Goal: Task Accomplishment & Management: Use online tool/utility

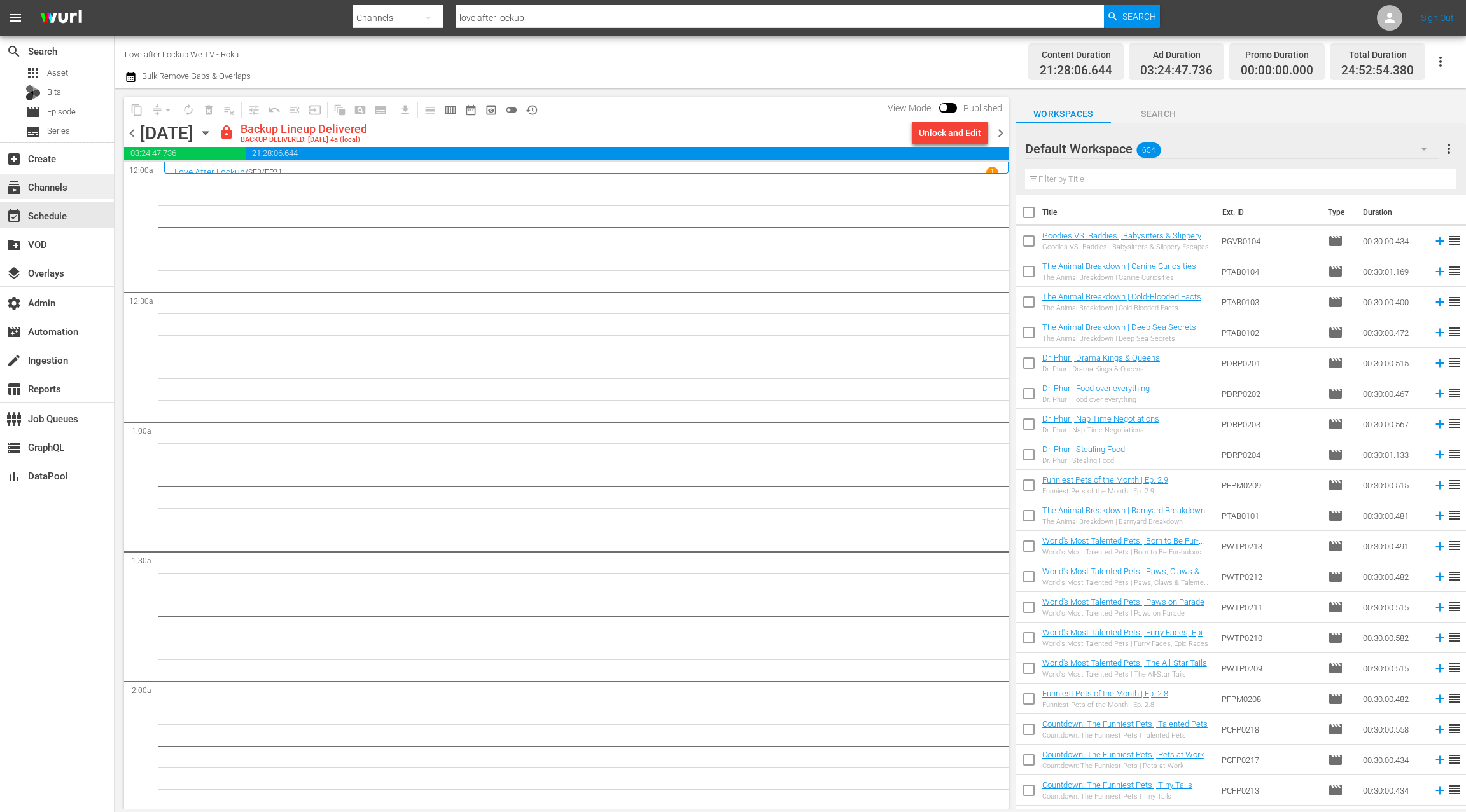
click at [56, 190] on div "subscriptions Channels" at bounding box center [36, 185] width 72 height 11
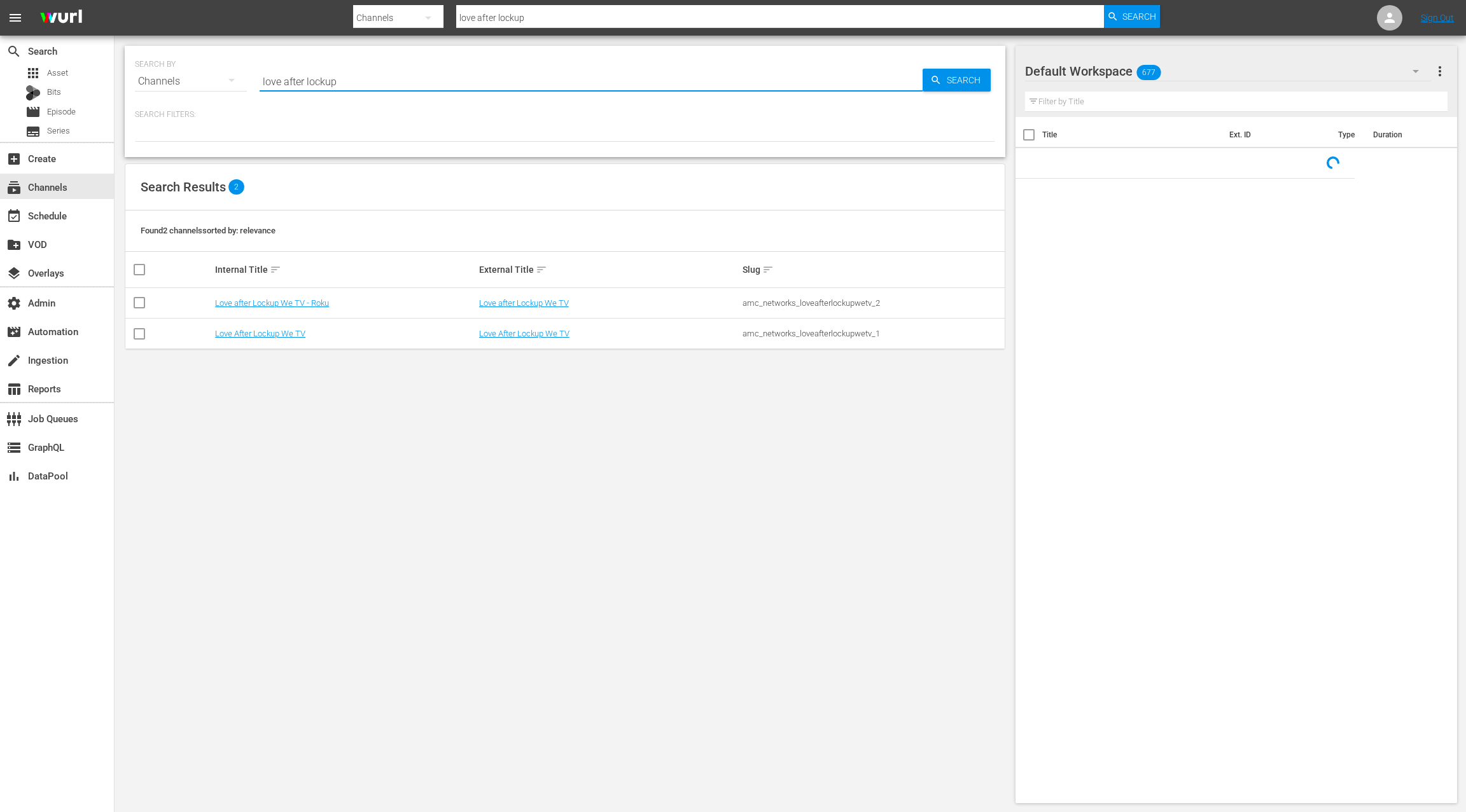
click at [268, 83] on input "love after lockup" at bounding box center [591, 81] width 663 height 31
drag, startPoint x: 299, startPoint y: 82, endPoint x: 355, endPoint y: 87, distance: 56.2
click at [355, 87] on input "love after lockup" at bounding box center [591, 81] width 663 height 31
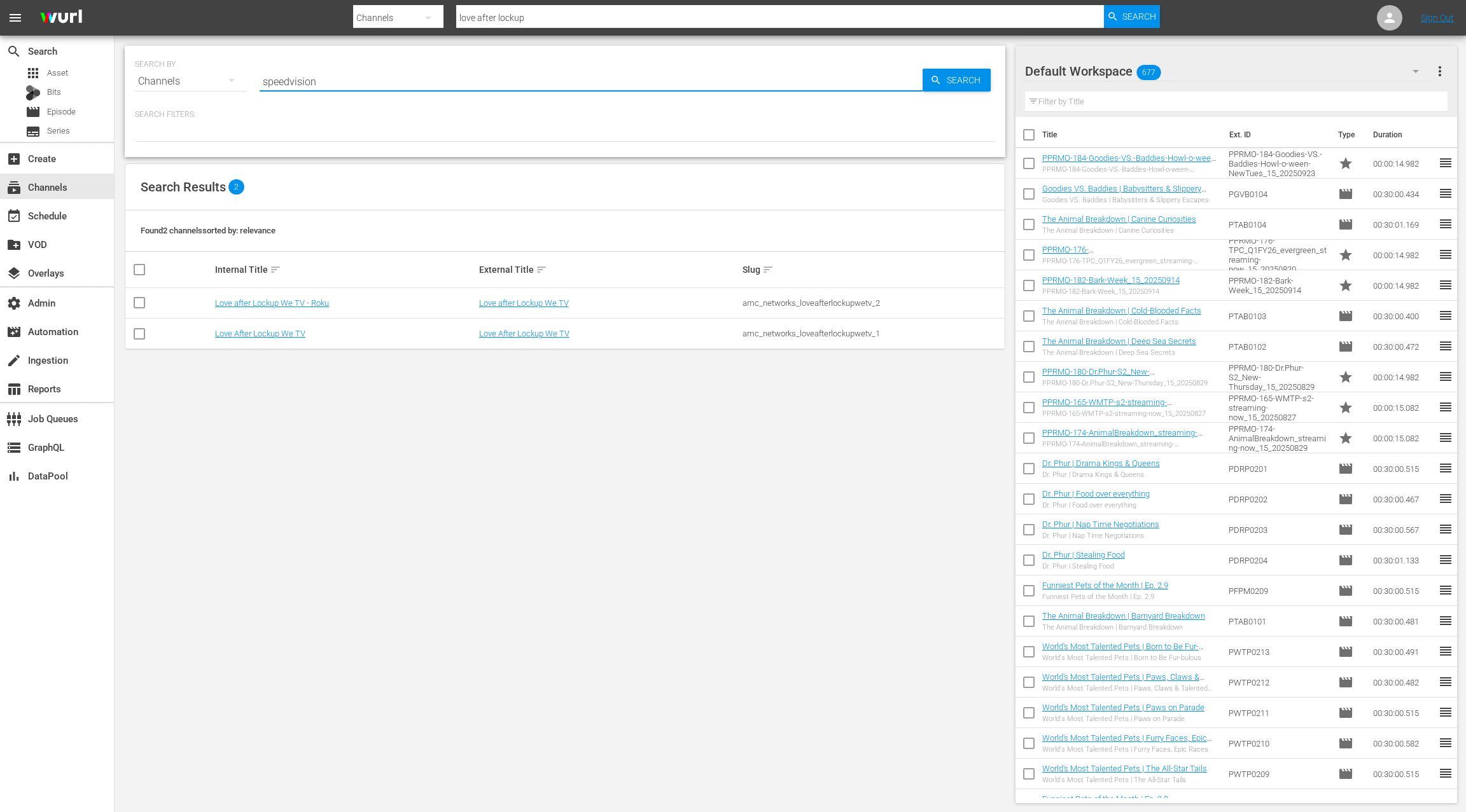
type input "speedvision"
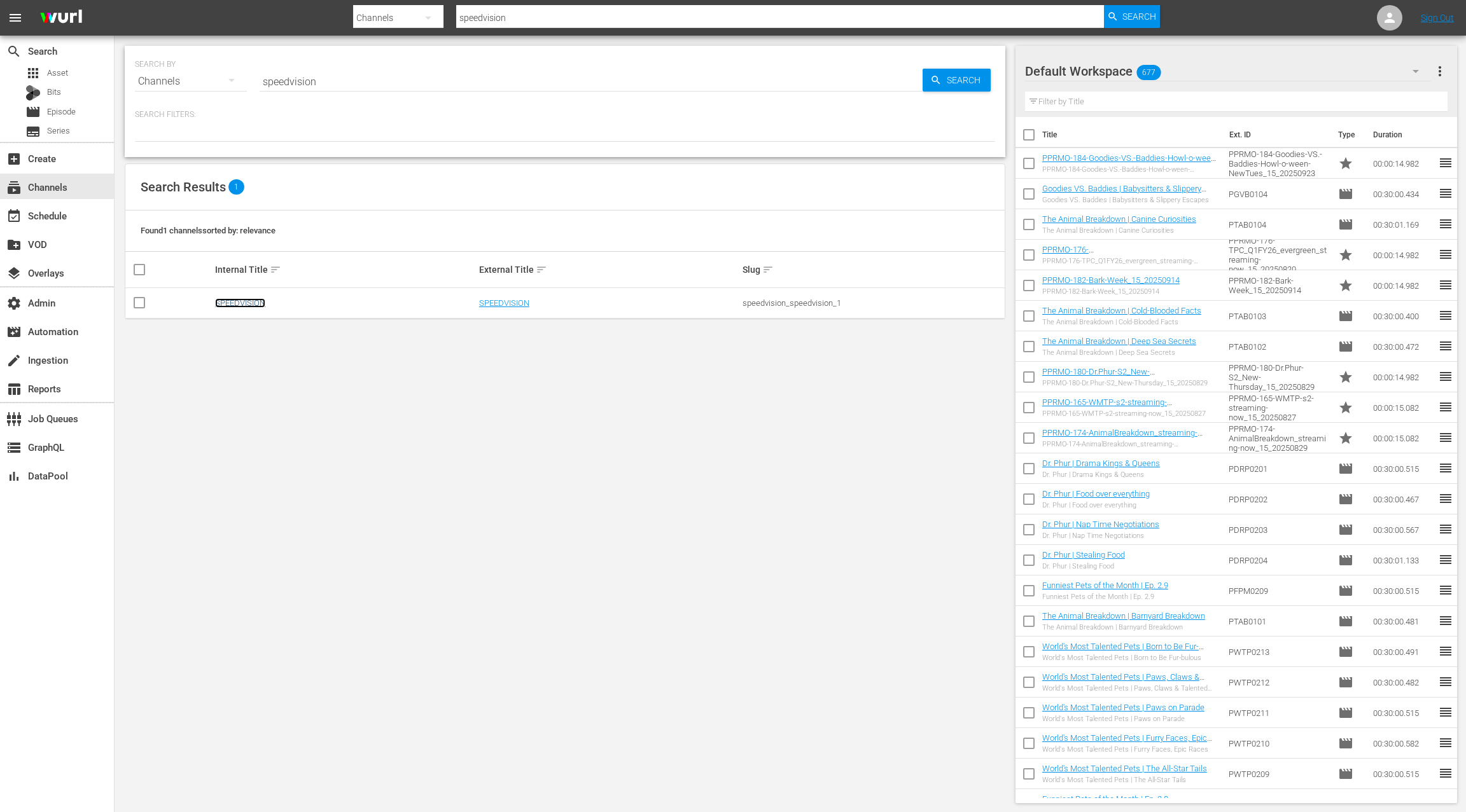
click at [256, 305] on link "SPEEDVISION" at bounding box center [240, 303] width 50 height 9
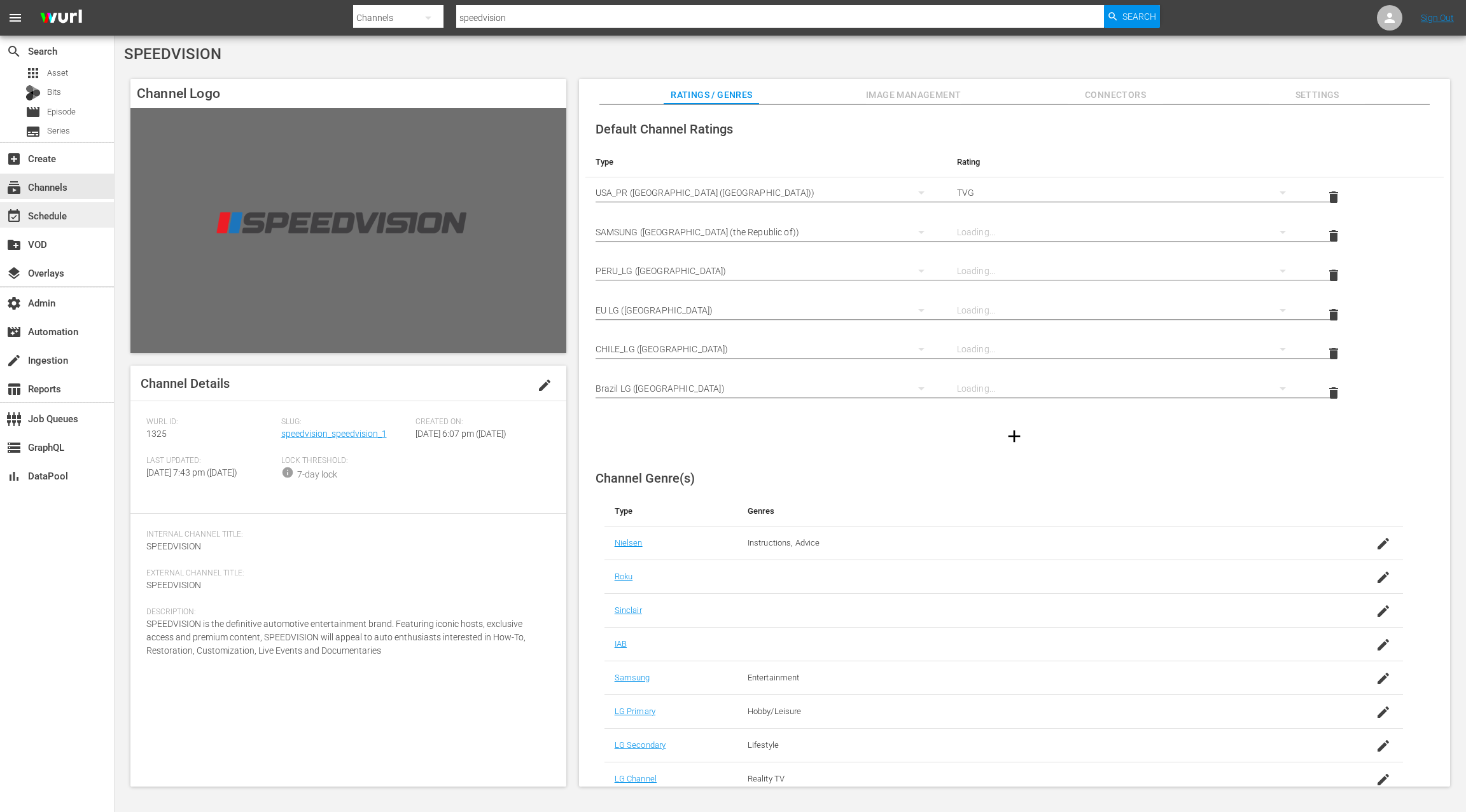
click at [84, 216] on div "event_available Schedule" at bounding box center [57, 215] width 114 height 26
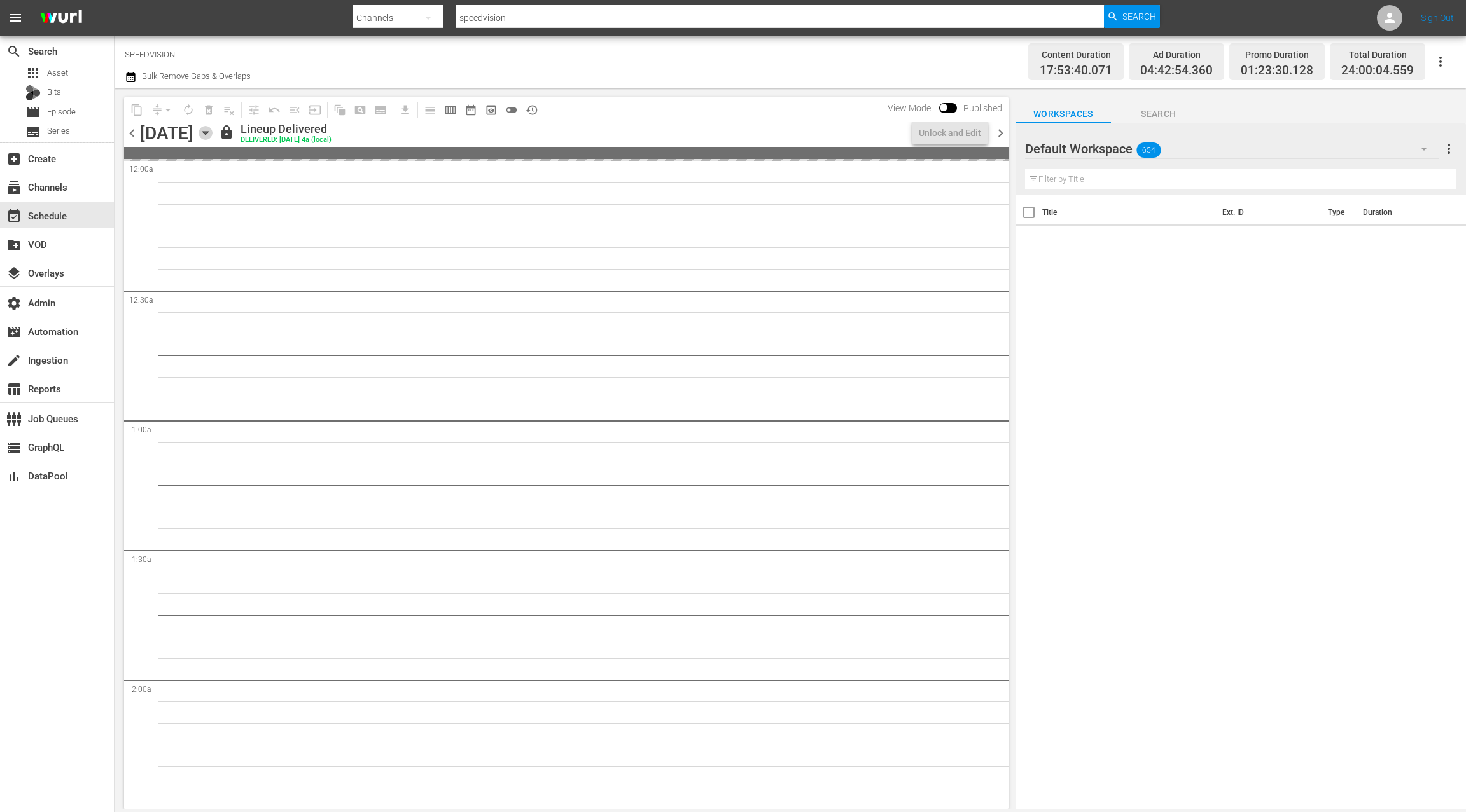
click at [212, 135] on icon "button" at bounding box center [205, 133] width 14 height 14
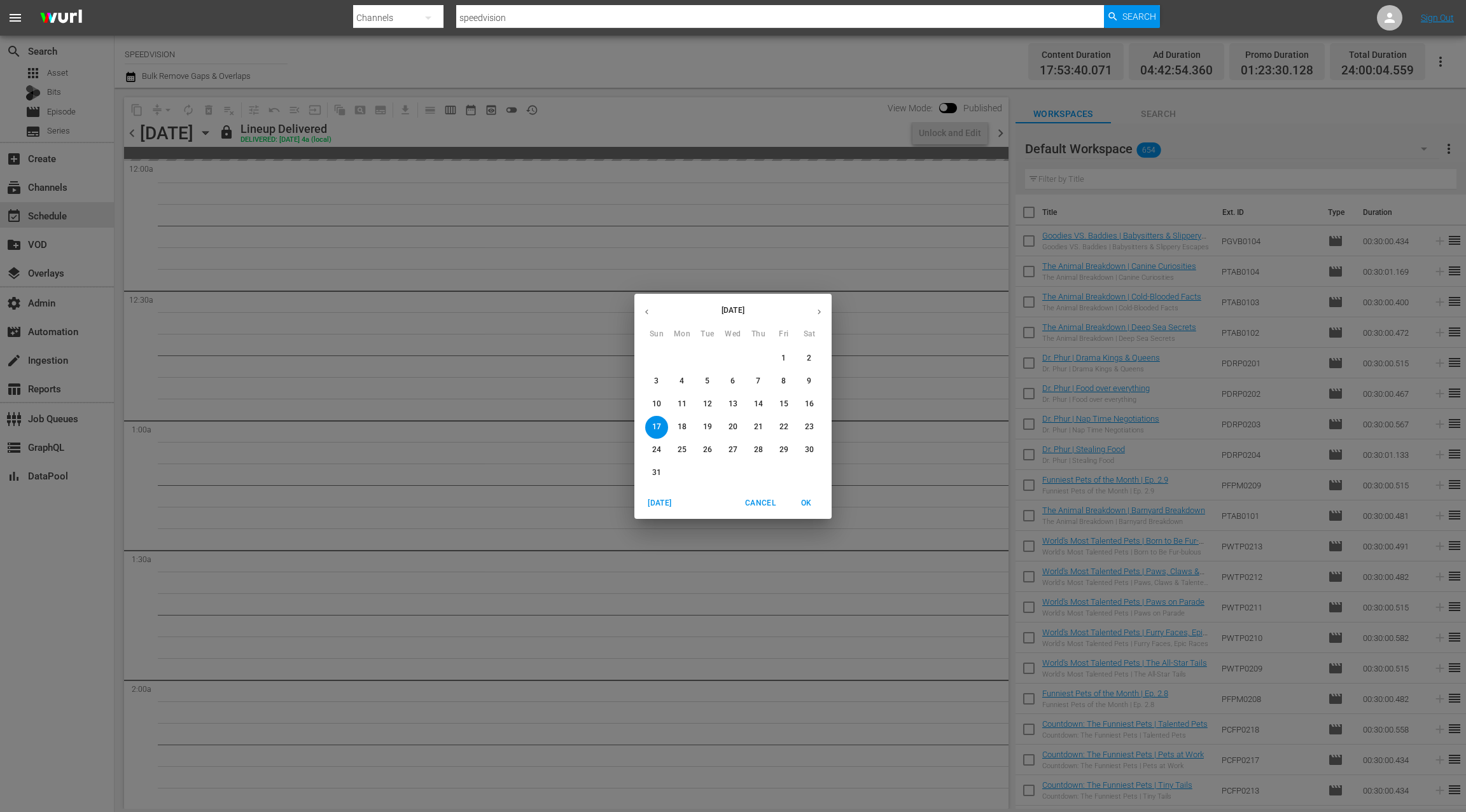
drag, startPoint x: 759, startPoint y: 504, endPoint x: 835, endPoint y: 366, distance: 157.5
click at [759, 504] on span "Cancel" at bounding box center [760, 503] width 31 height 14
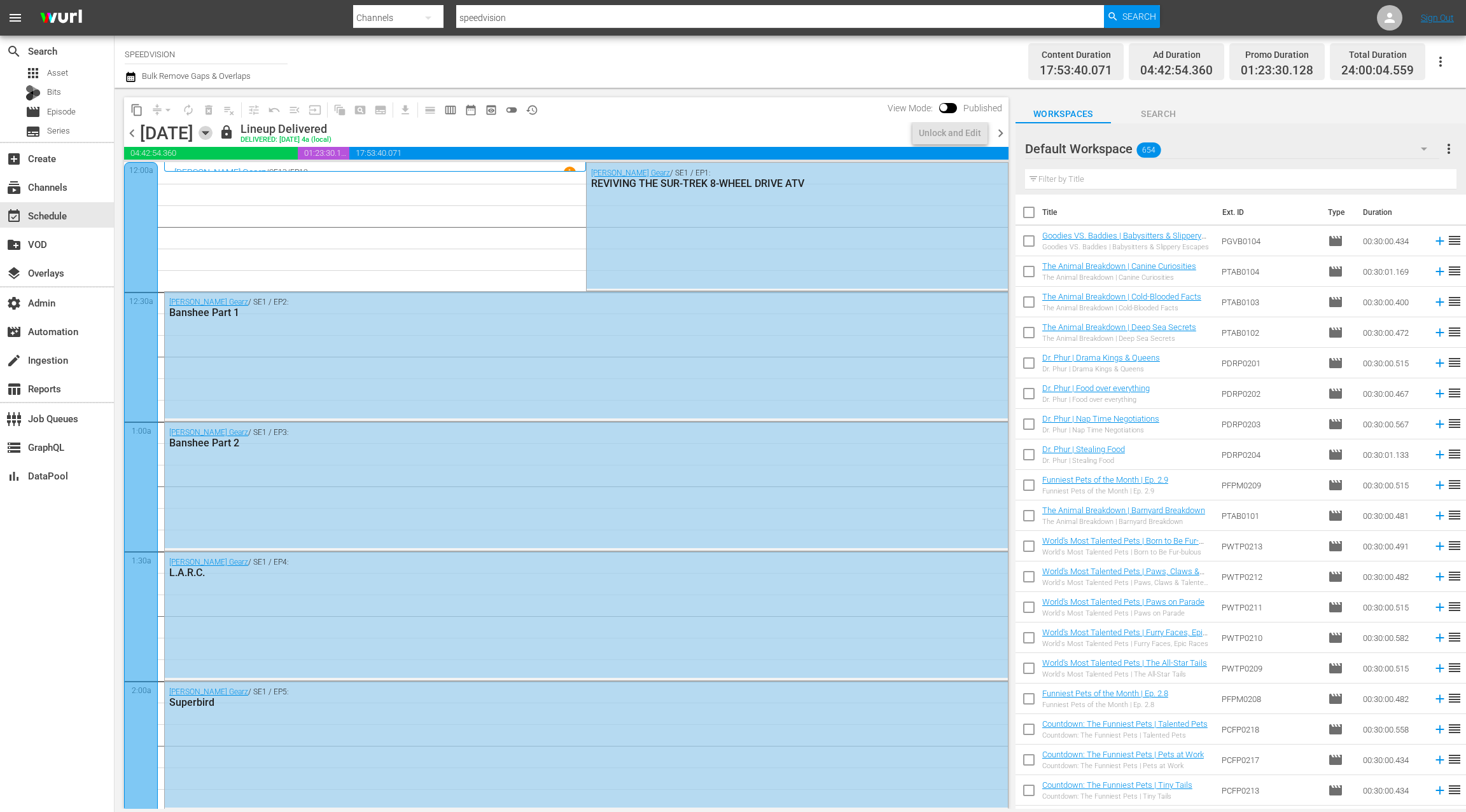
click at [212, 135] on icon "button" at bounding box center [205, 133] width 14 height 14
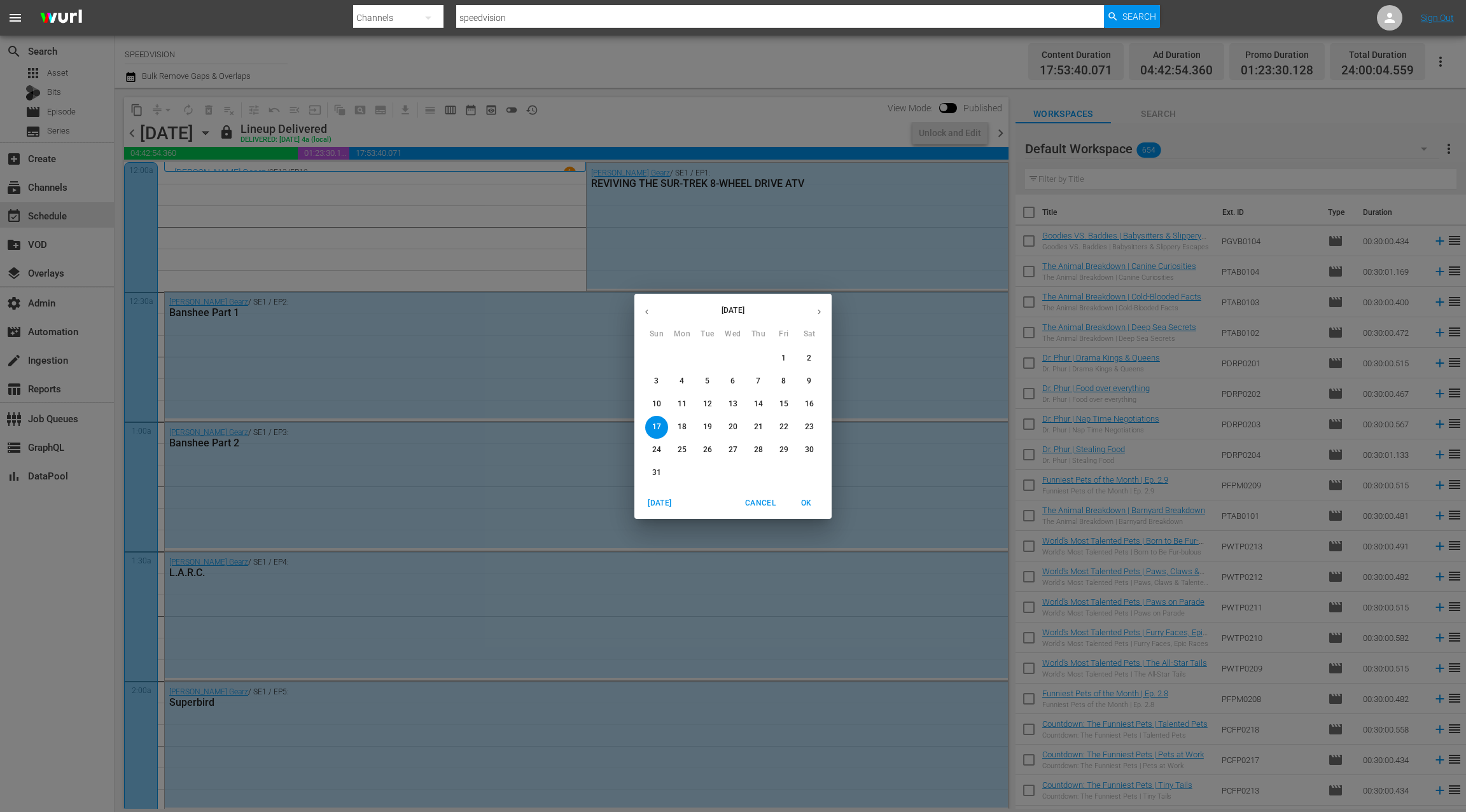
click at [819, 309] on icon "button" at bounding box center [818, 311] width 9 height 9
click at [685, 360] on span "1" at bounding box center [682, 358] width 23 height 11
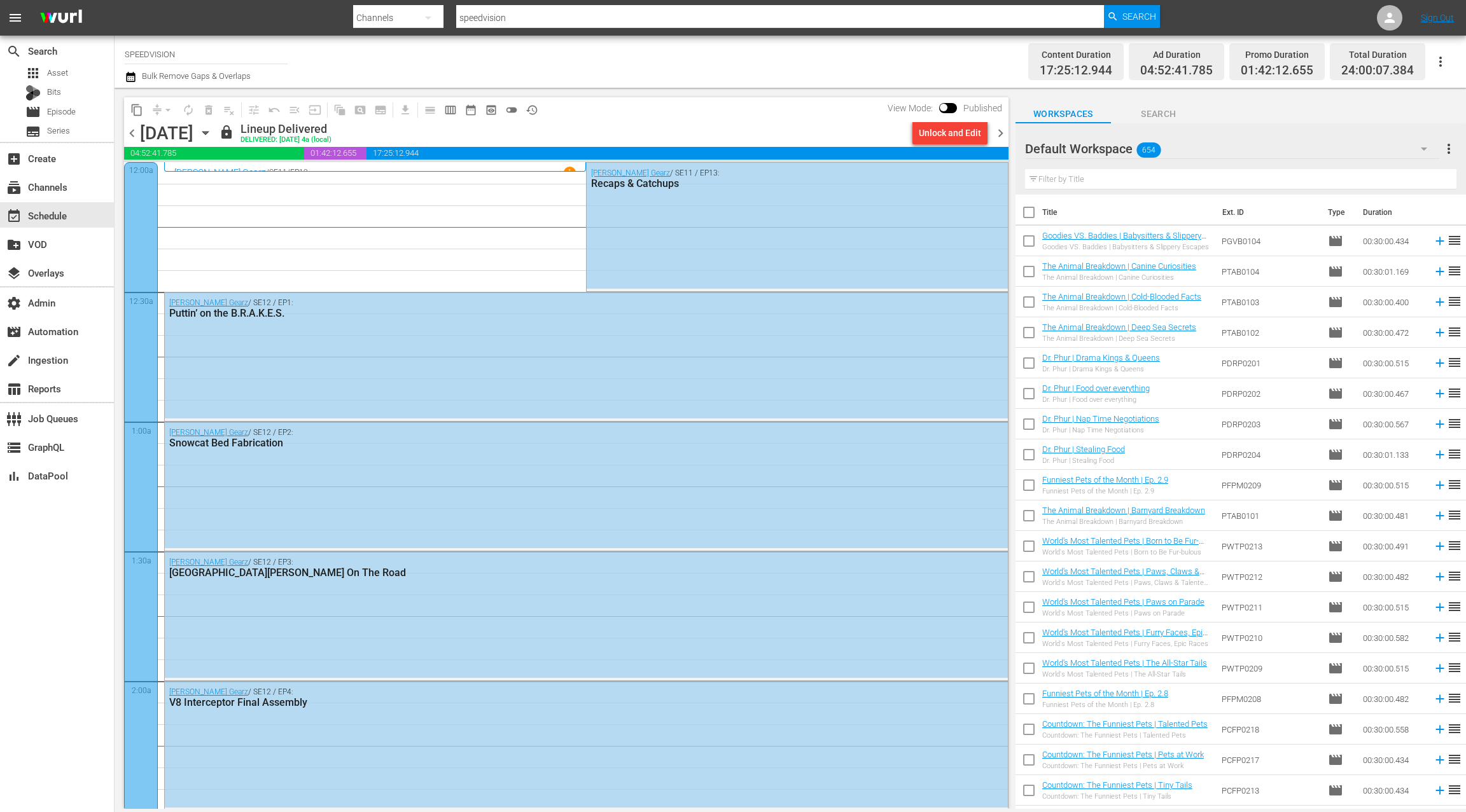
click at [212, 136] on icon "button" at bounding box center [205, 133] width 14 height 14
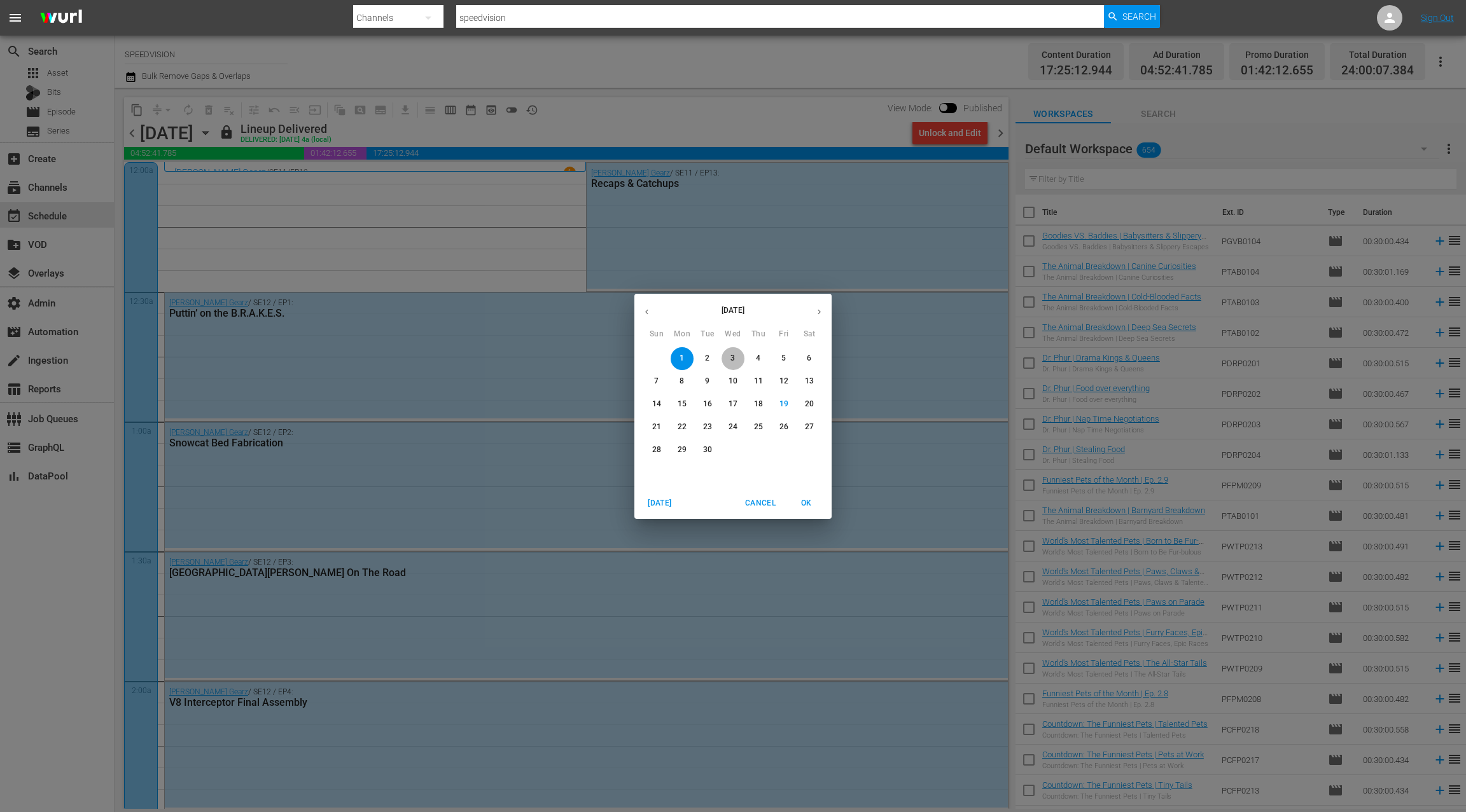
click at [733, 363] on p "3" at bounding box center [733, 358] width 4 height 11
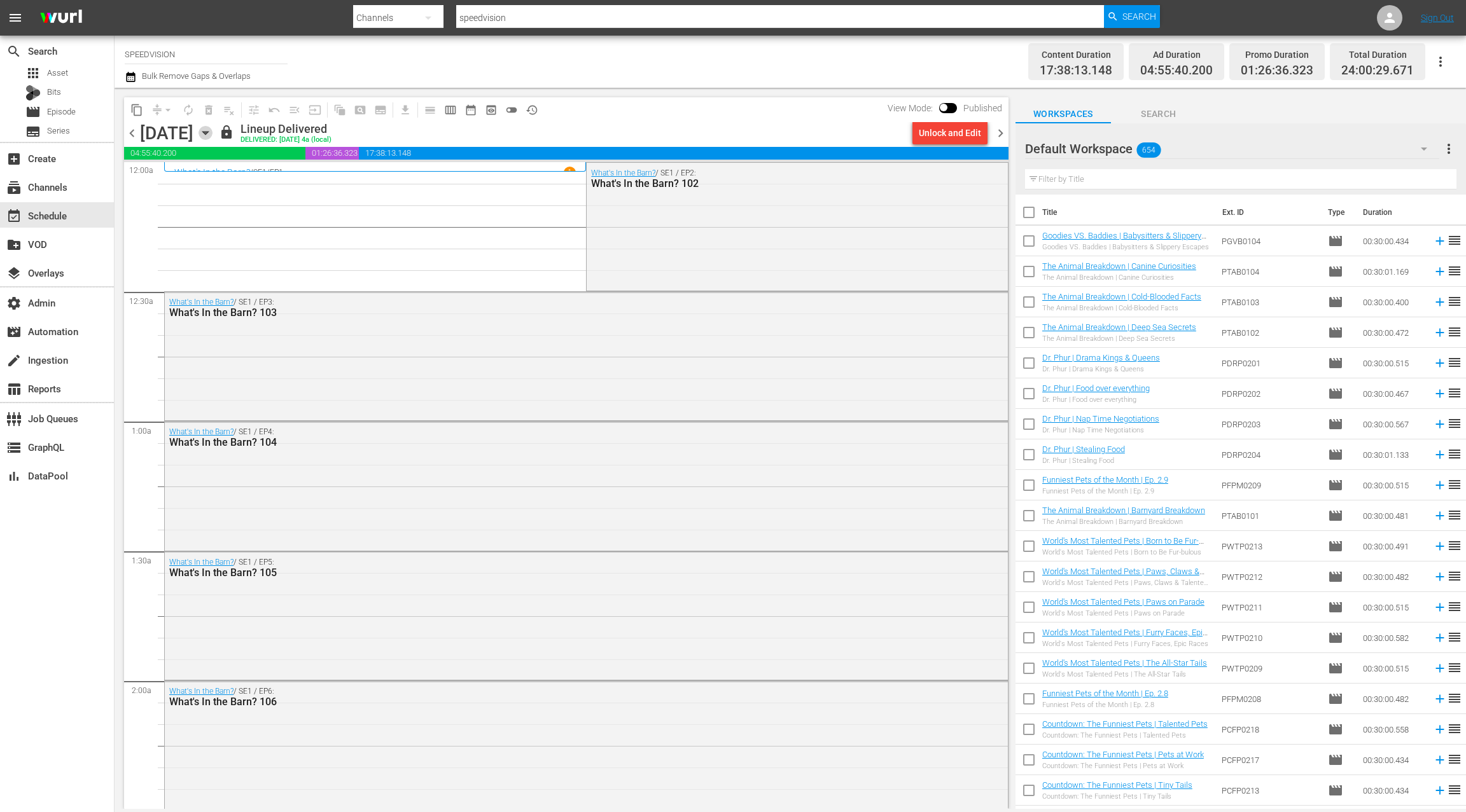
click at [212, 136] on icon "button" at bounding box center [205, 133] width 14 height 14
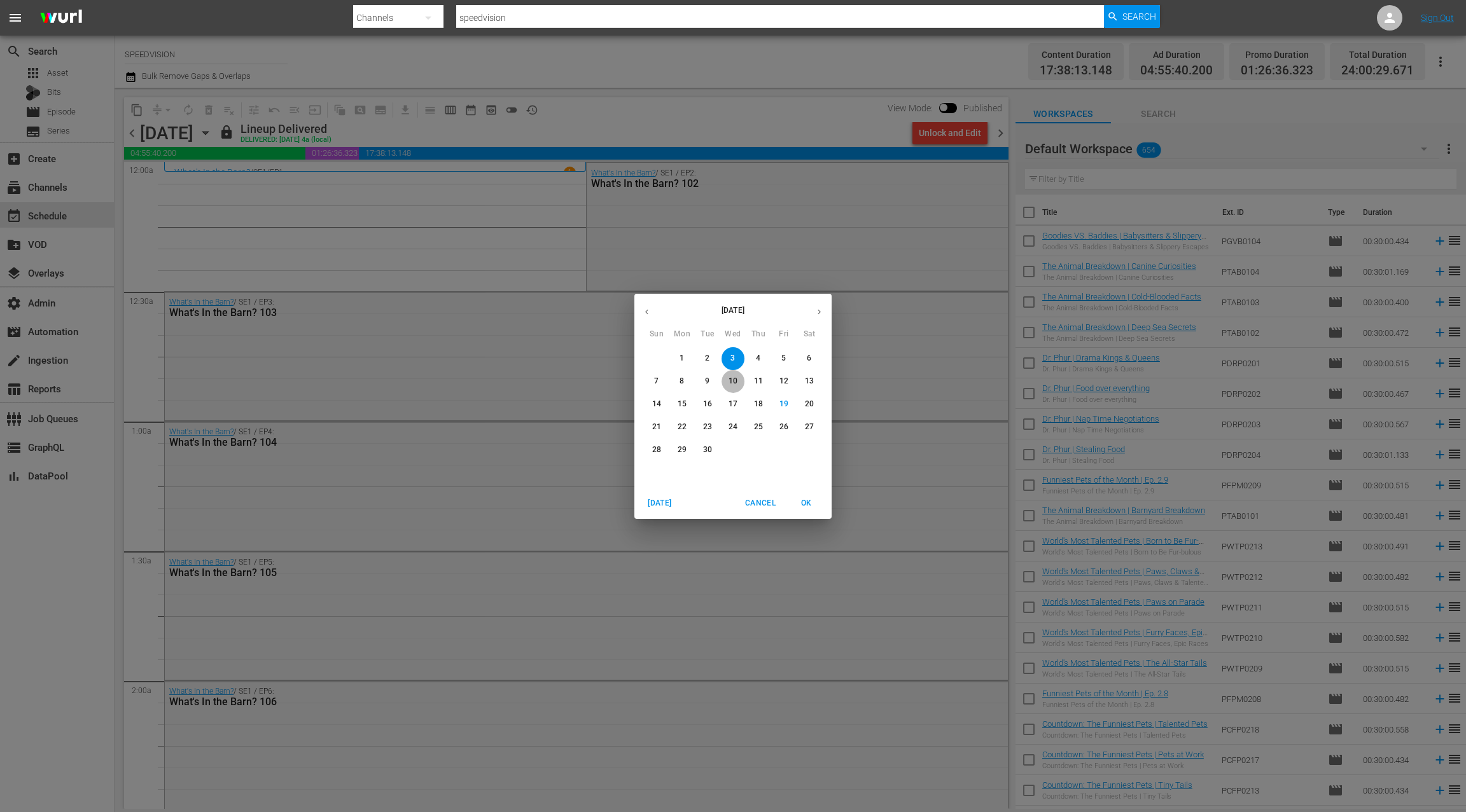
click at [733, 381] on p "10" at bounding box center [733, 381] width 9 height 11
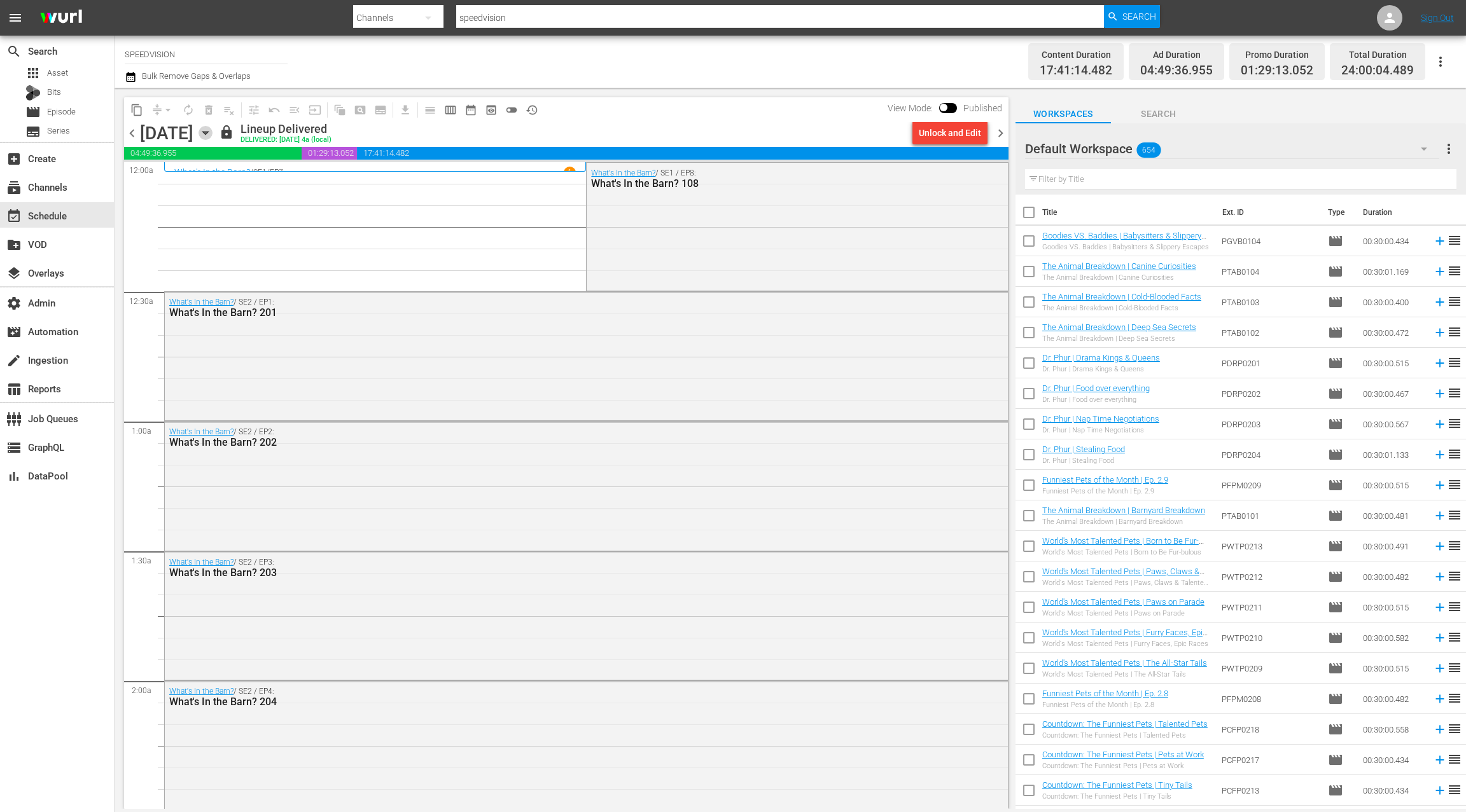
click at [212, 137] on icon "button" at bounding box center [205, 133] width 14 height 14
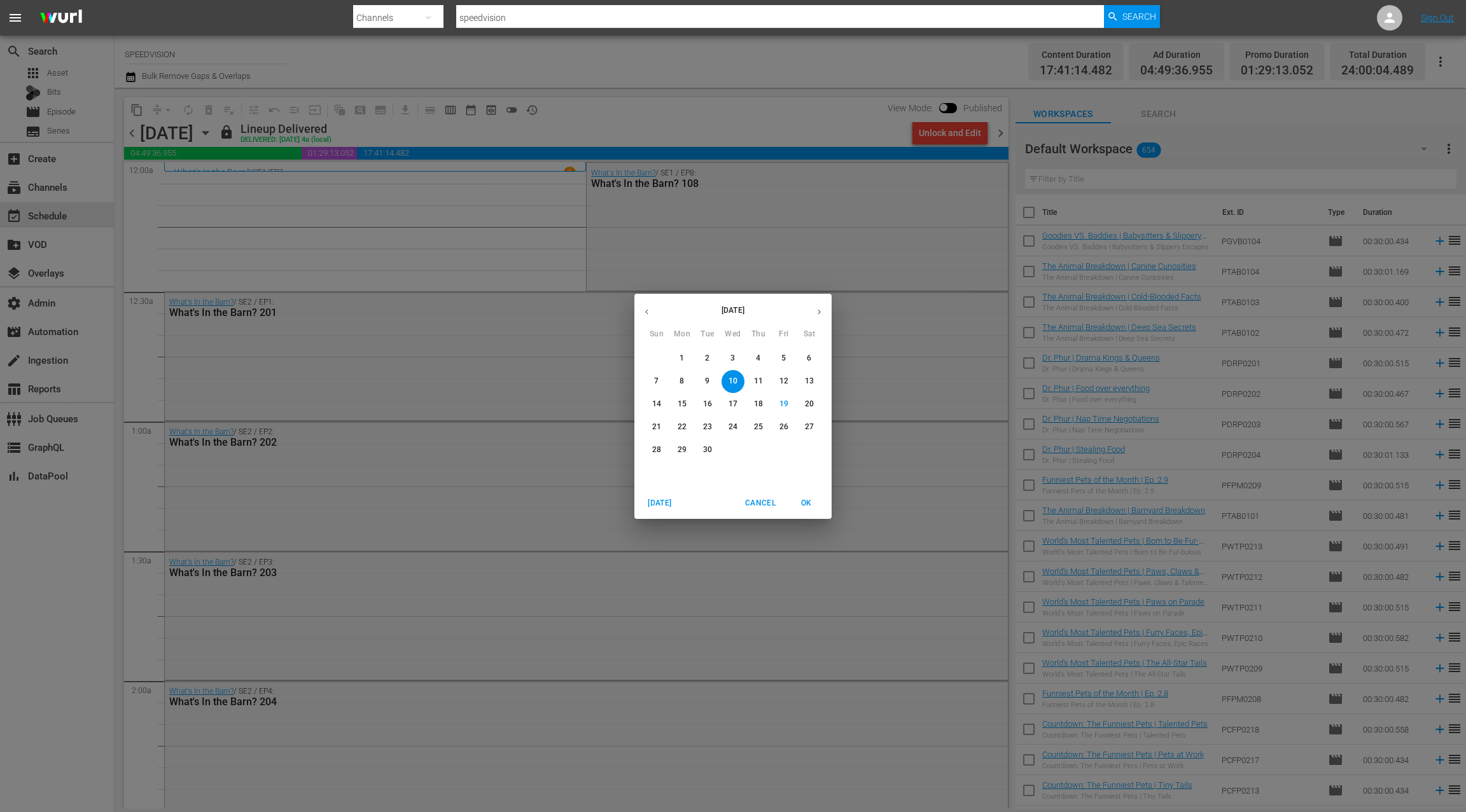
click at [732, 399] on p "17" at bounding box center [733, 404] width 9 height 11
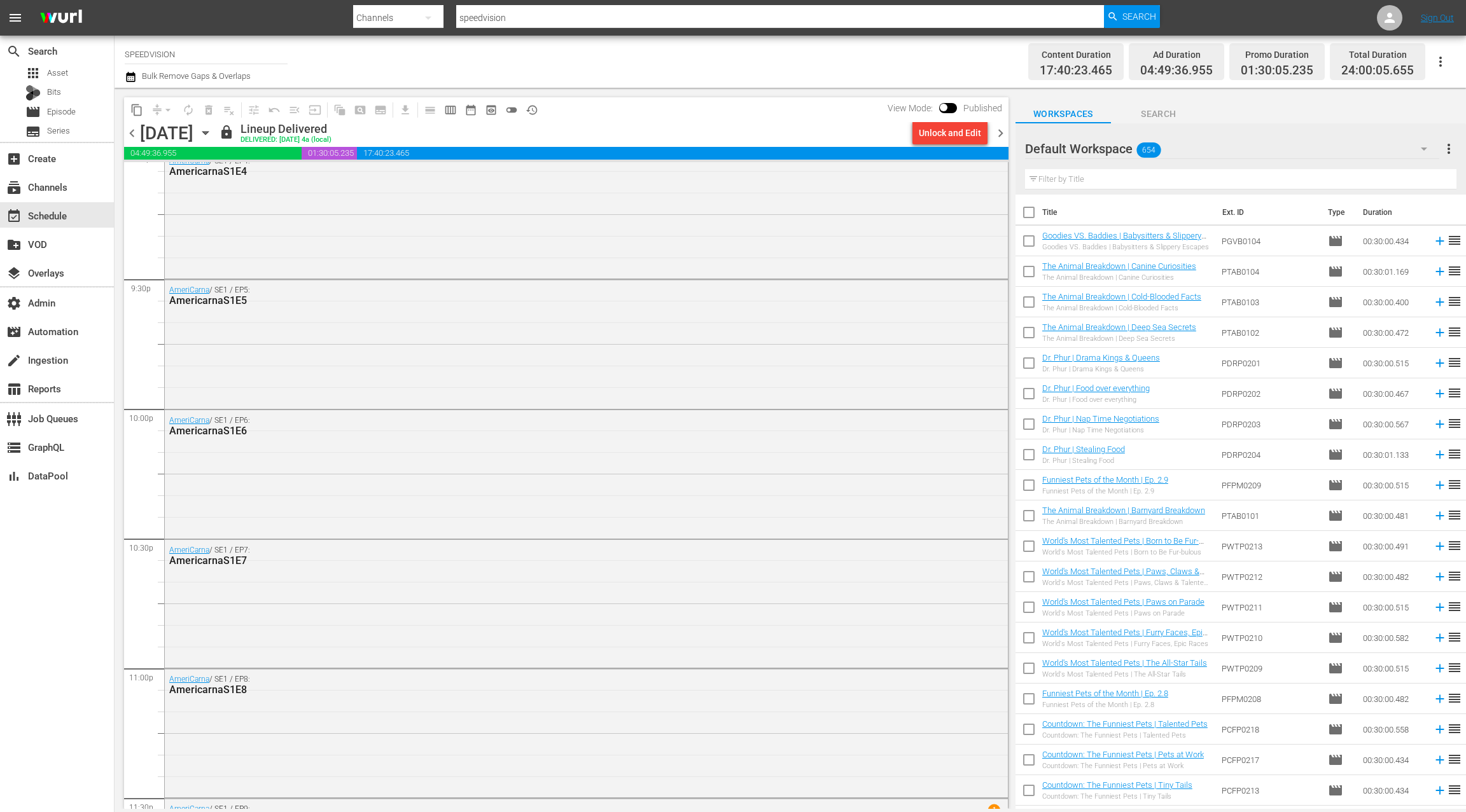
scroll to position [5582, 0]
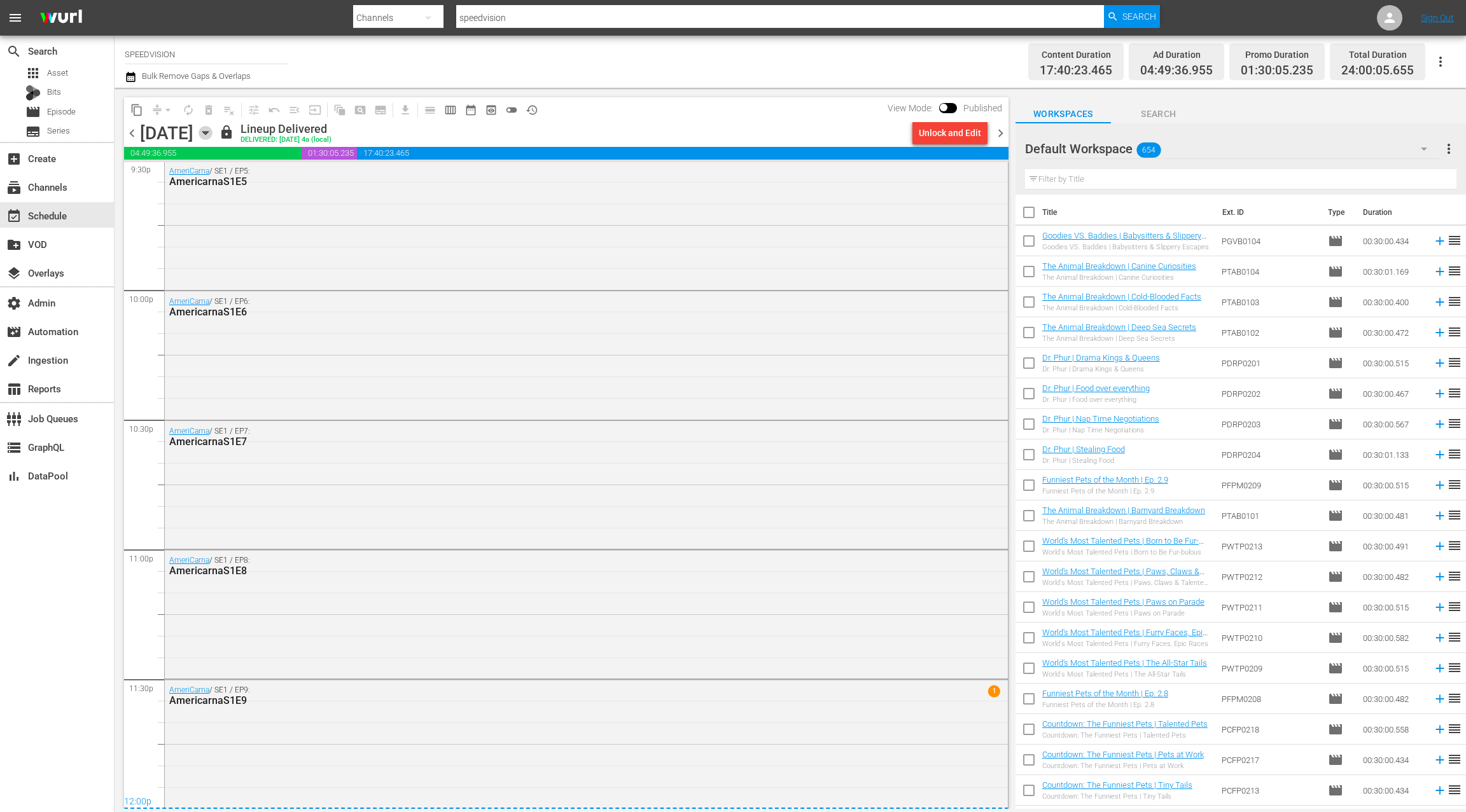
click at [212, 134] on icon "button" at bounding box center [205, 133] width 14 height 14
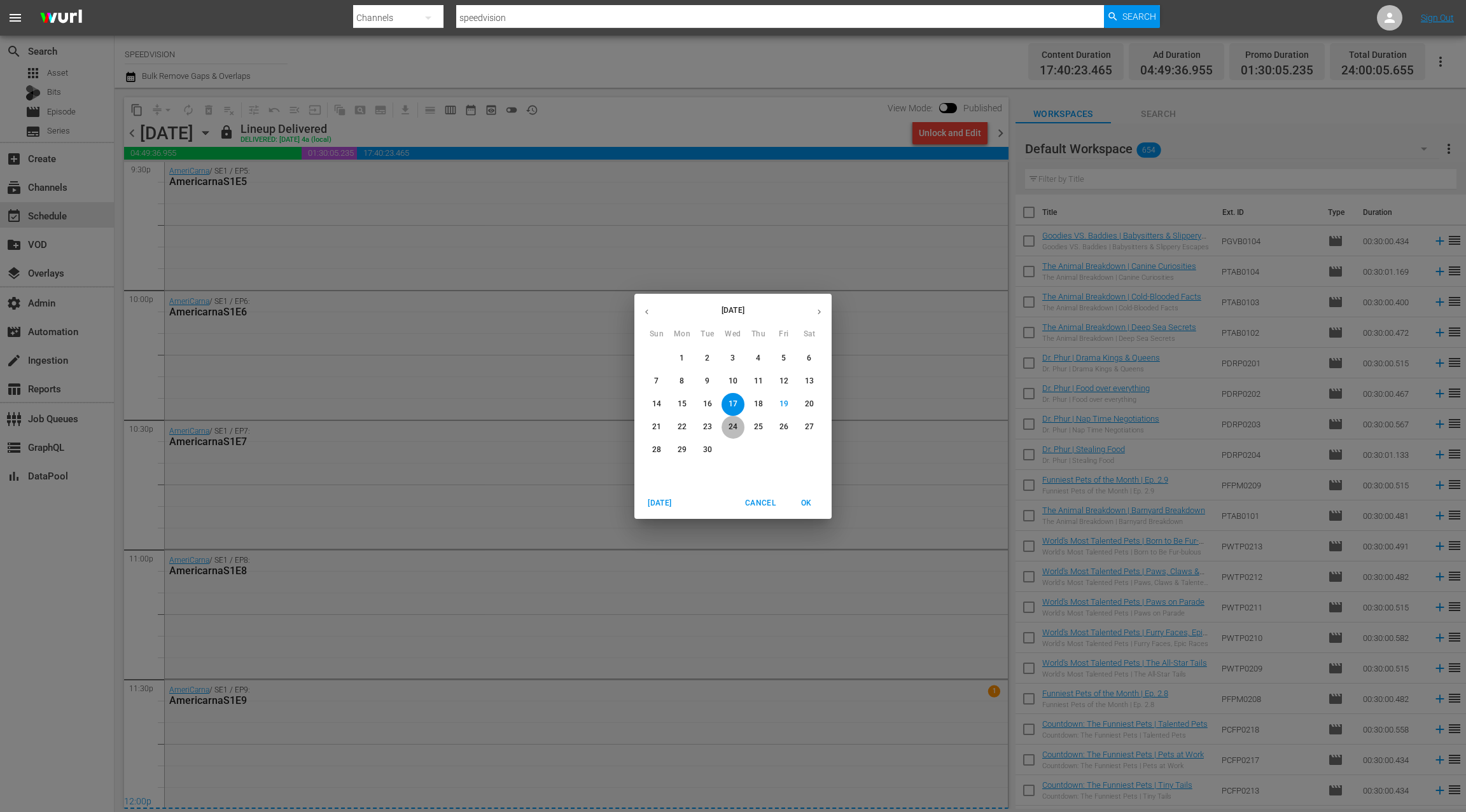
drag, startPoint x: 730, startPoint y: 428, endPoint x: 726, endPoint y: 422, distance: 7.2
click at [730, 427] on p "24" at bounding box center [733, 427] width 9 height 11
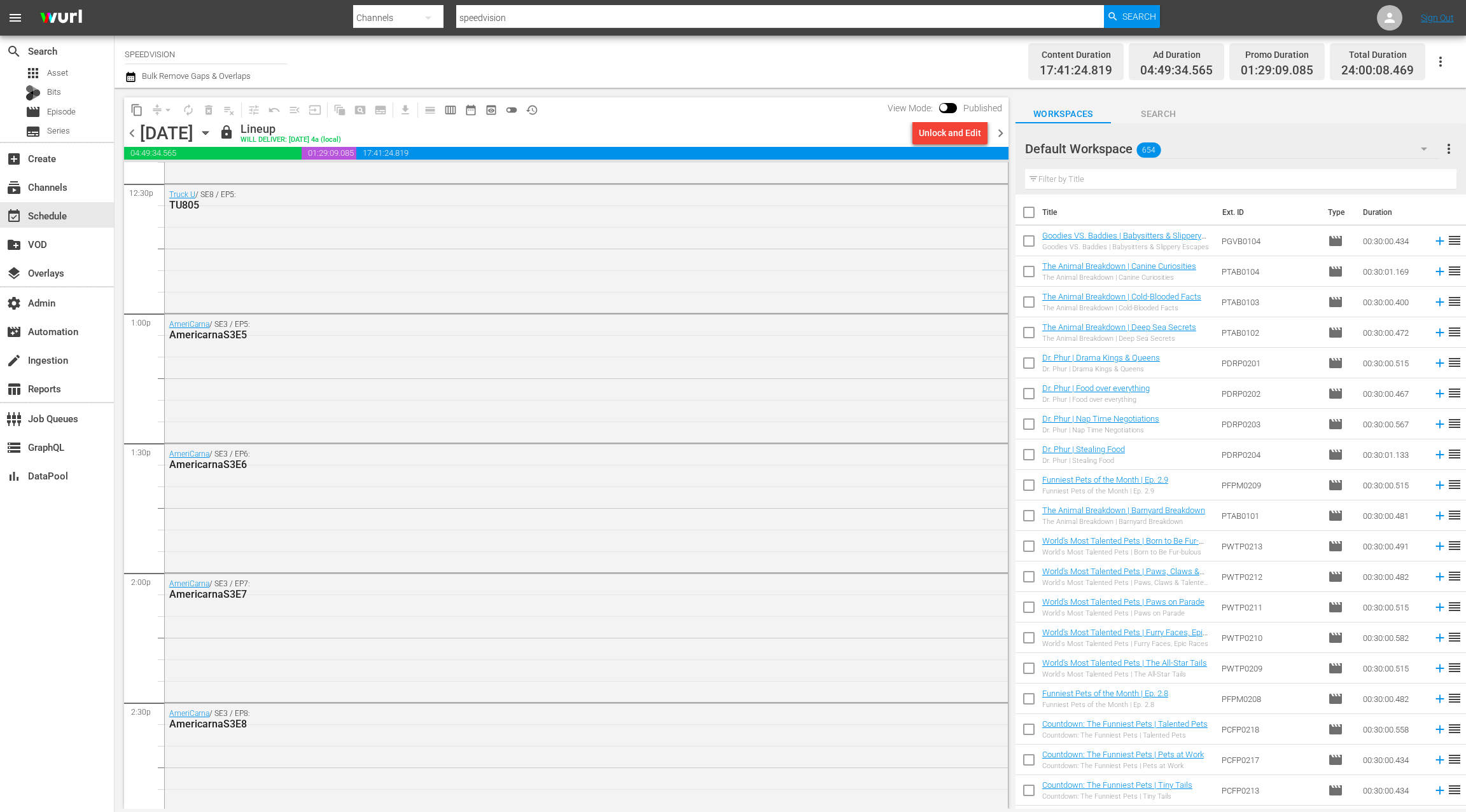
scroll to position [3308, 0]
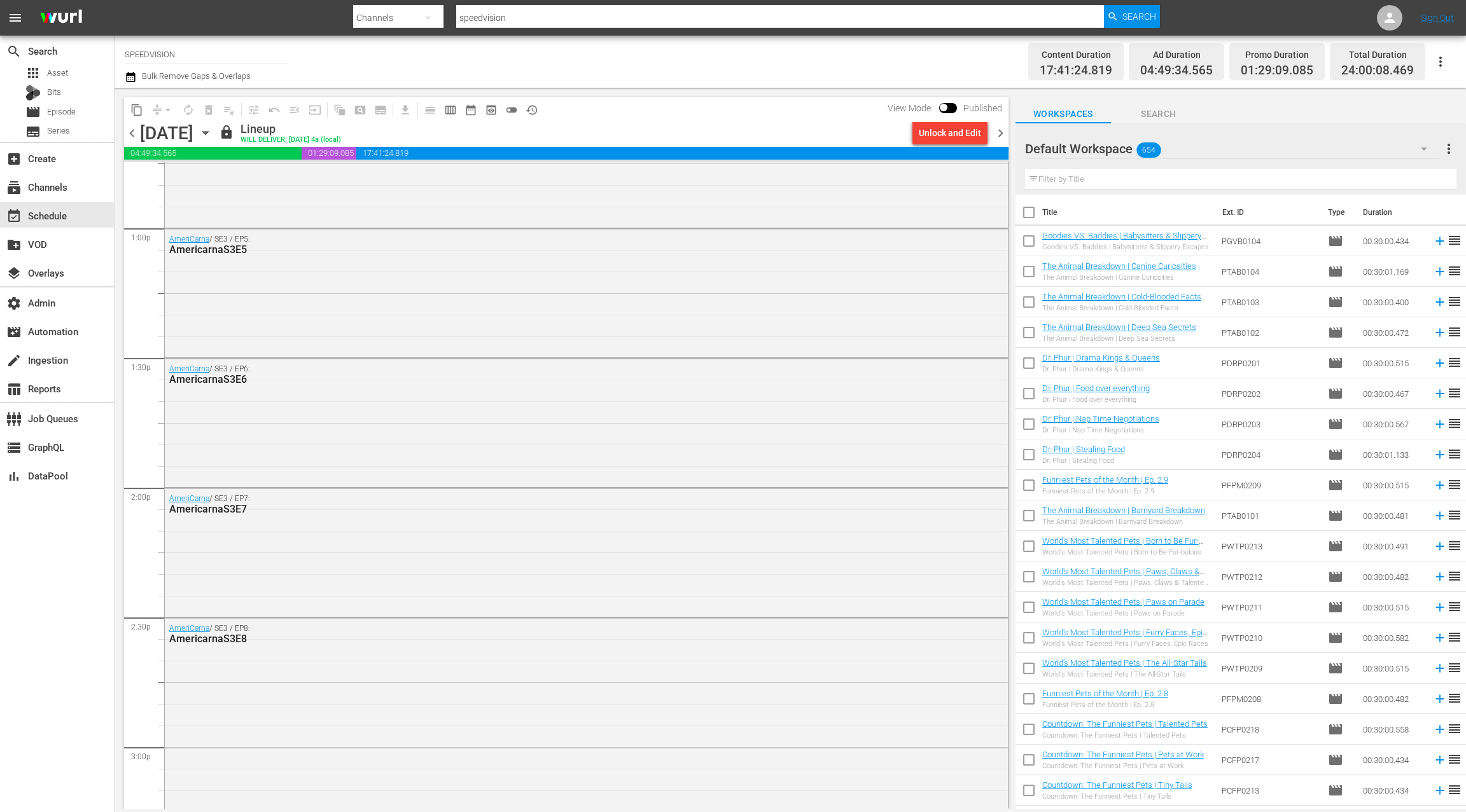
click at [212, 135] on icon "button" at bounding box center [205, 133] width 14 height 14
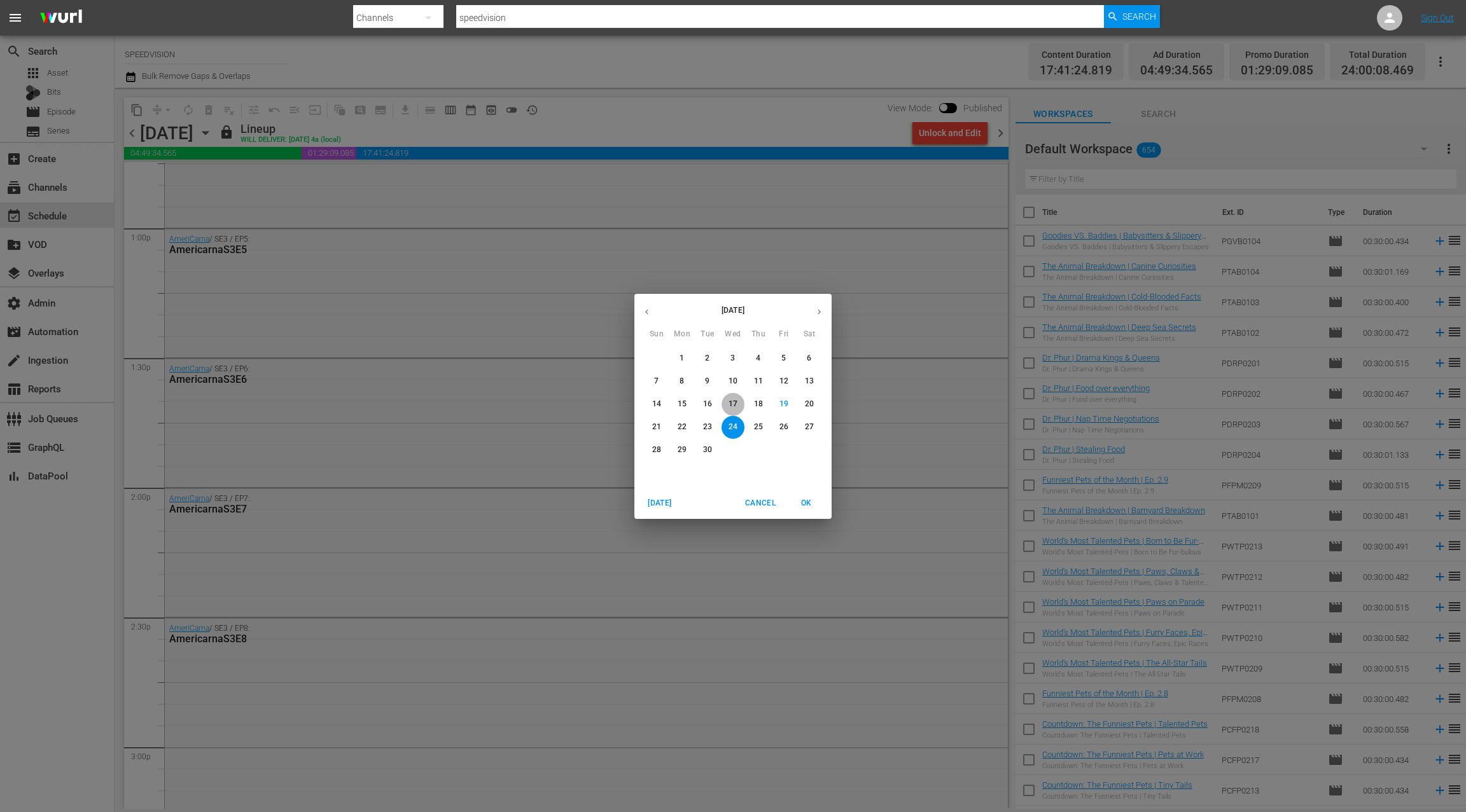
click at [738, 403] on span "17" at bounding box center [733, 404] width 23 height 11
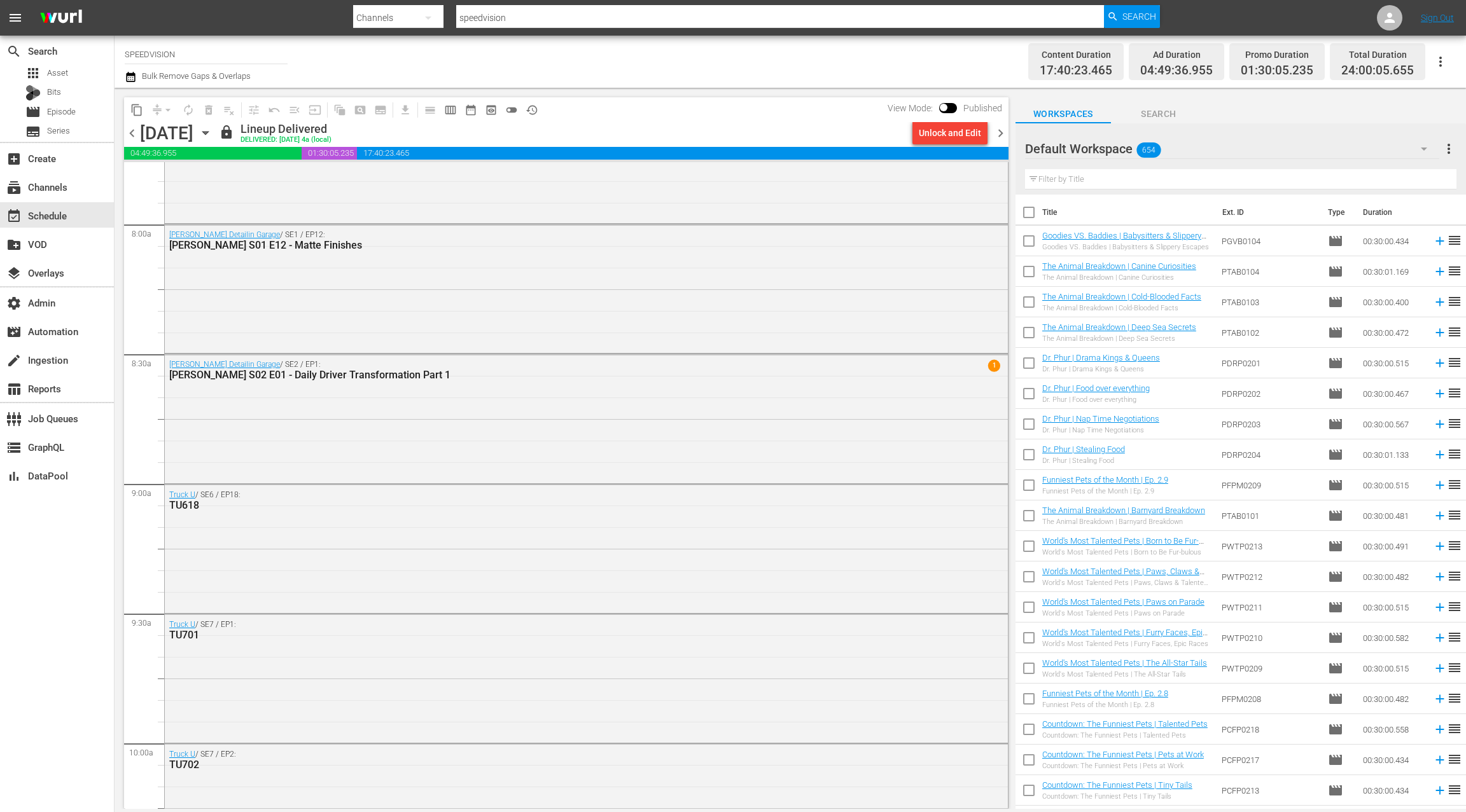
scroll to position [1926, 0]
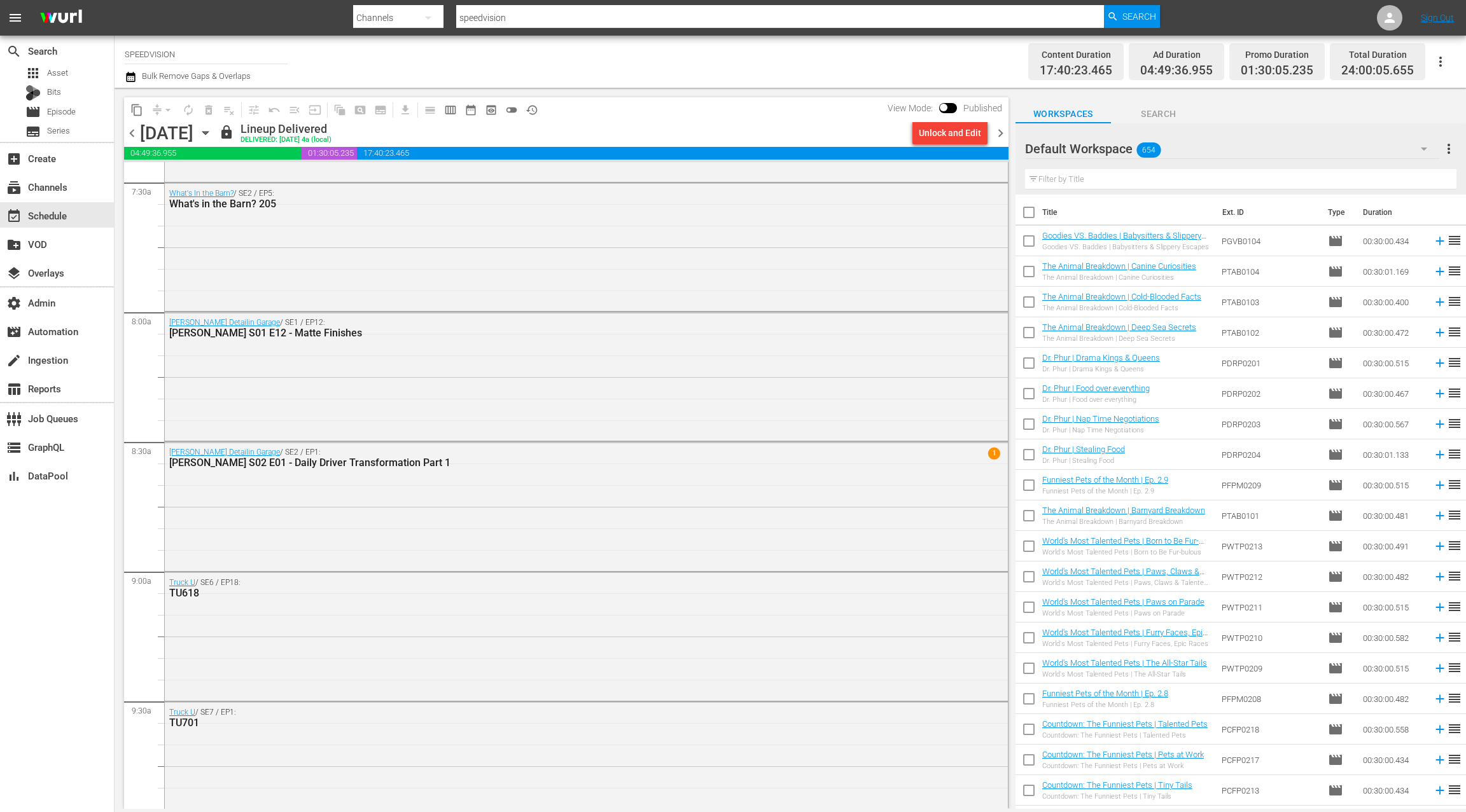
click at [1006, 135] on span "chevron_right" at bounding box center [1000, 133] width 16 height 16
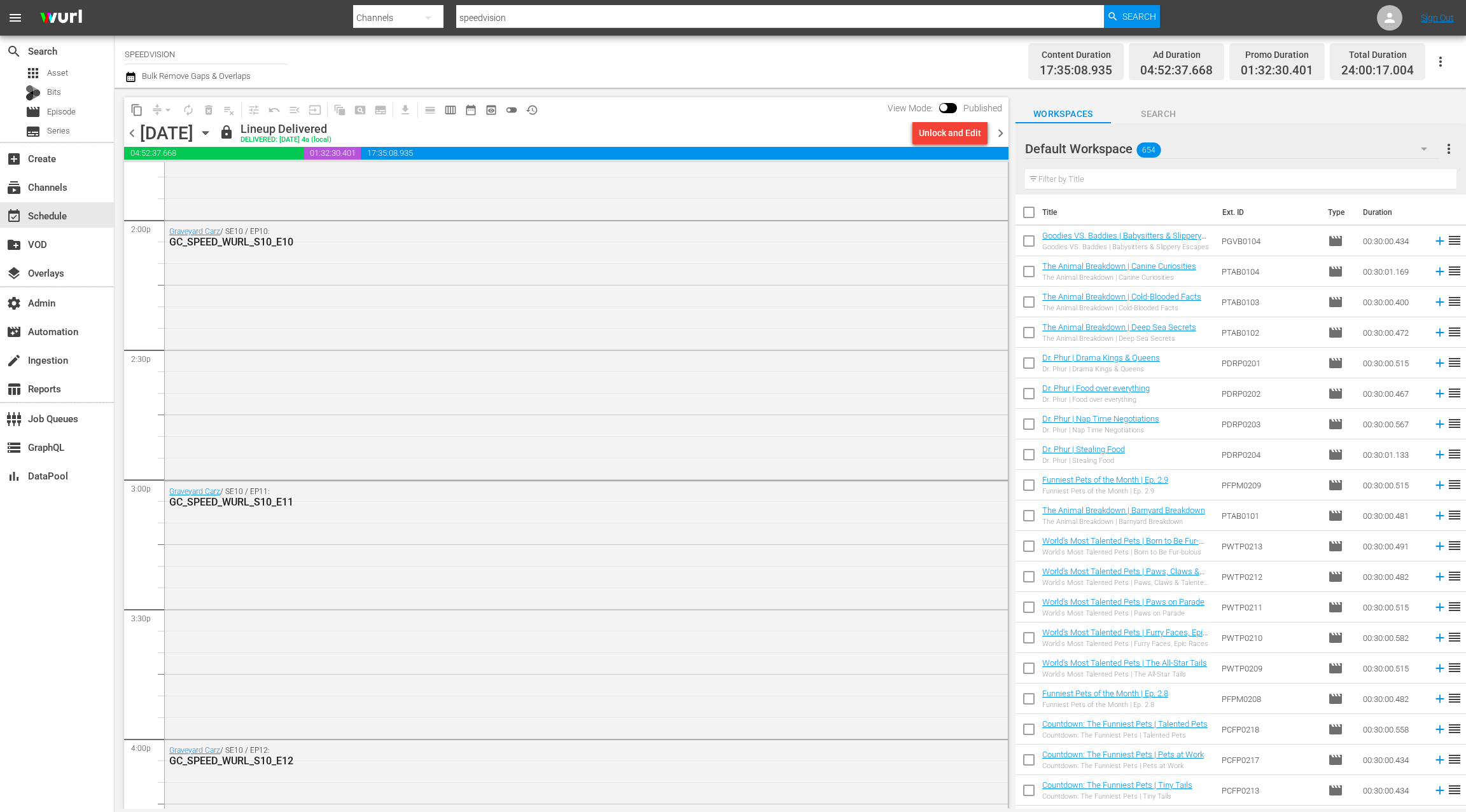
scroll to position [3573, 0]
click at [212, 133] on icon "button" at bounding box center [205, 133] width 14 height 14
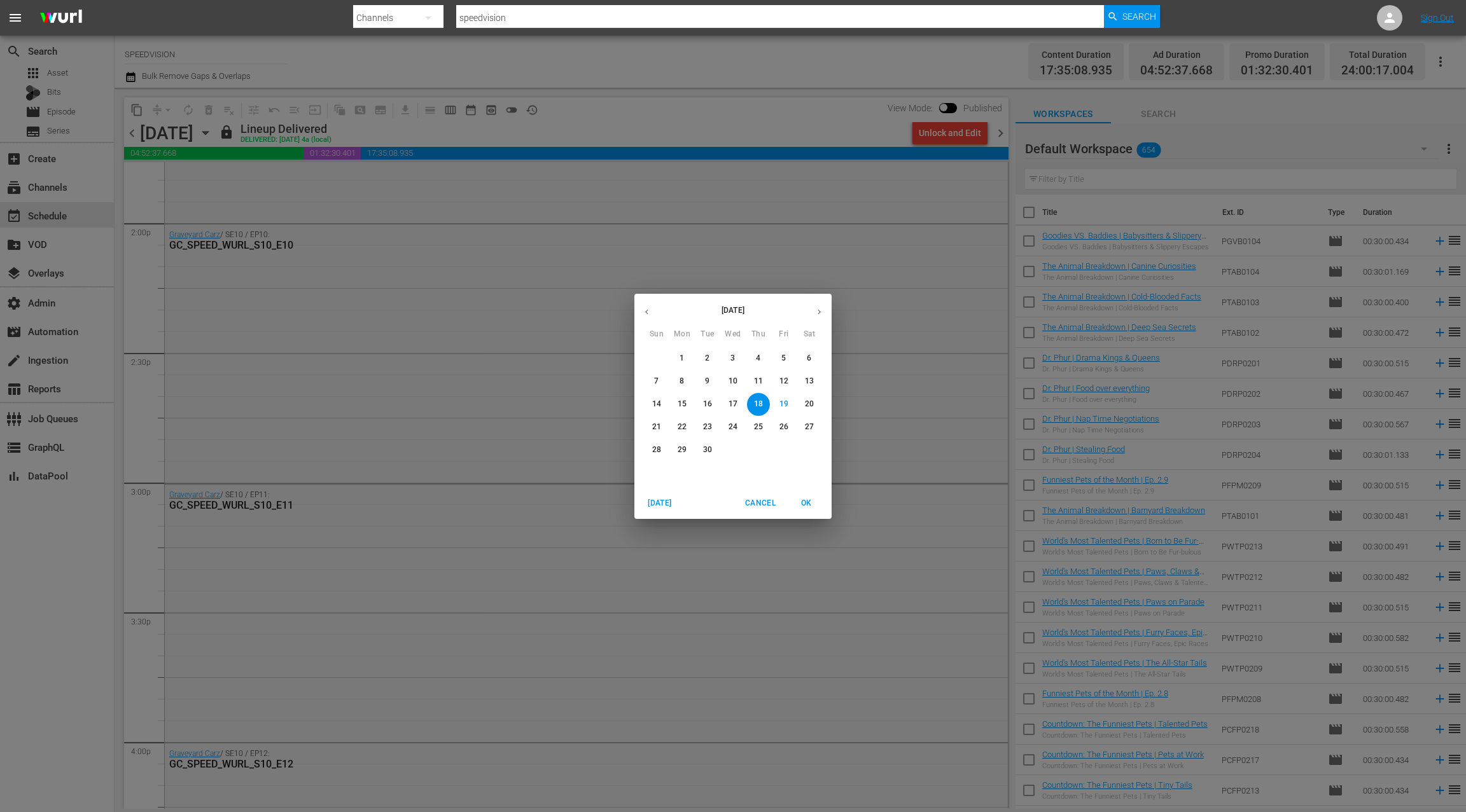
click at [764, 378] on span "11" at bounding box center [758, 381] width 23 height 11
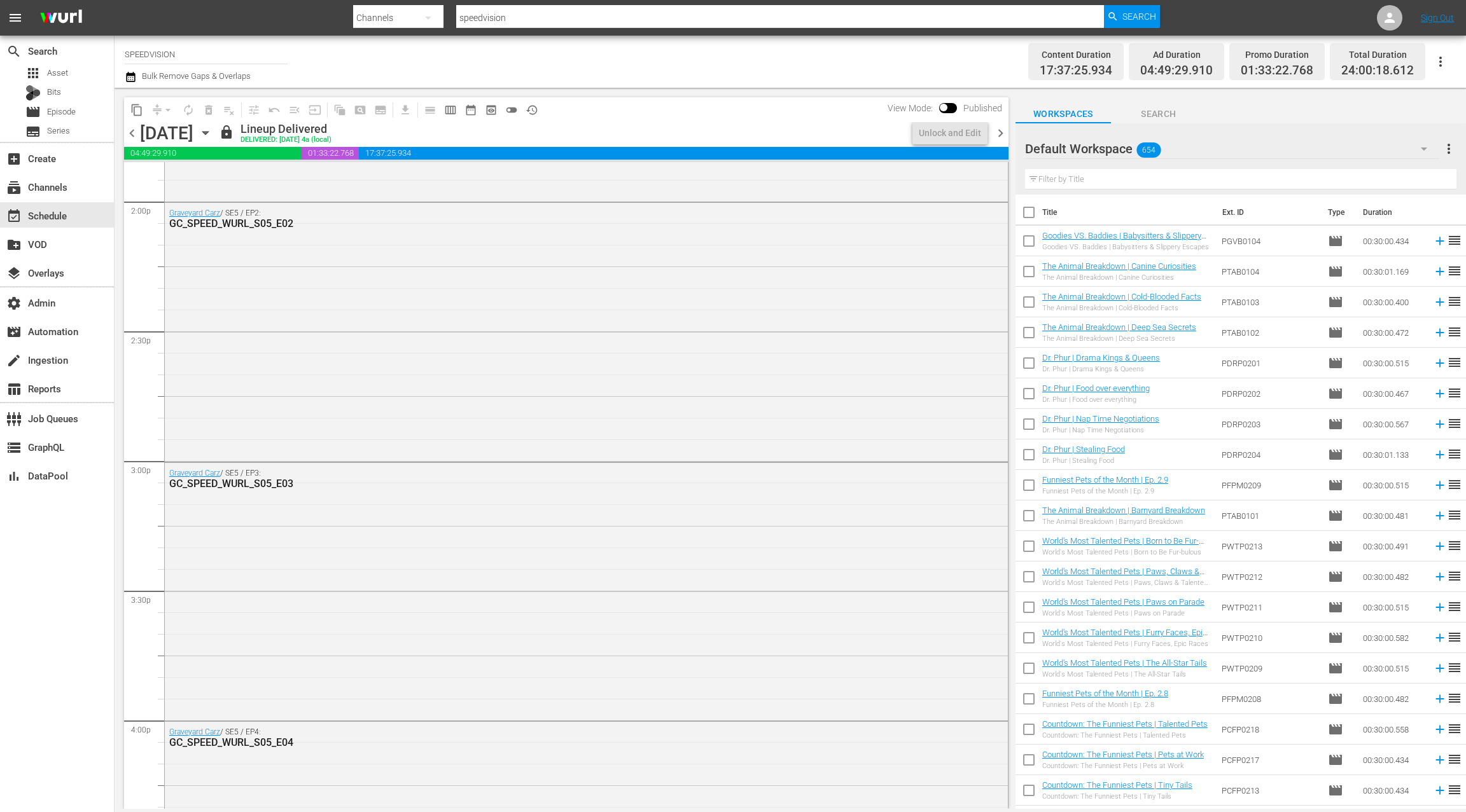
scroll to position [3573, 0]
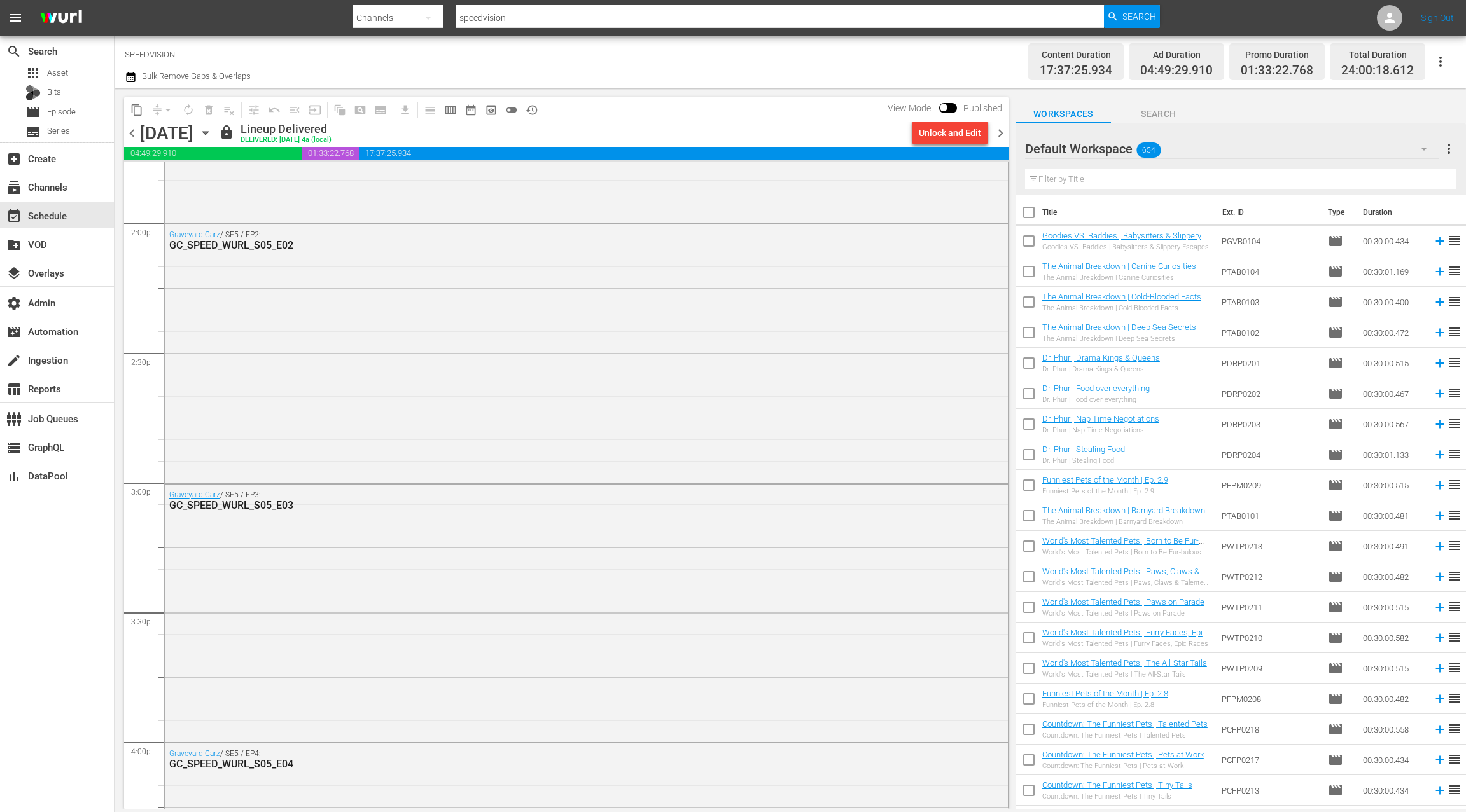
click at [212, 134] on icon "button" at bounding box center [205, 133] width 14 height 14
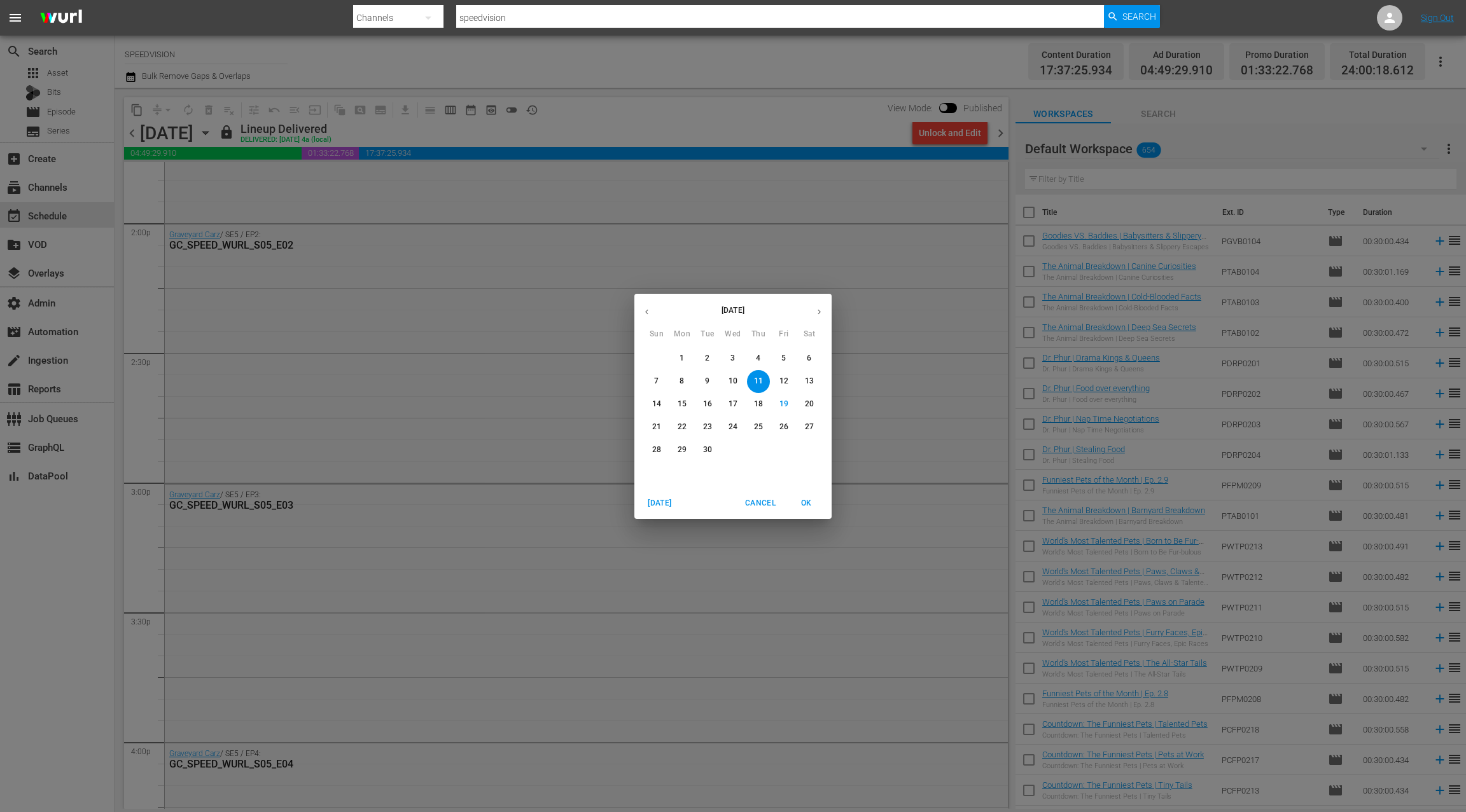
click at [758, 406] on p "18" at bounding box center [758, 404] width 9 height 11
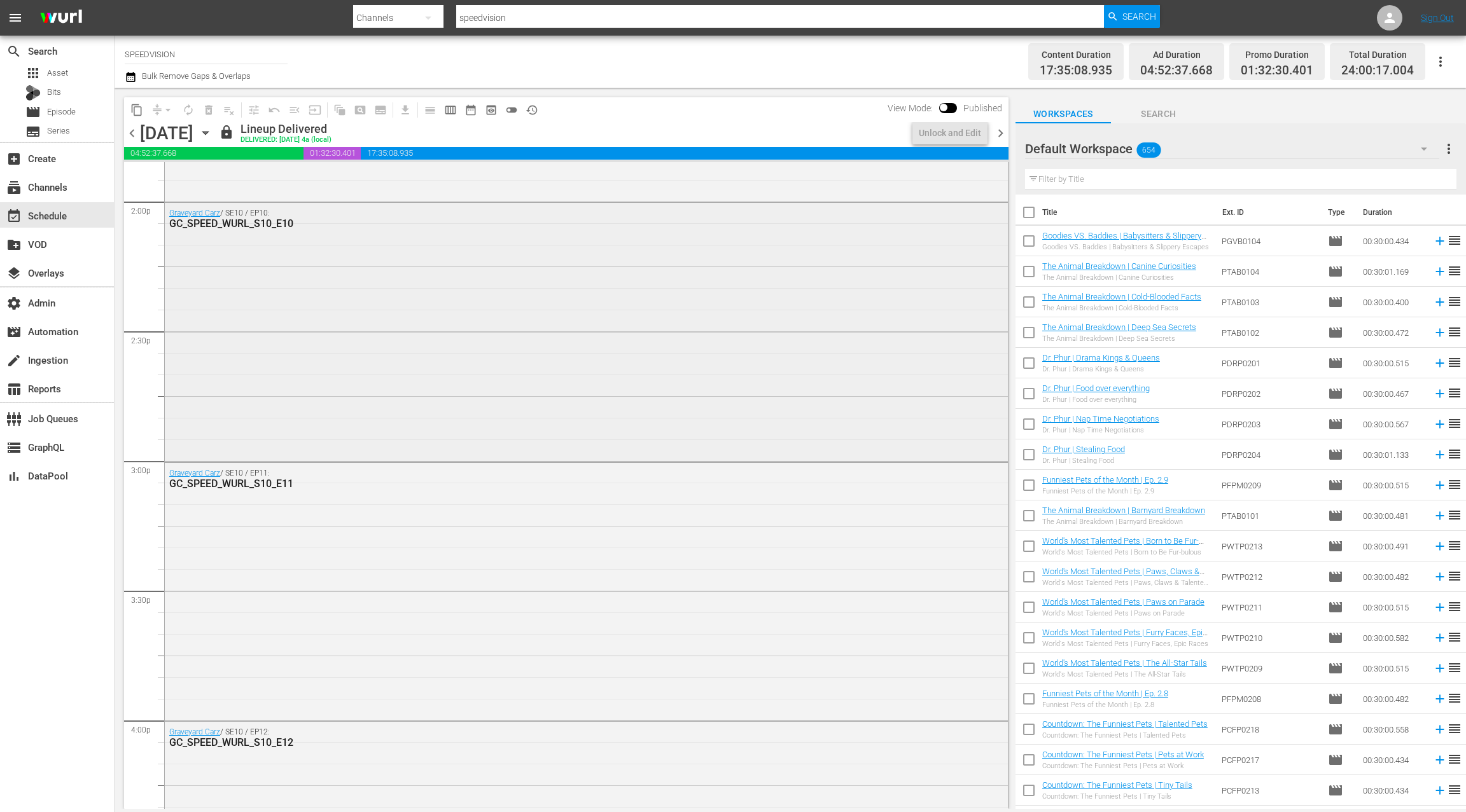
scroll to position [3573, 0]
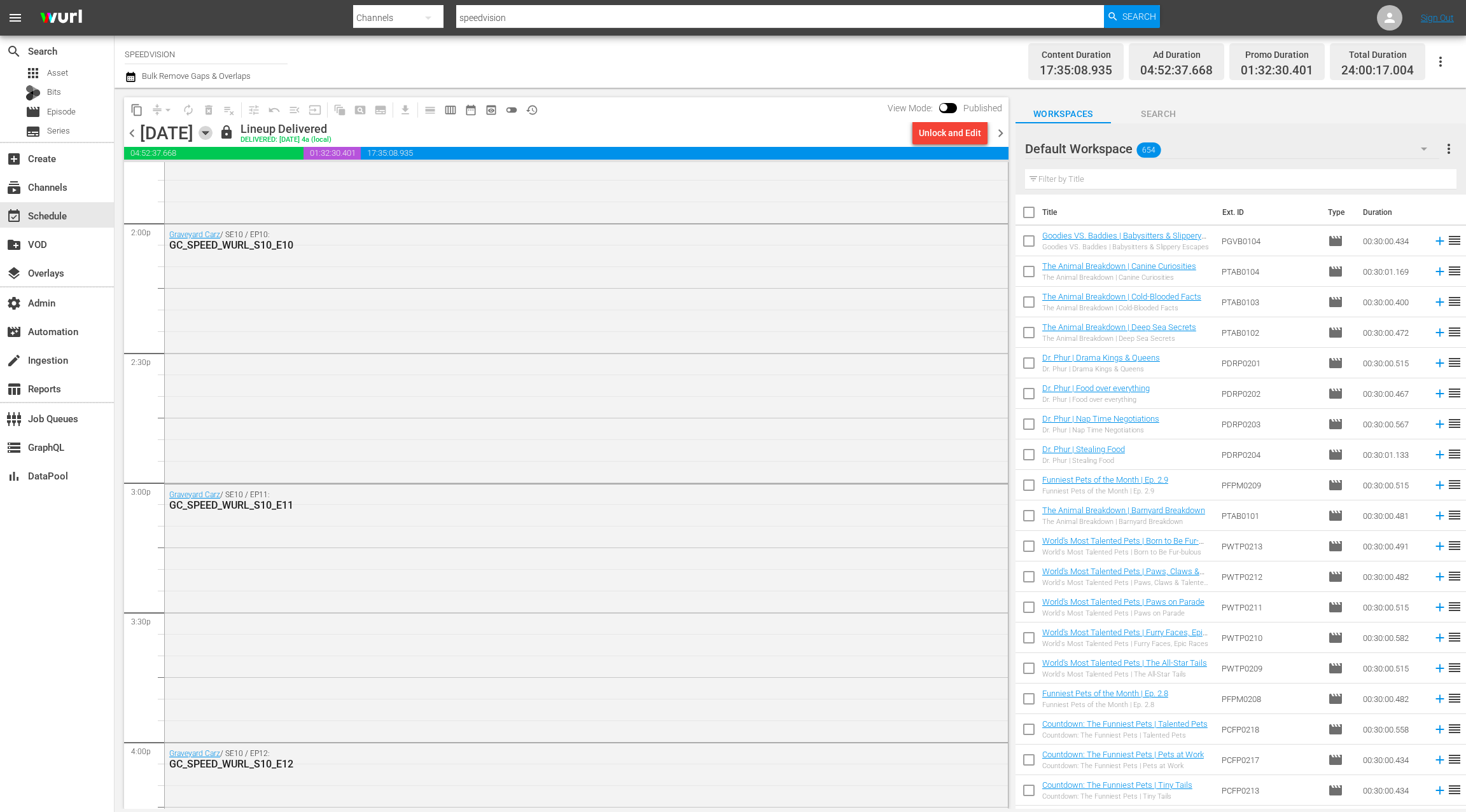
click at [212, 135] on icon "button" at bounding box center [205, 133] width 14 height 14
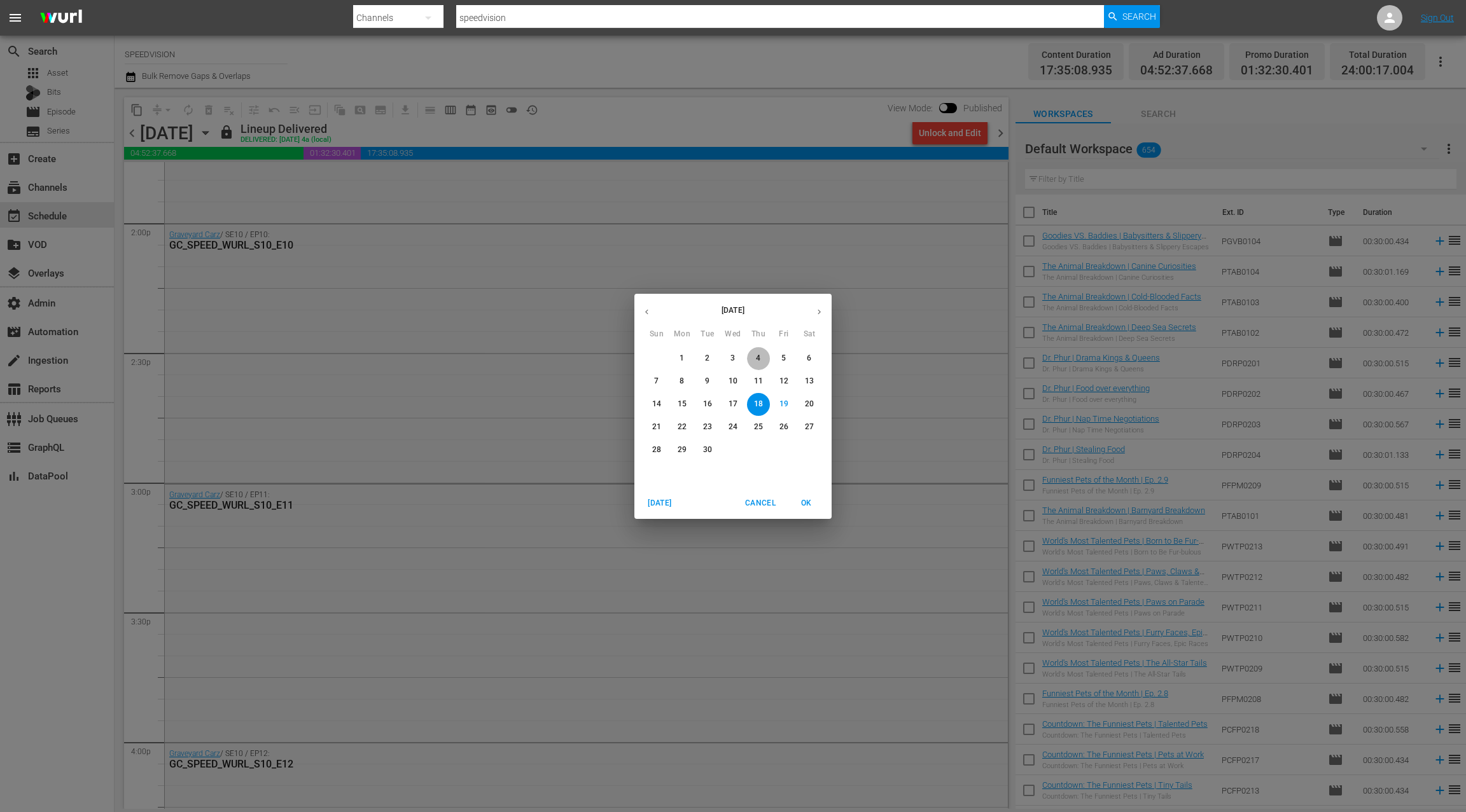
click at [760, 358] on span "4" at bounding box center [758, 358] width 23 height 11
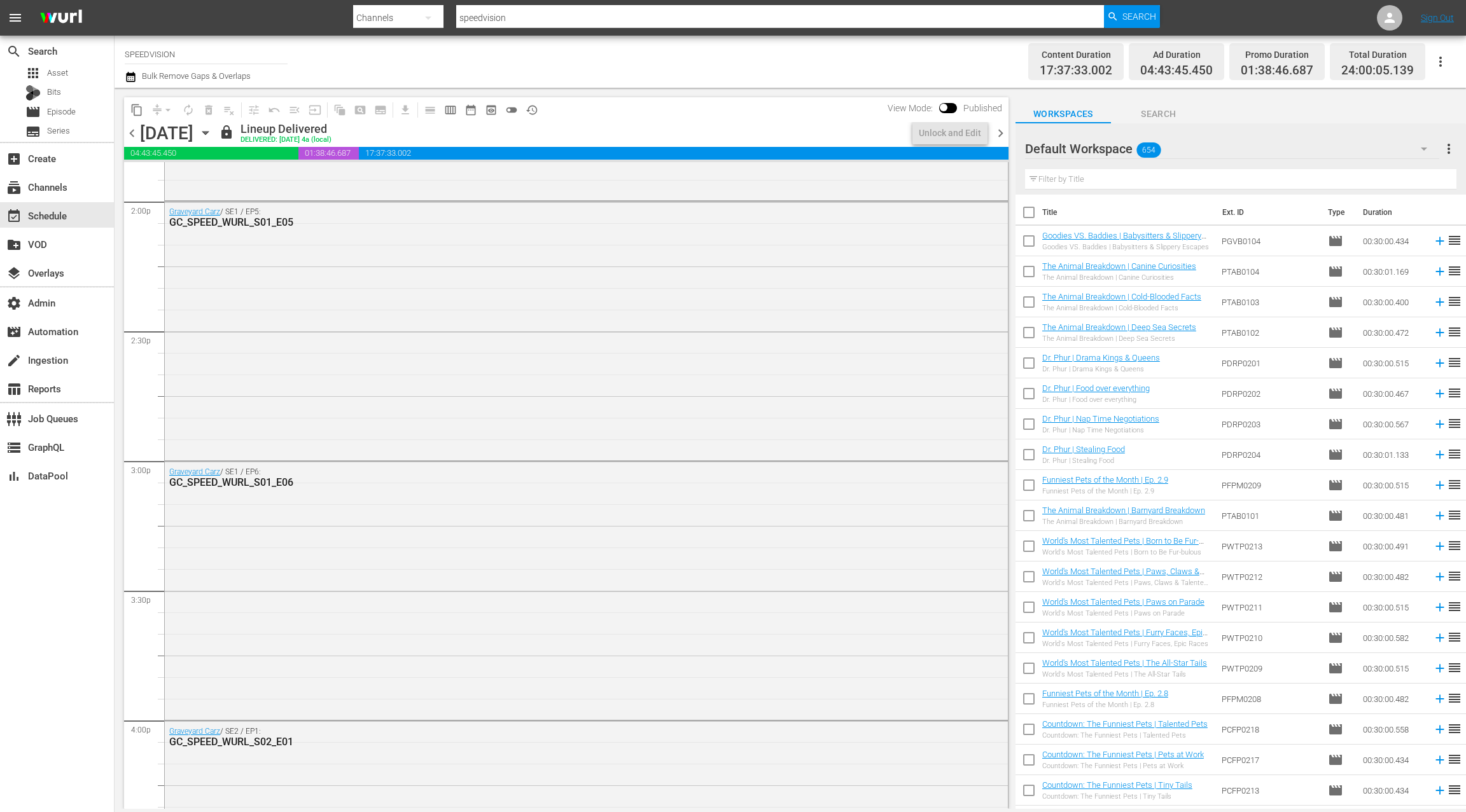
scroll to position [3573, 0]
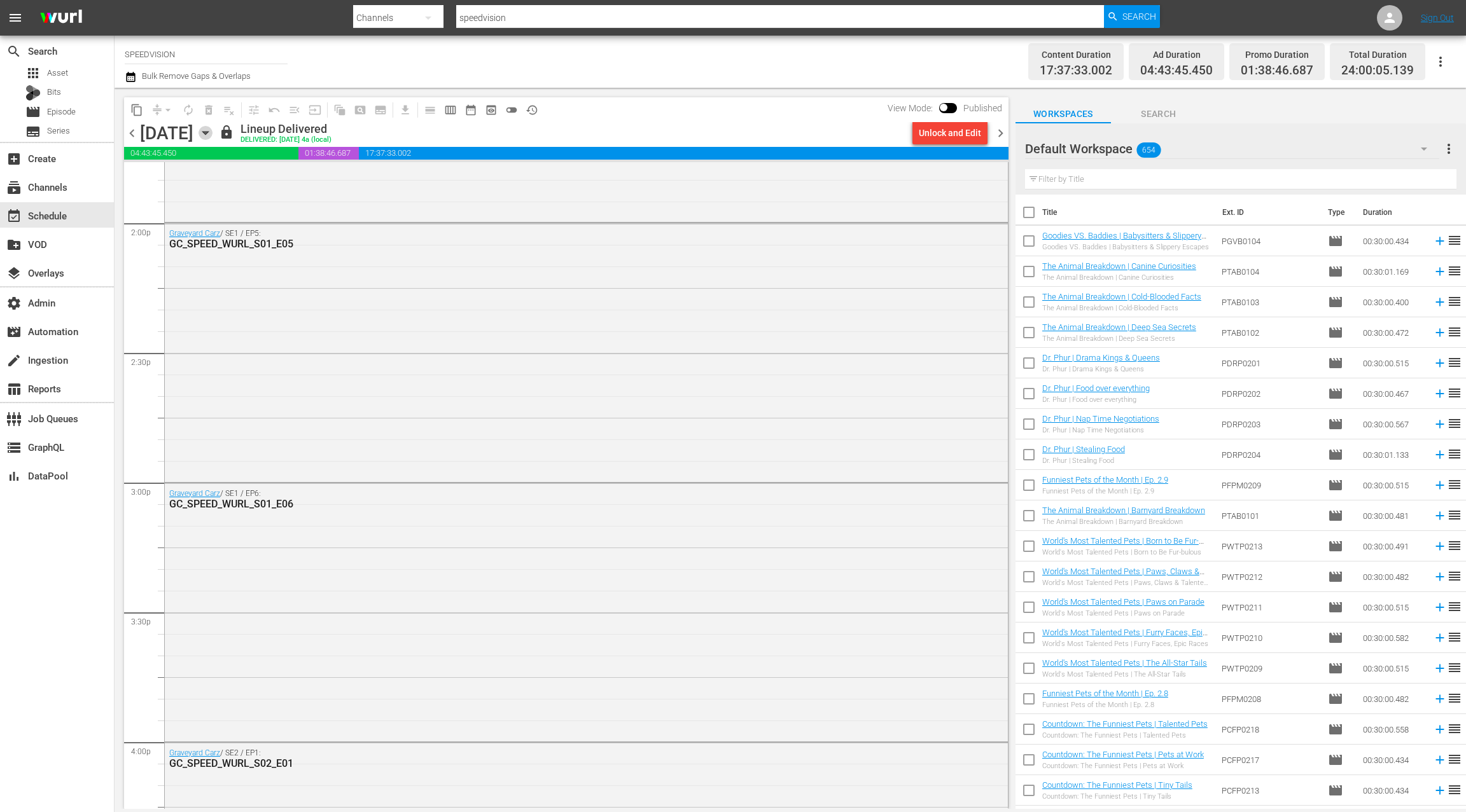
click at [212, 137] on icon "button" at bounding box center [205, 133] width 14 height 14
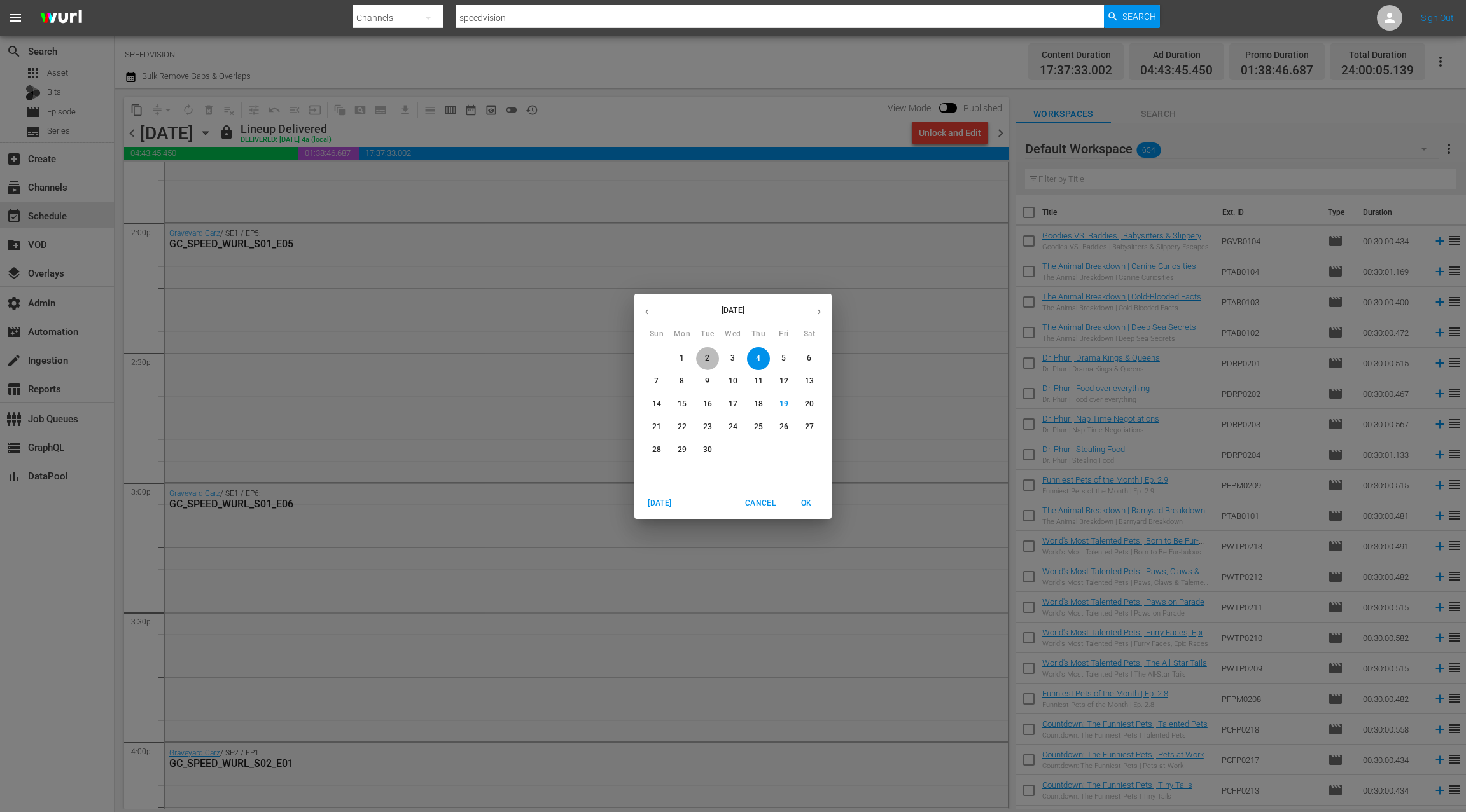
click at [706, 365] on button "2" at bounding box center [708, 358] width 23 height 23
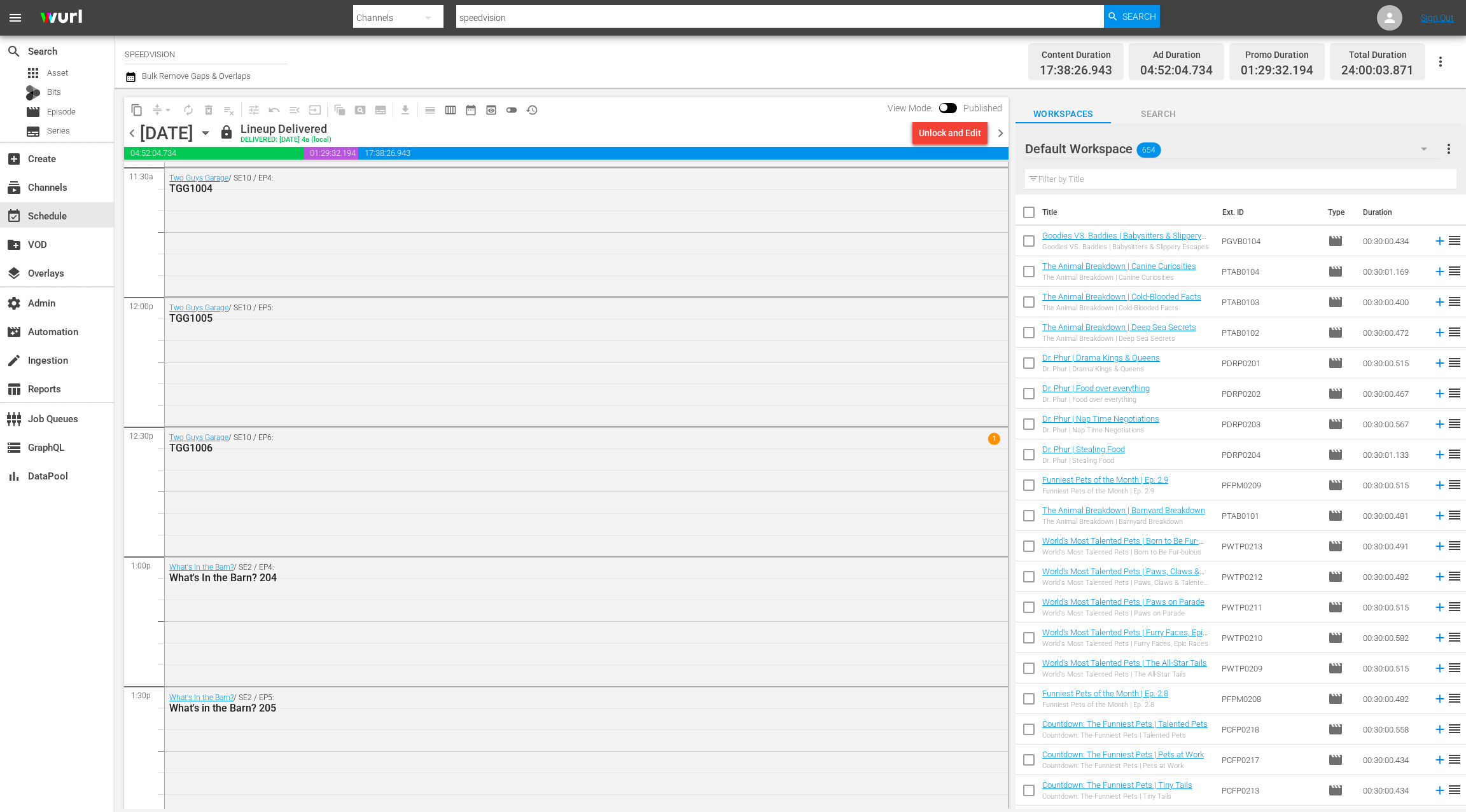
scroll to position [2948, 0]
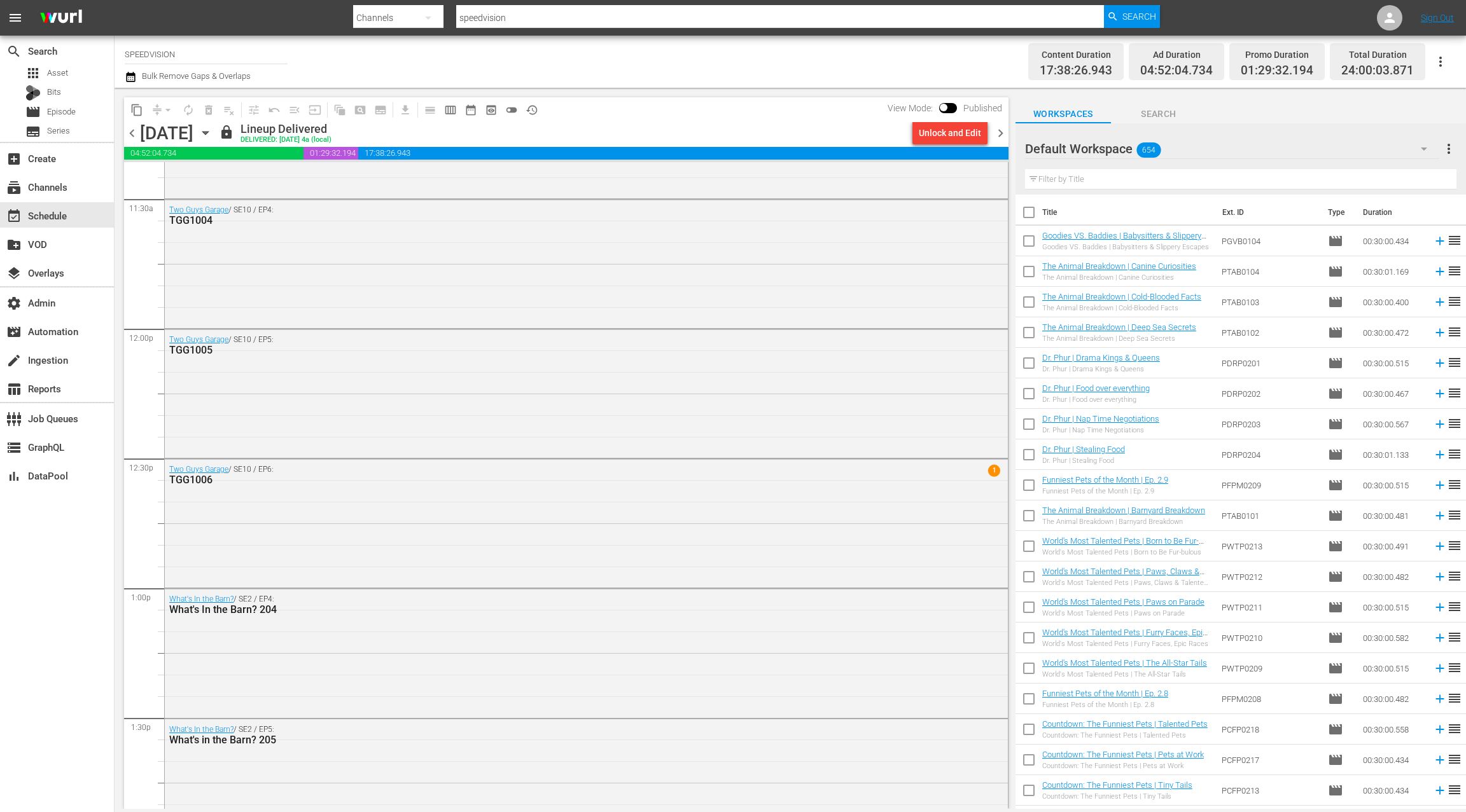
click at [212, 136] on icon "button" at bounding box center [205, 133] width 14 height 14
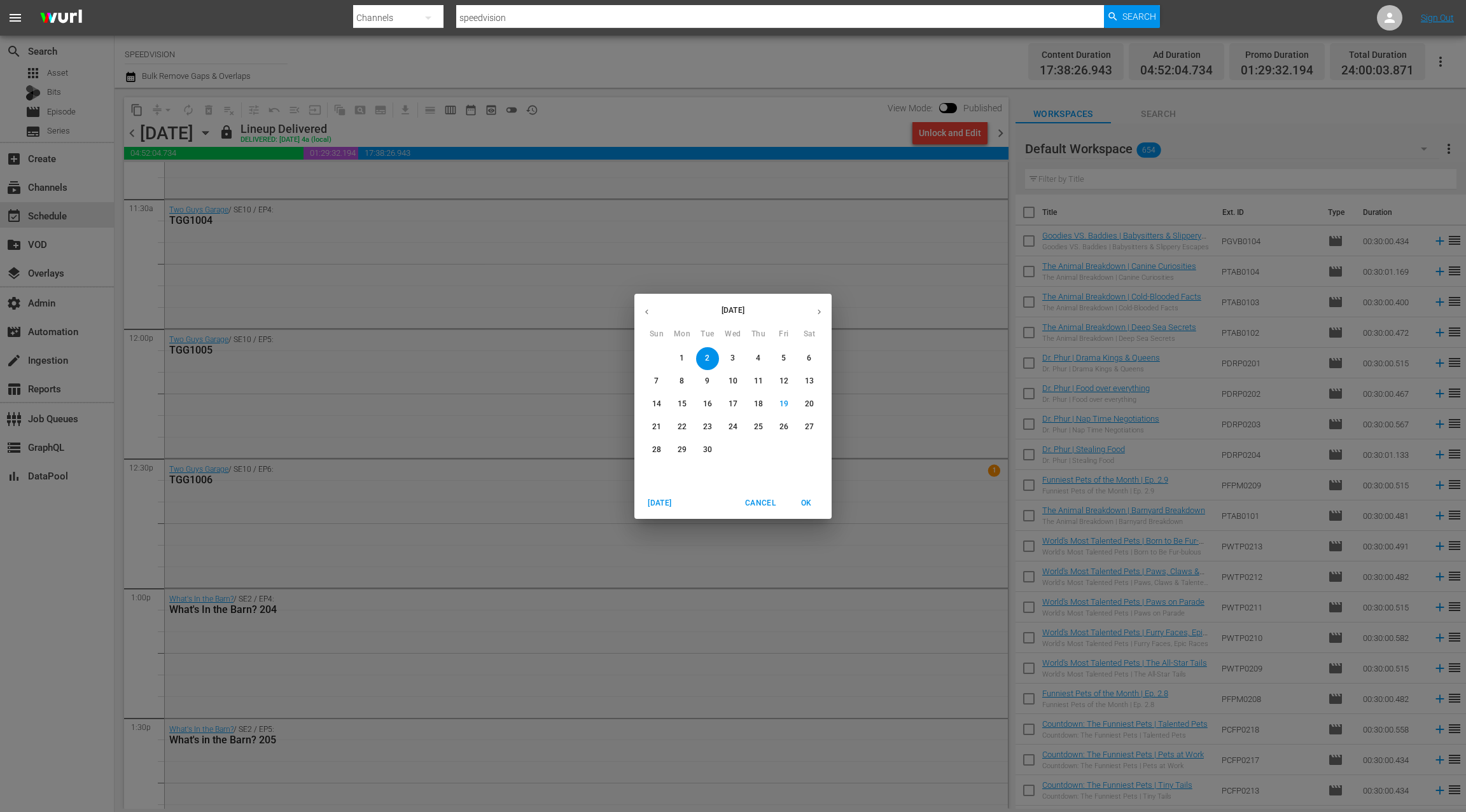
click at [733, 358] on p "3" at bounding box center [733, 358] width 4 height 11
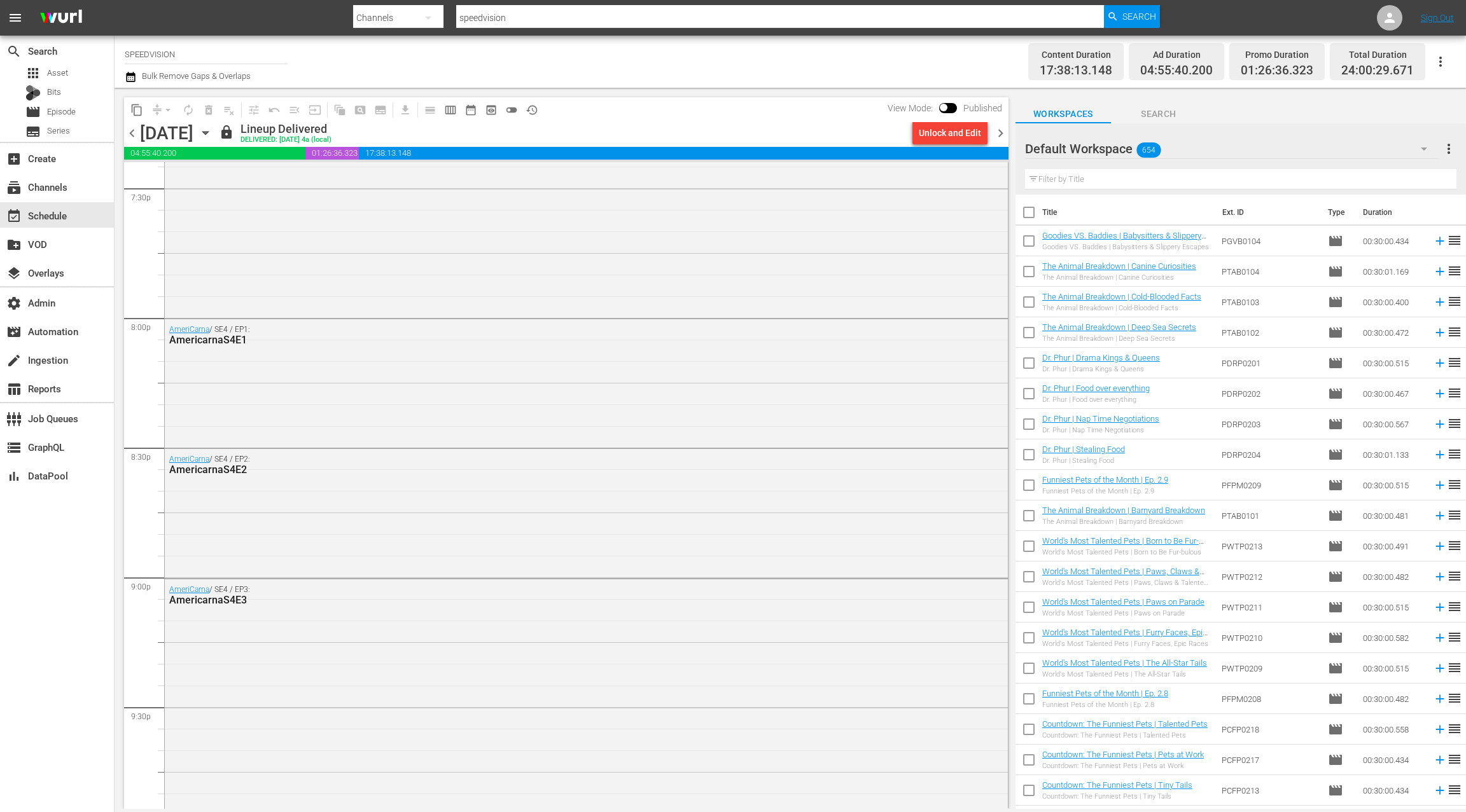
scroll to position [4816, 0]
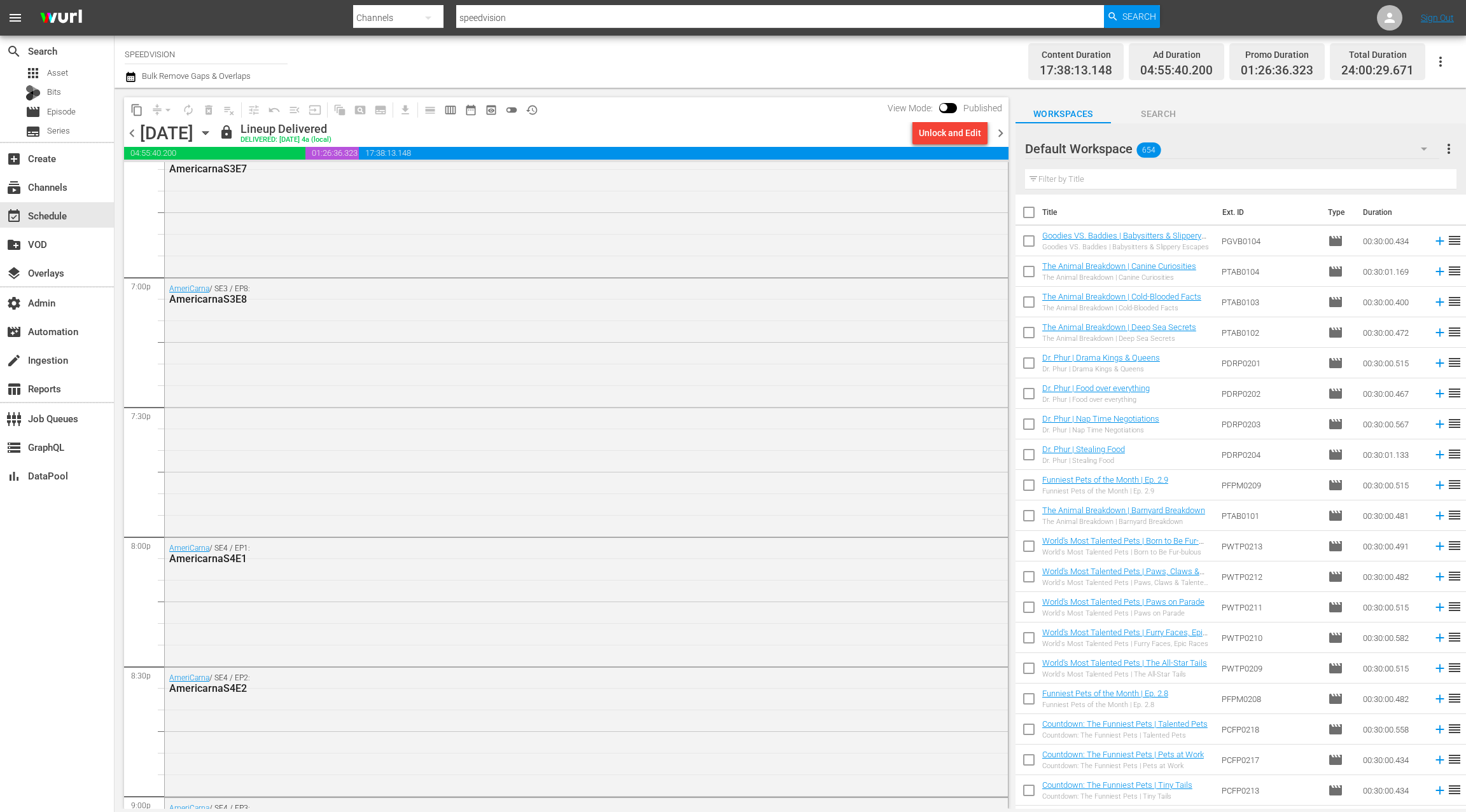
click at [208, 132] on icon "button" at bounding box center [205, 133] width 6 height 3
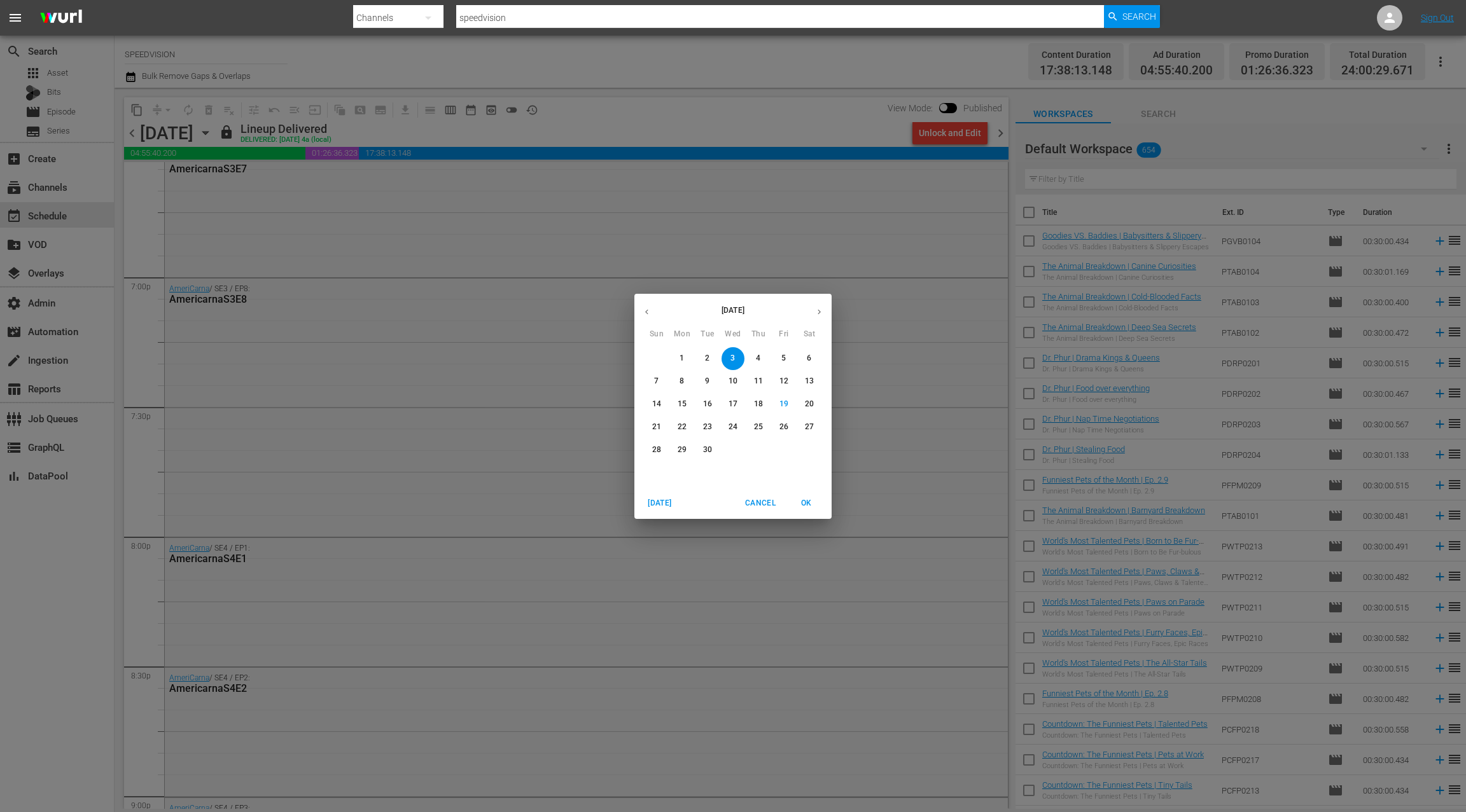
drag, startPoint x: 783, startPoint y: 361, endPoint x: 795, endPoint y: 348, distance: 17.7
click at [783, 361] on p "5" at bounding box center [783, 358] width 4 height 11
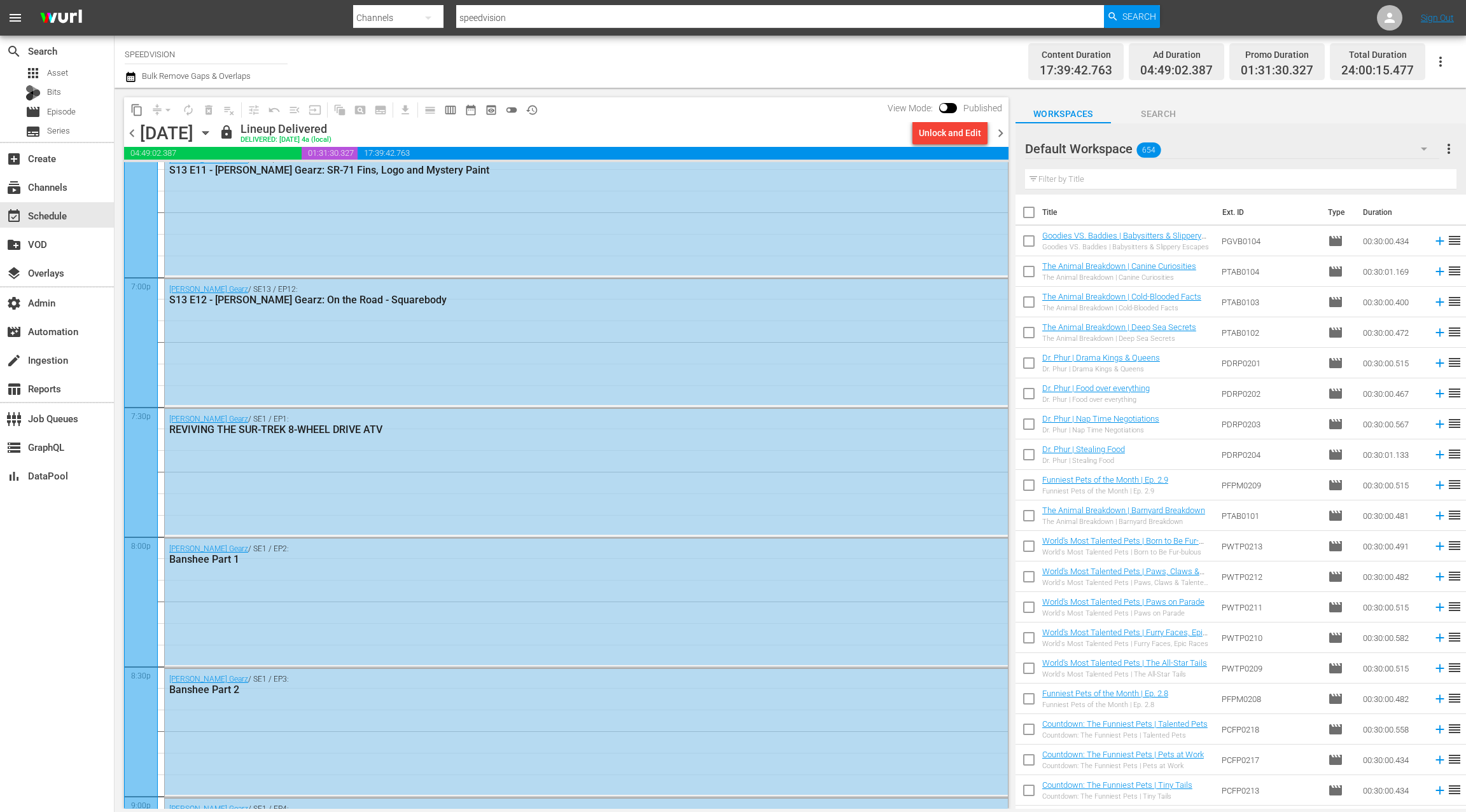
click at [208, 134] on icon "button" at bounding box center [205, 133] width 6 height 3
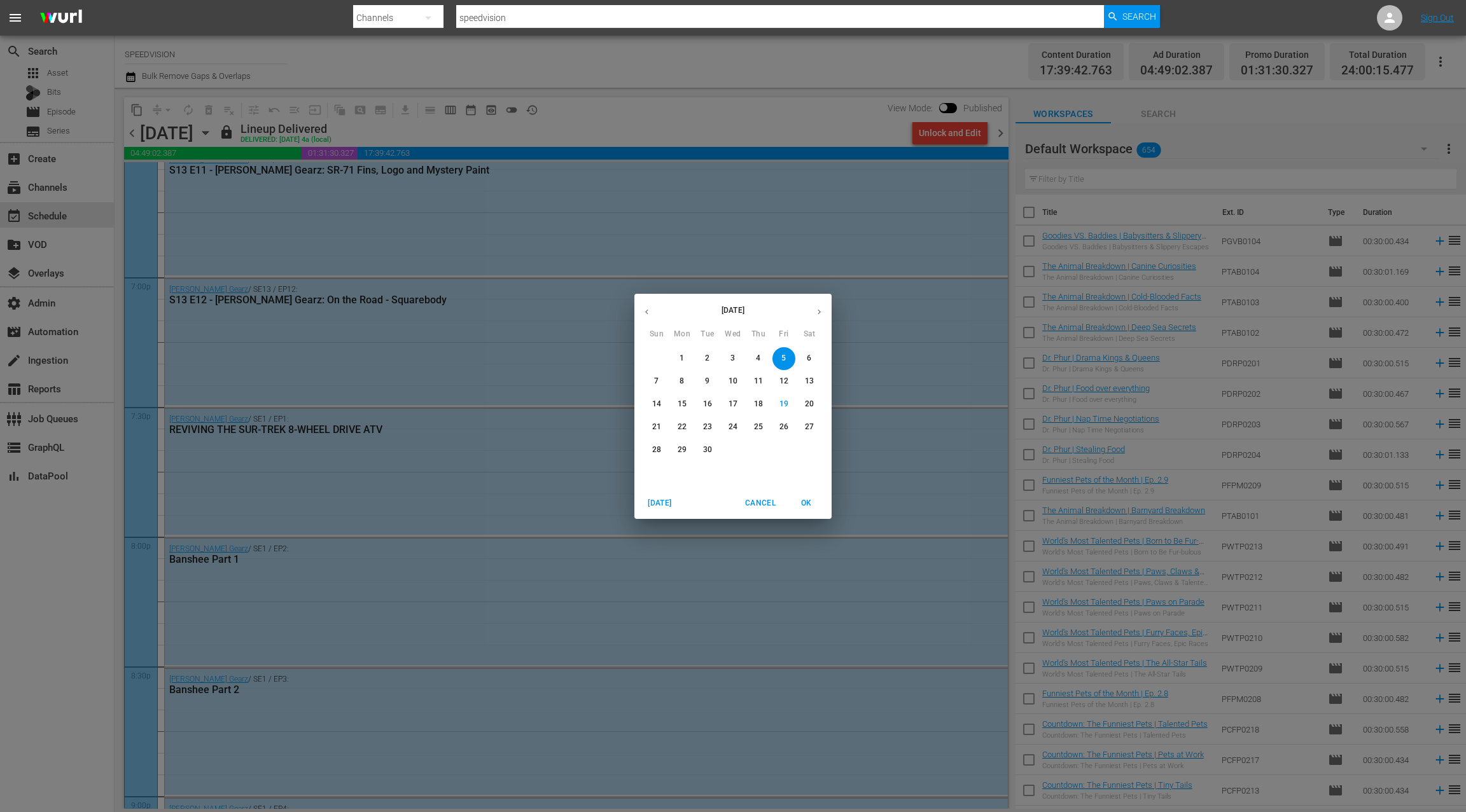
click at [783, 379] on p "12" at bounding box center [783, 381] width 9 height 11
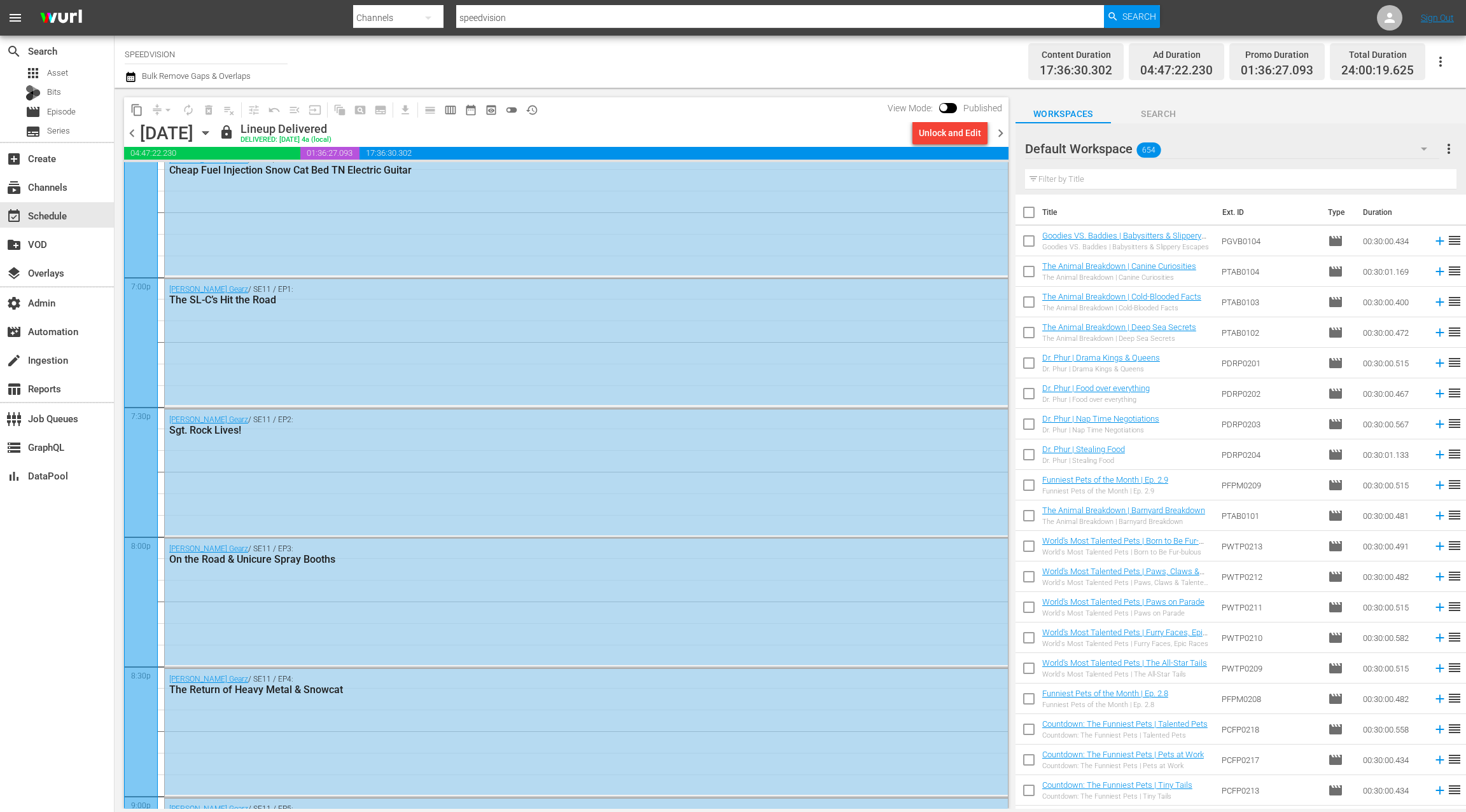
click at [208, 133] on icon "button" at bounding box center [205, 133] width 6 height 3
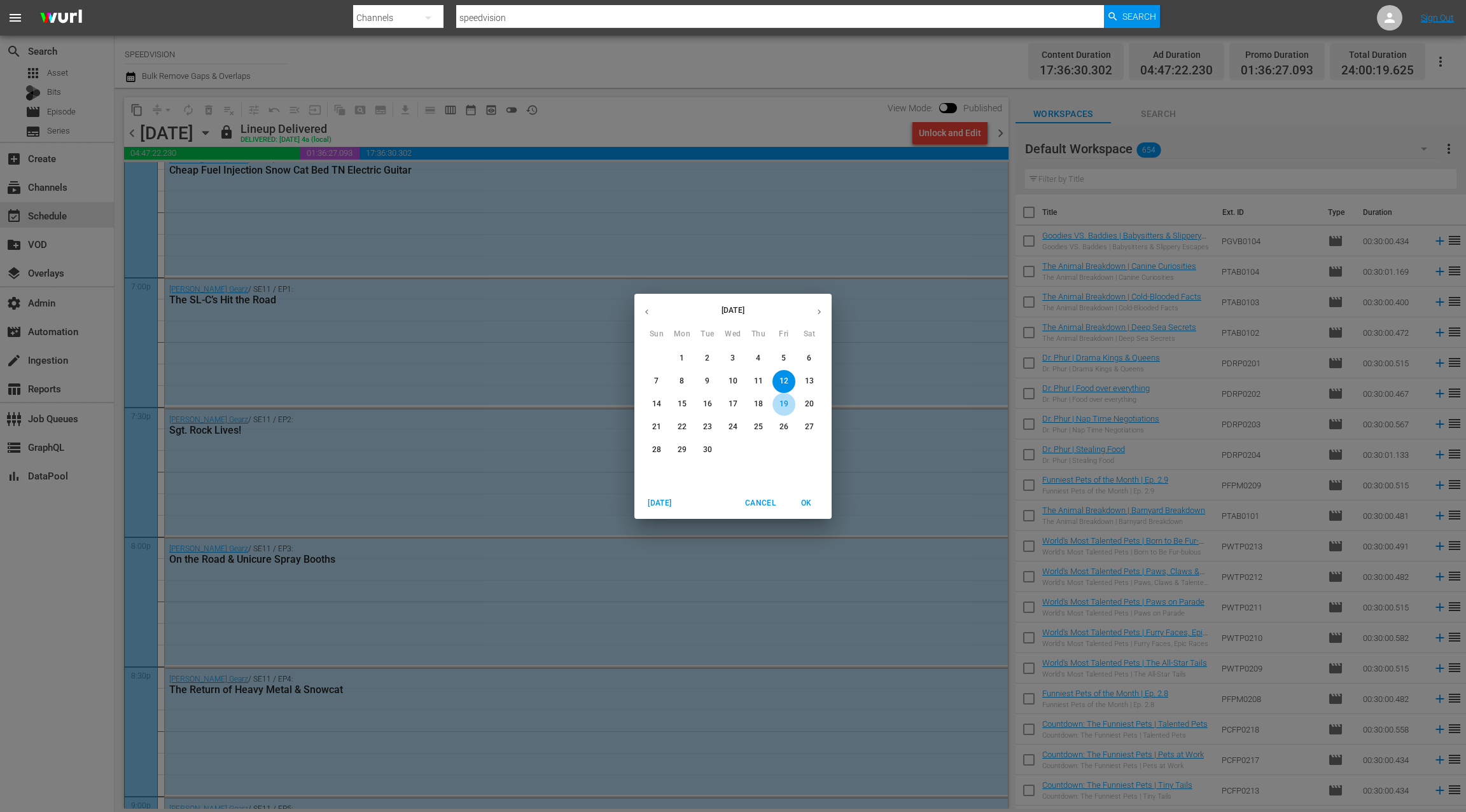
click at [783, 403] on p "19" at bounding box center [783, 404] width 9 height 11
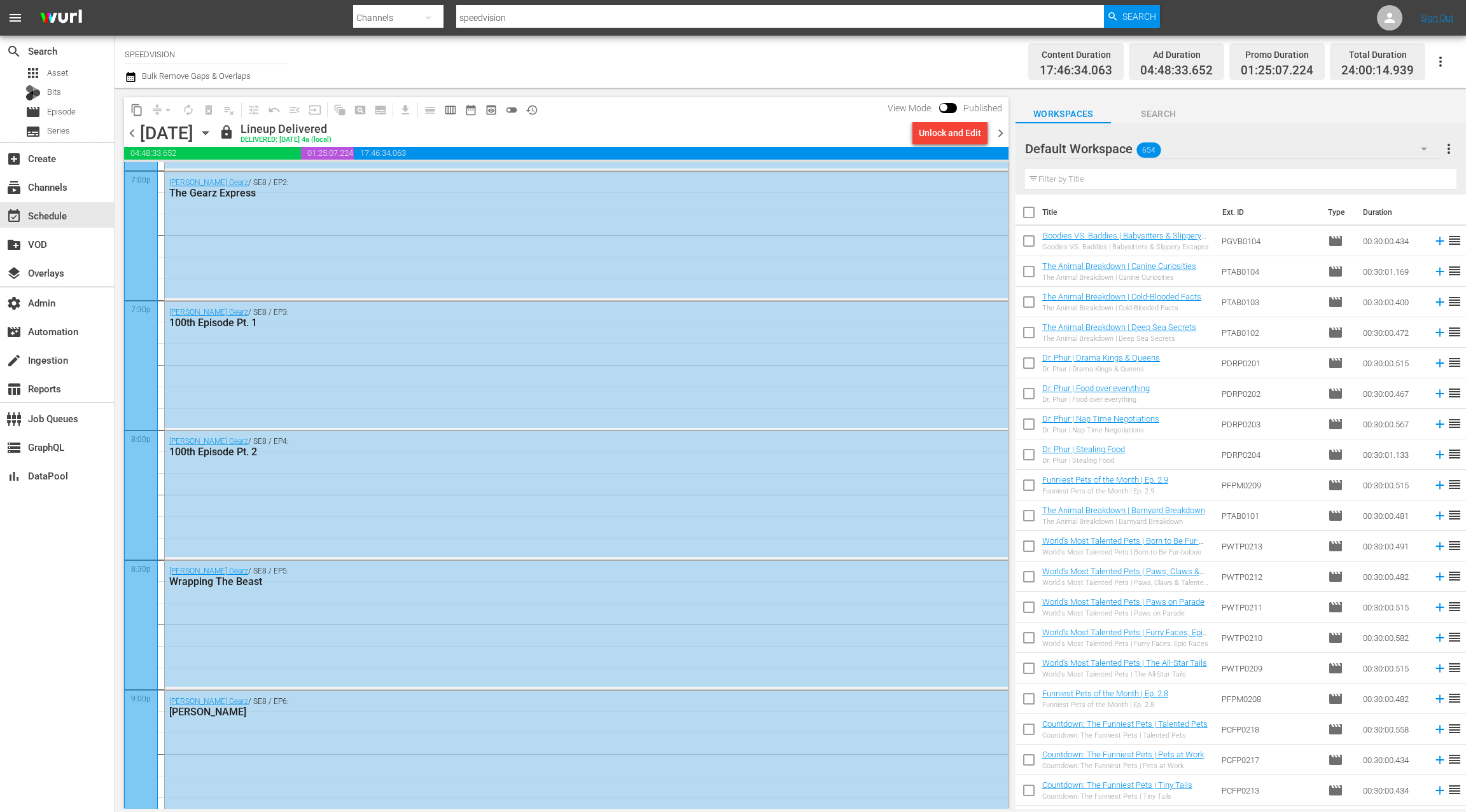
scroll to position [4967, 0]
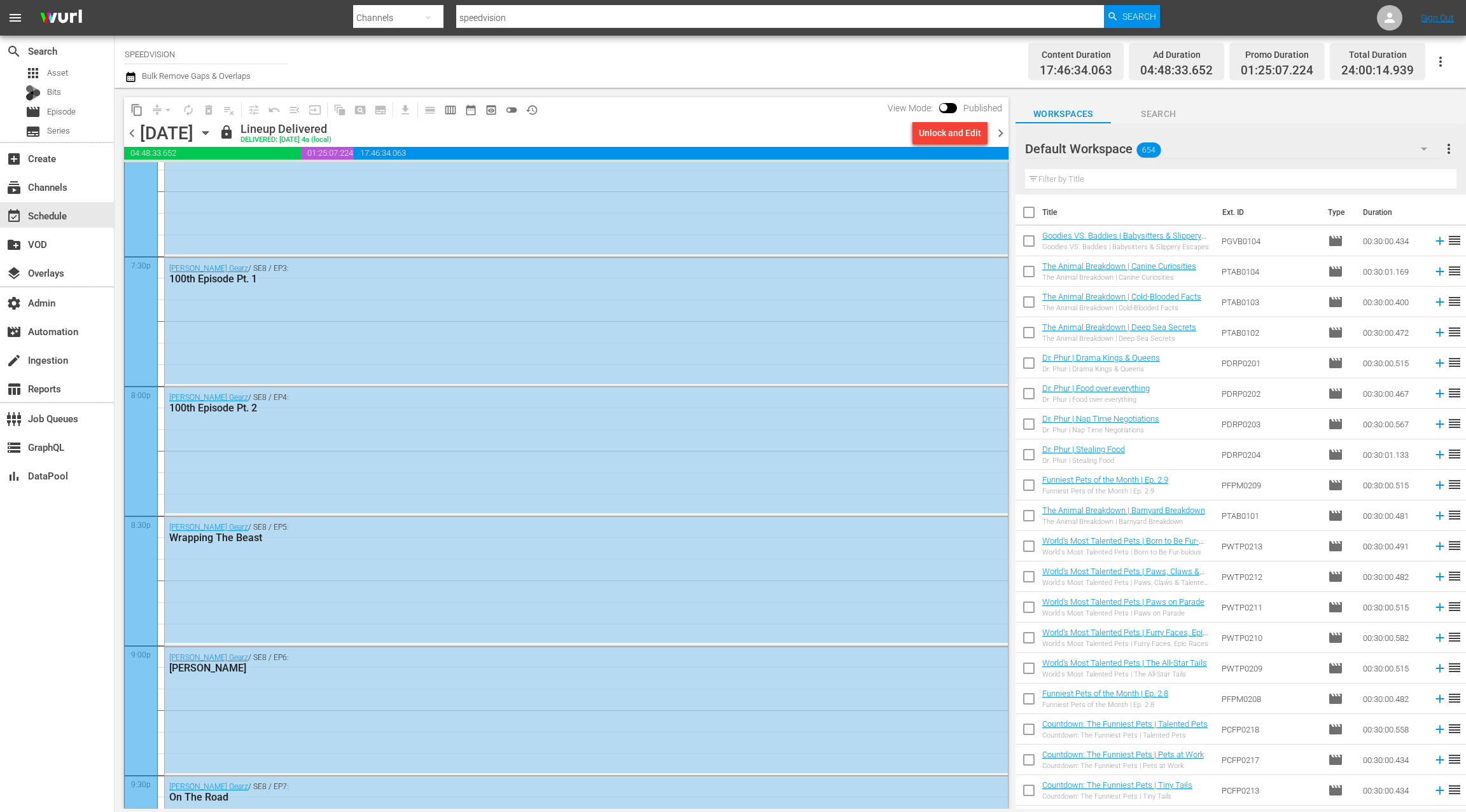
click at [208, 134] on icon "button" at bounding box center [205, 133] width 6 height 3
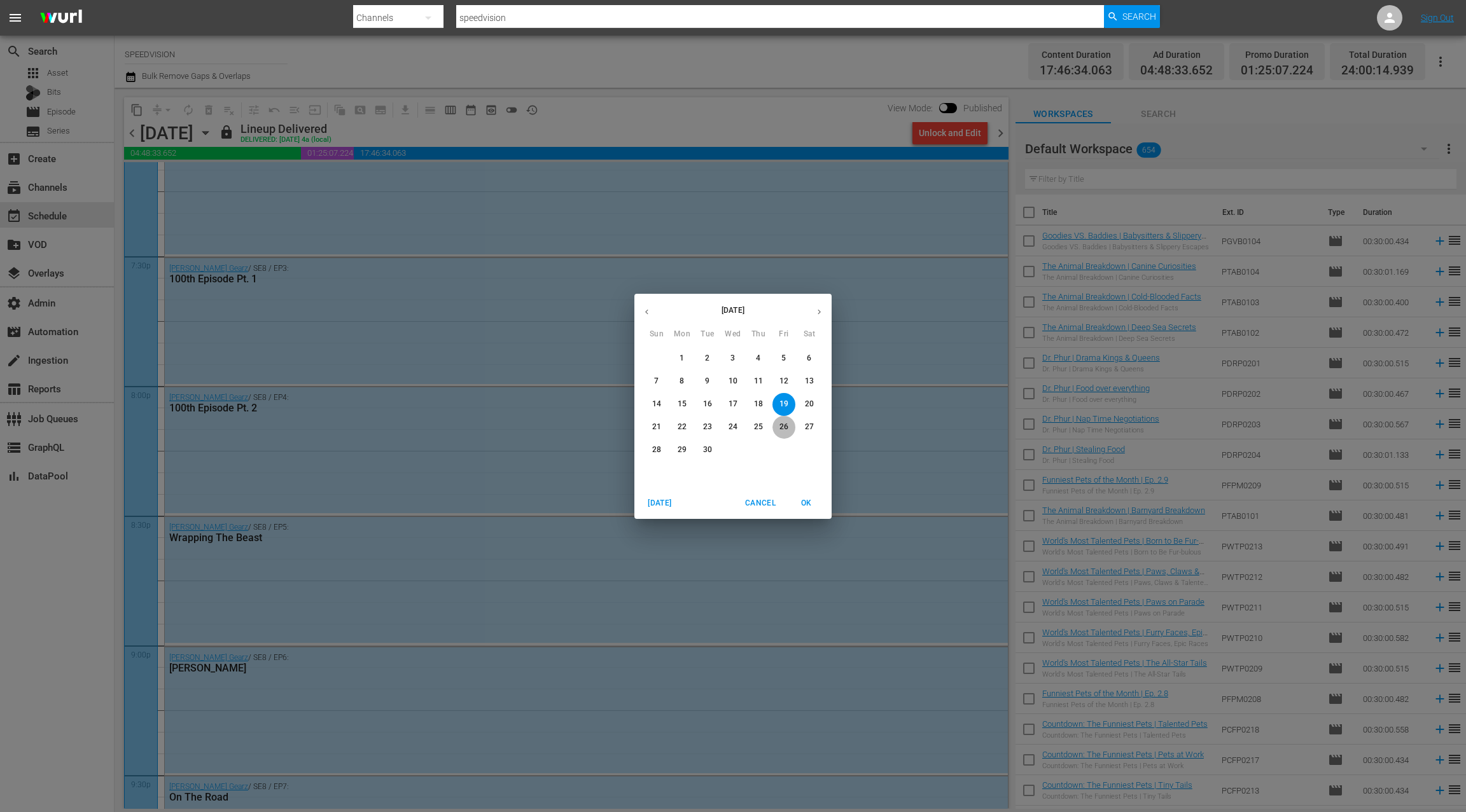
click at [785, 425] on p "26" at bounding box center [783, 427] width 9 height 11
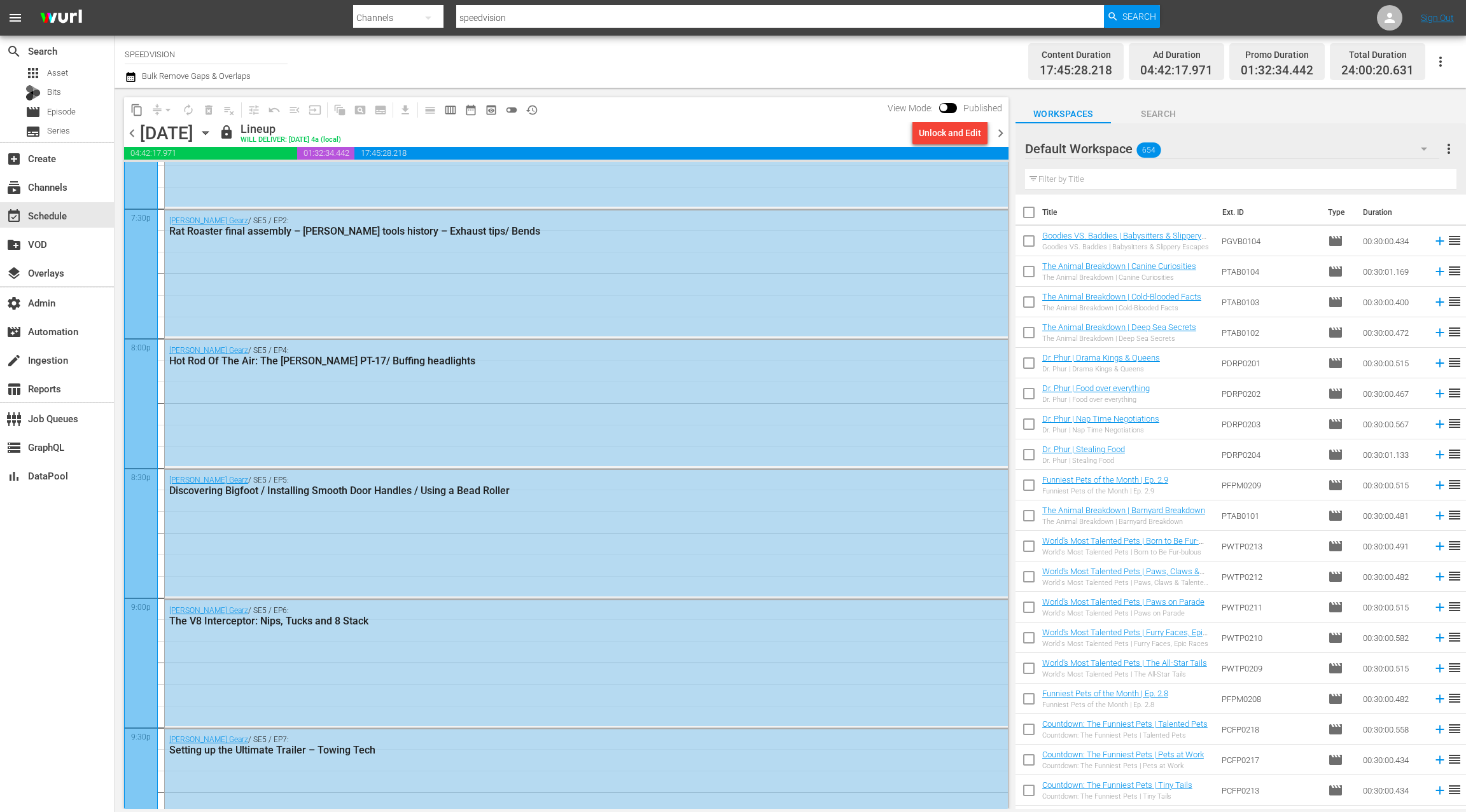
scroll to position [5100, 0]
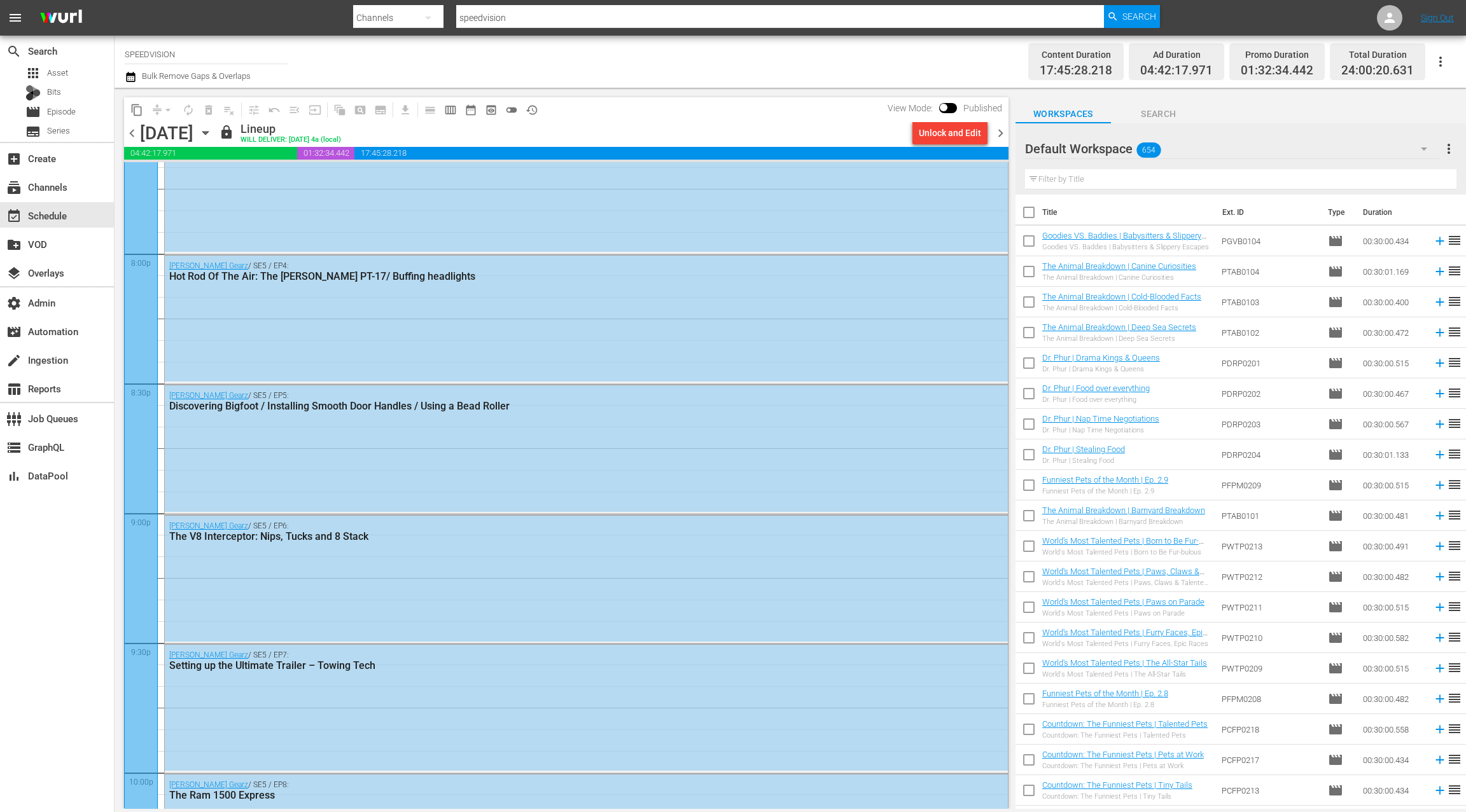
click at [212, 133] on icon "button" at bounding box center [205, 133] width 14 height 14
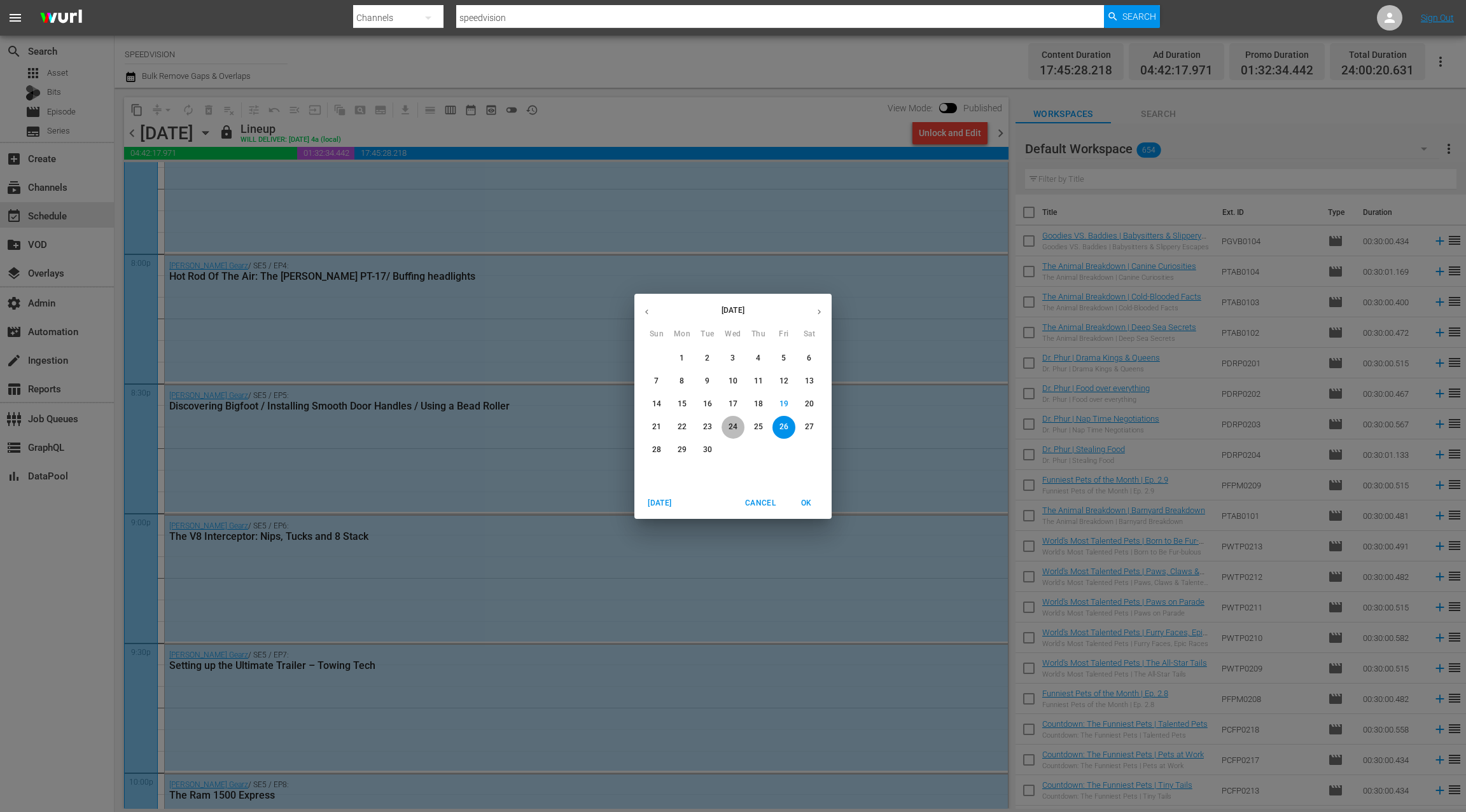
drag, startPoint x: 734, startPoint y: 422, endPoint x: 734, endPoint y: 414, distance: 8.0
click at [734, 422] on p "24" at bounding box center [733, 427] width 9 height 11
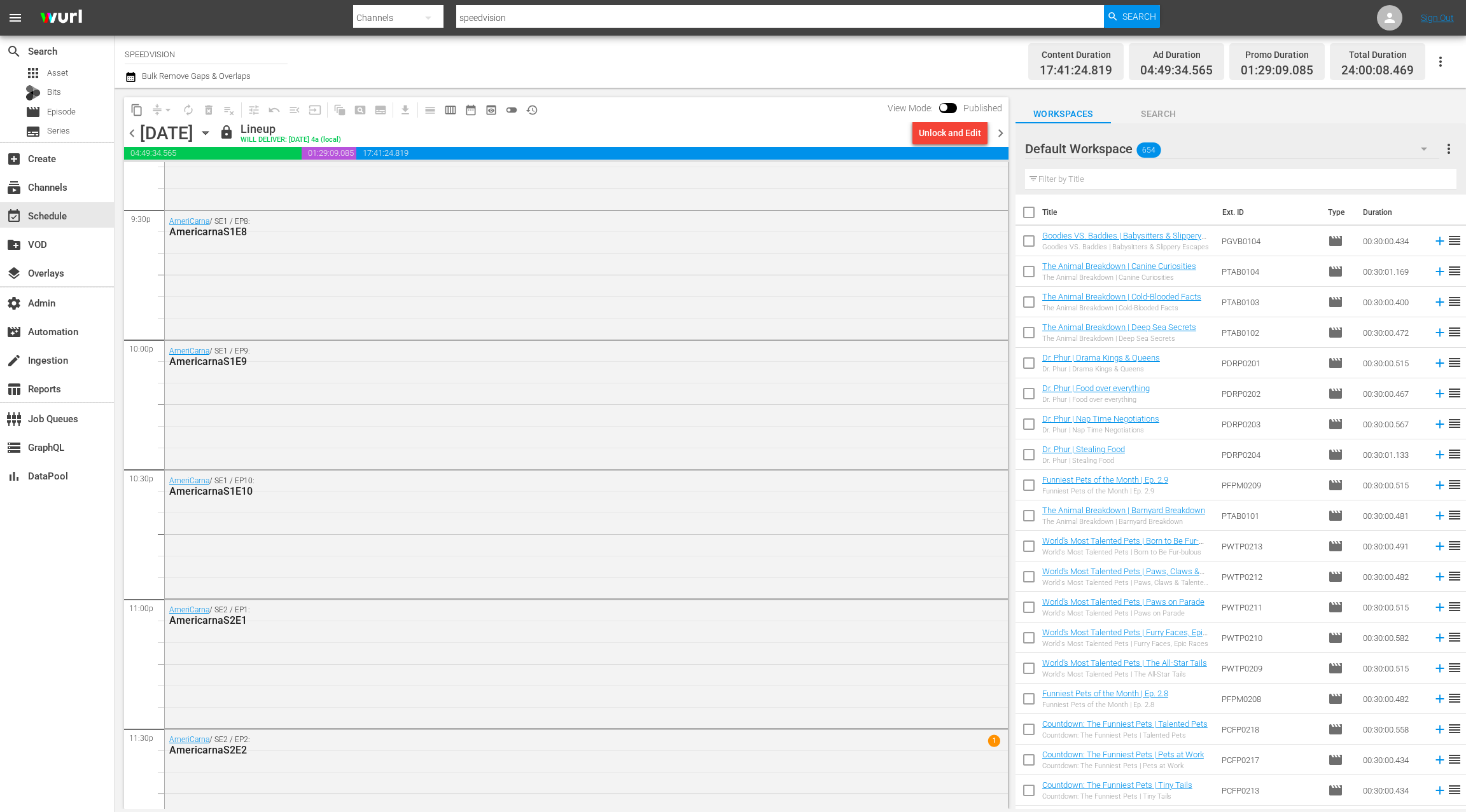
scroll to position [5582, 0]
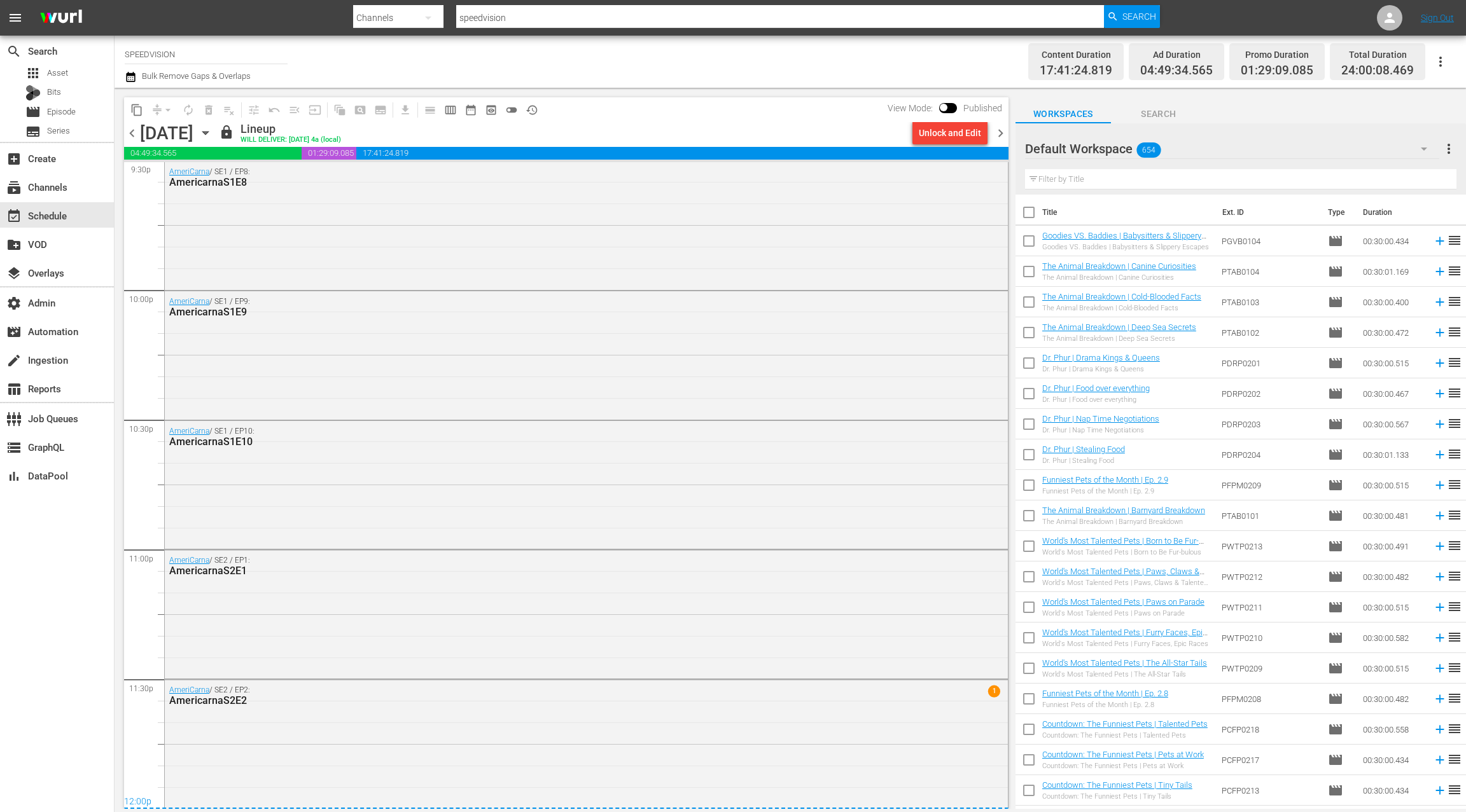
click at [1000, 137] on span "chevron_right" at bounding box center [1000, 133] width 16 height 16
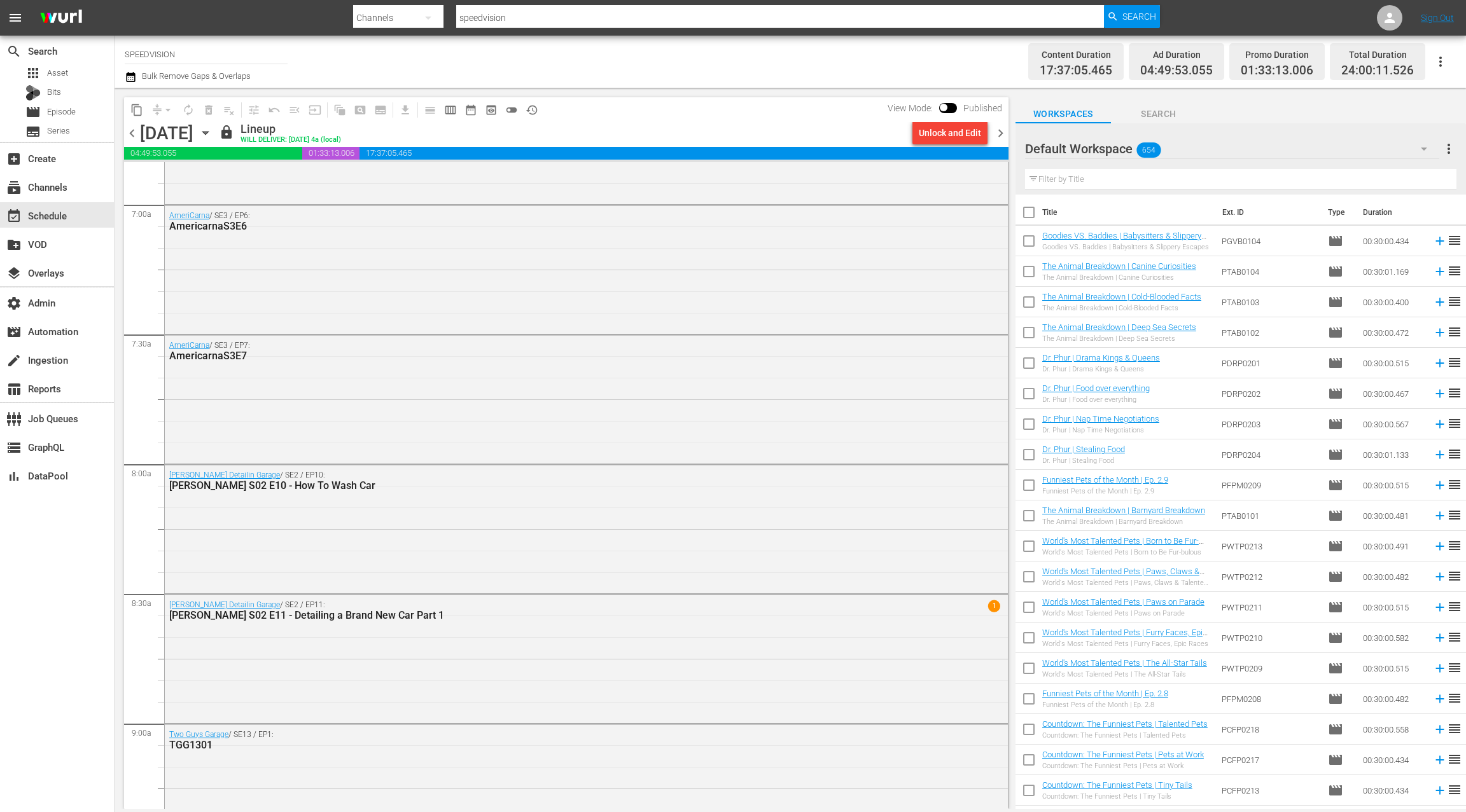
scroll to position [1642, 0]
click at [212, 134] on icon "button" at bounding box center [205, 133] width 14 height 14
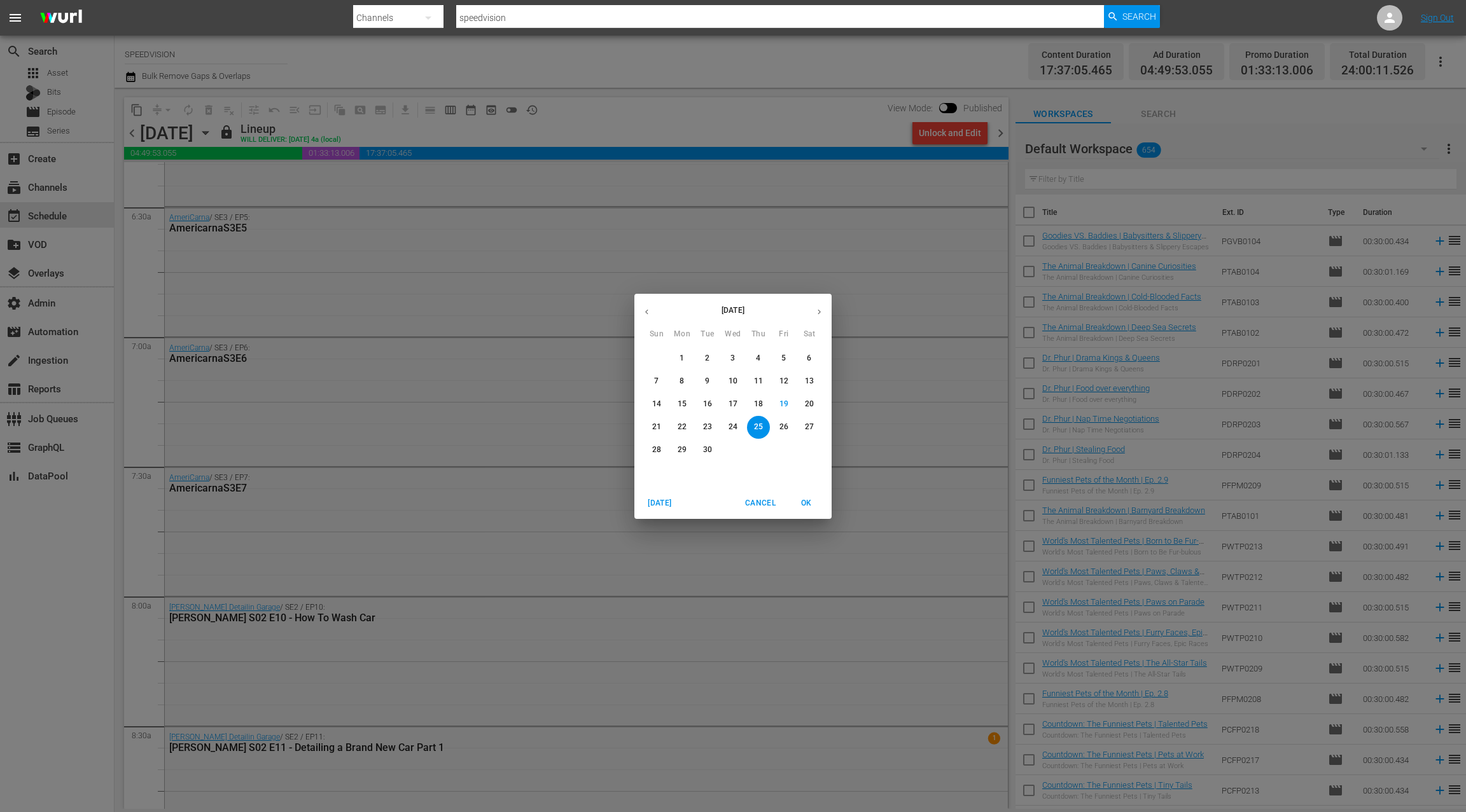
click at [819, 309] on icon "button" at bounding box center [818, 311] width 9 height 9
click at [733, 378] on p "8" at bounding box center [733, 381] width 4 height 11
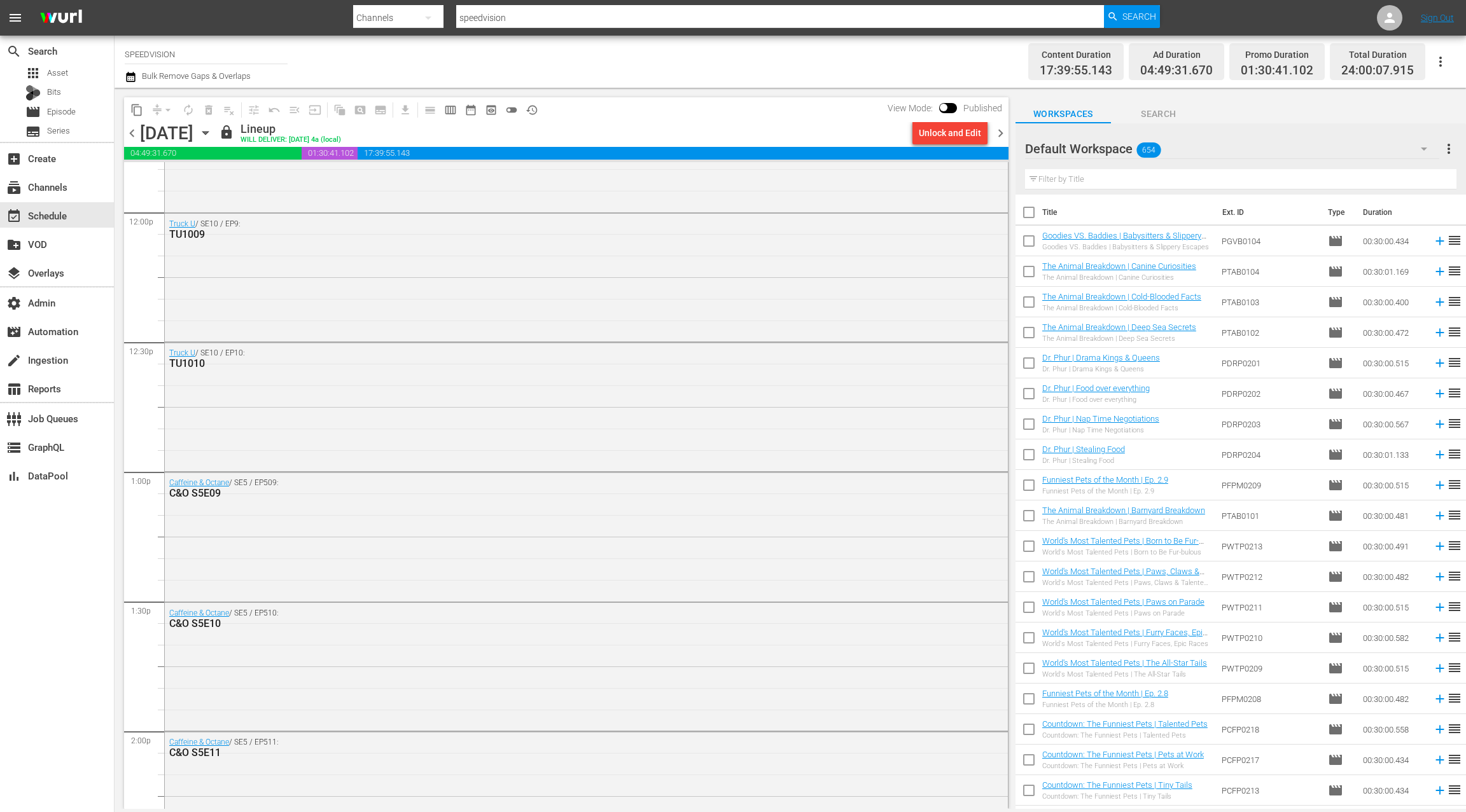
scroll to position [3356, 0]
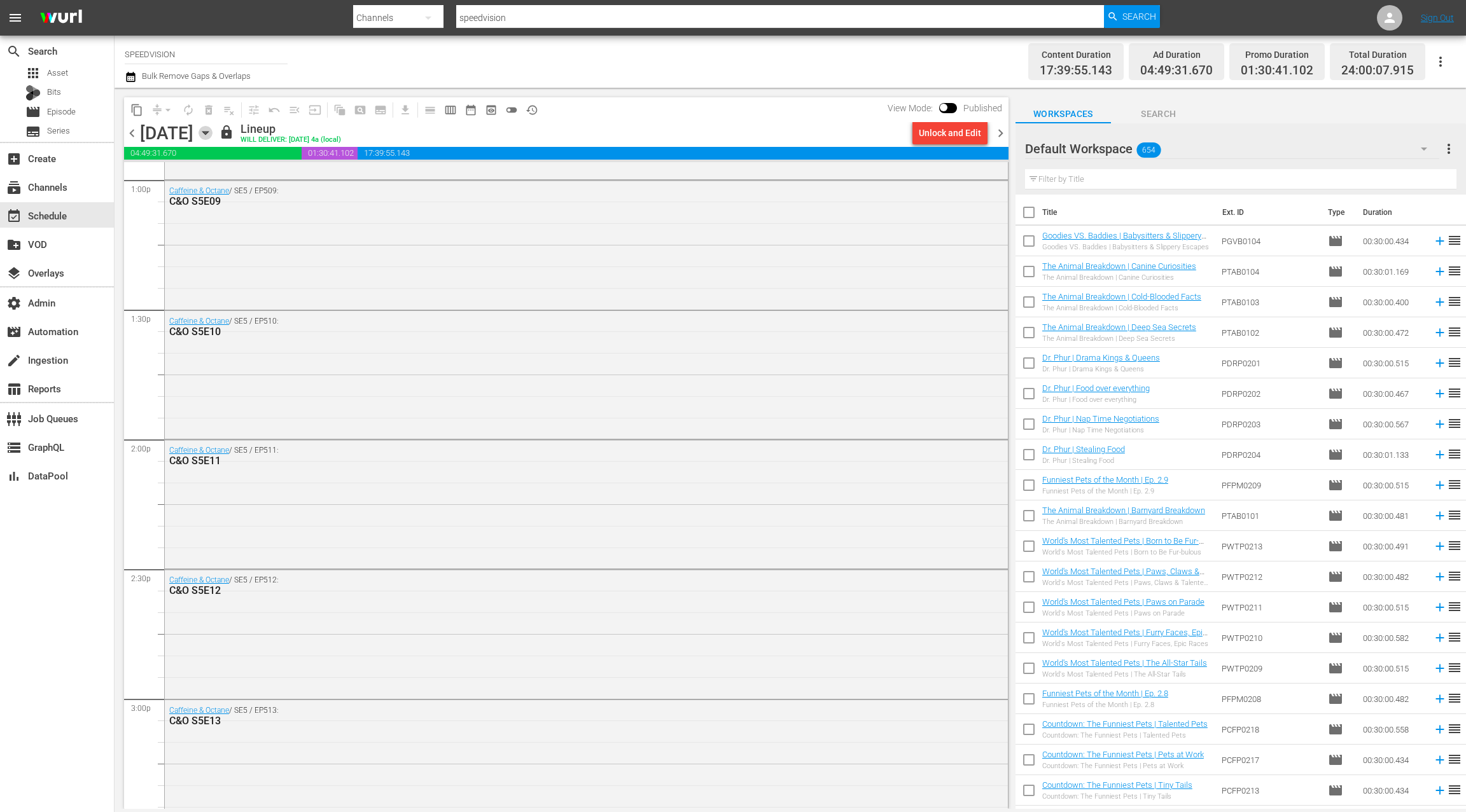
click at [212, 137] on icon "button" at bounding box center [205, 133] width 14 height 14
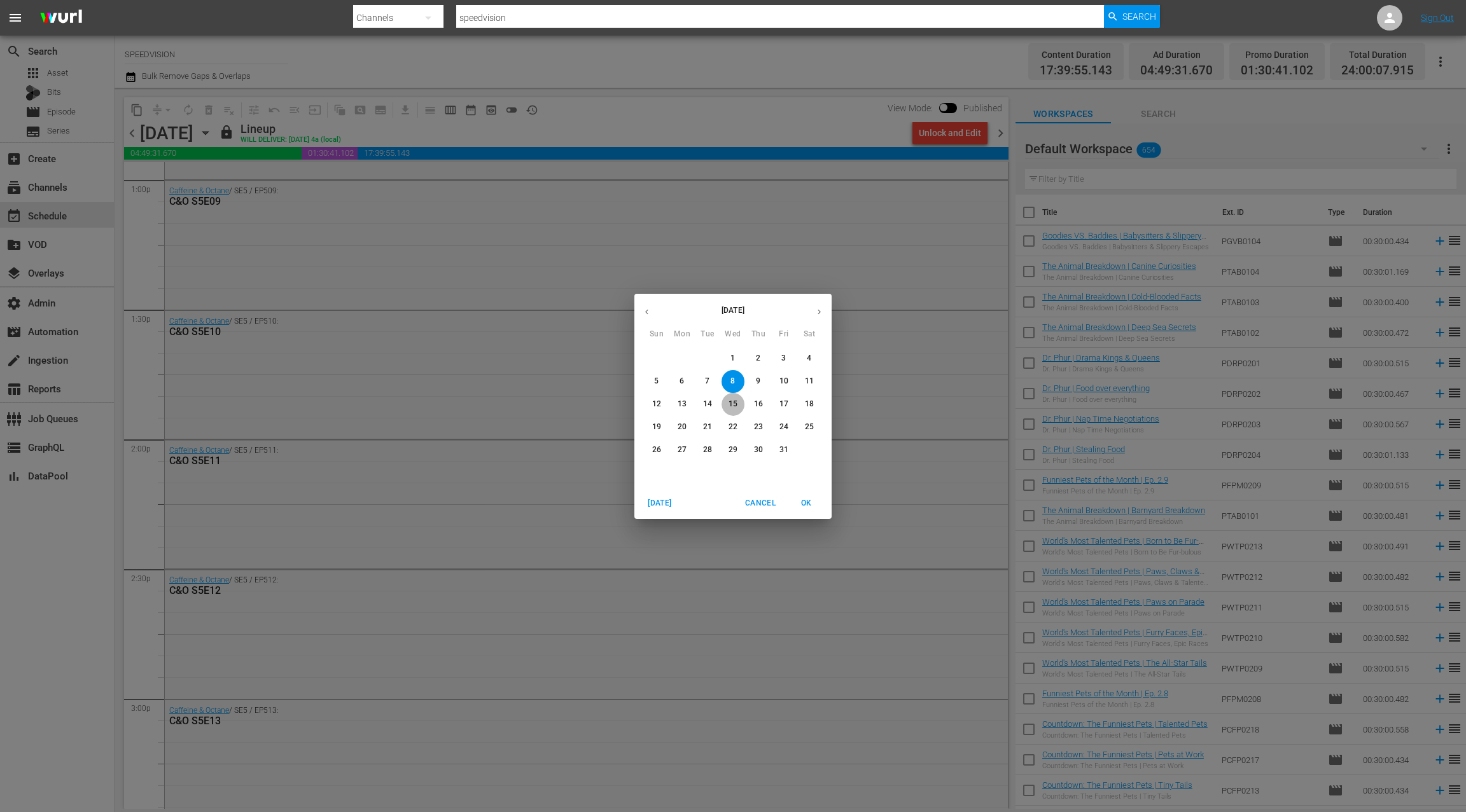
click at [738, 403] on span "15" at bounding box center [733, 404] width 23 height 11
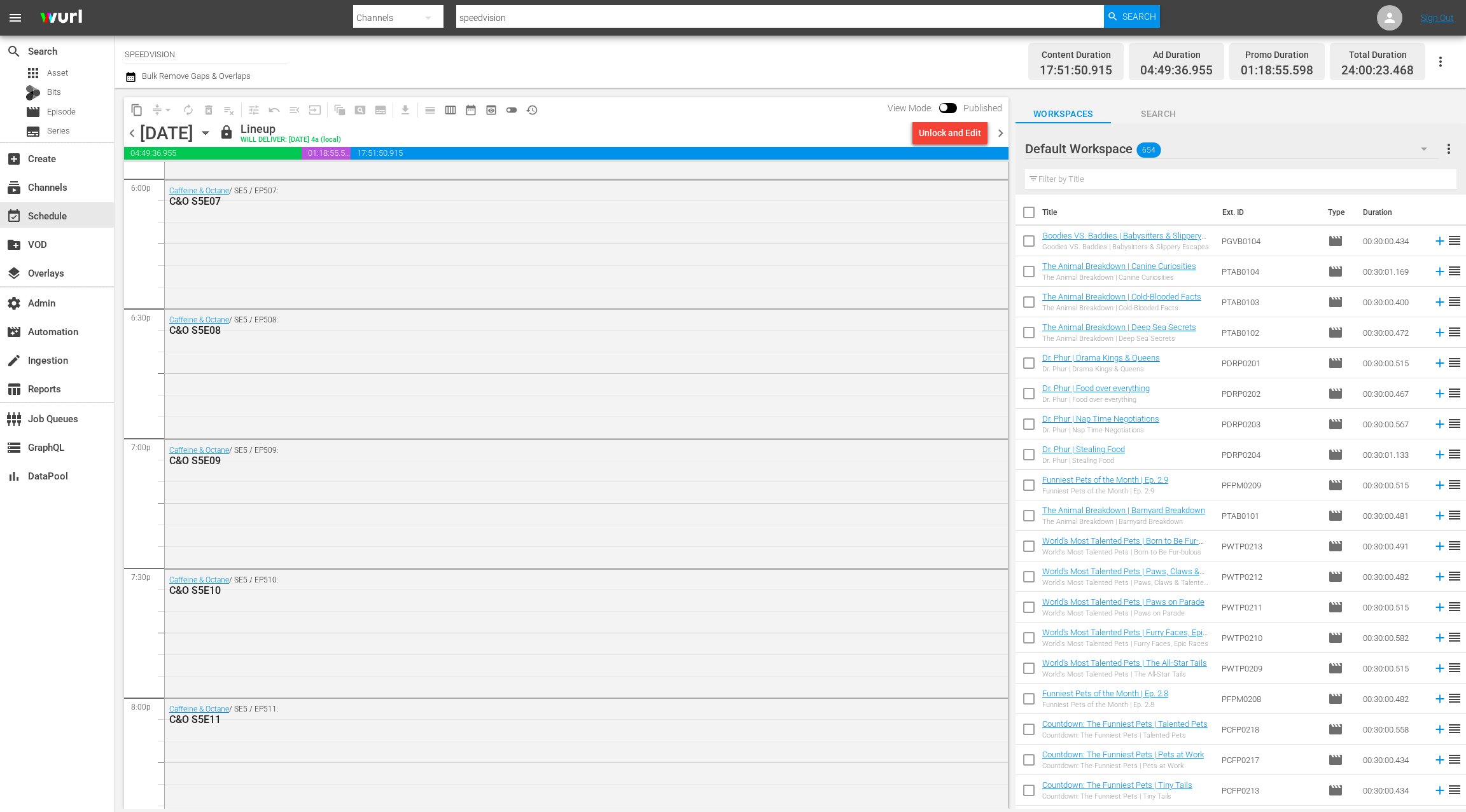
scroll to position [4469, 0]
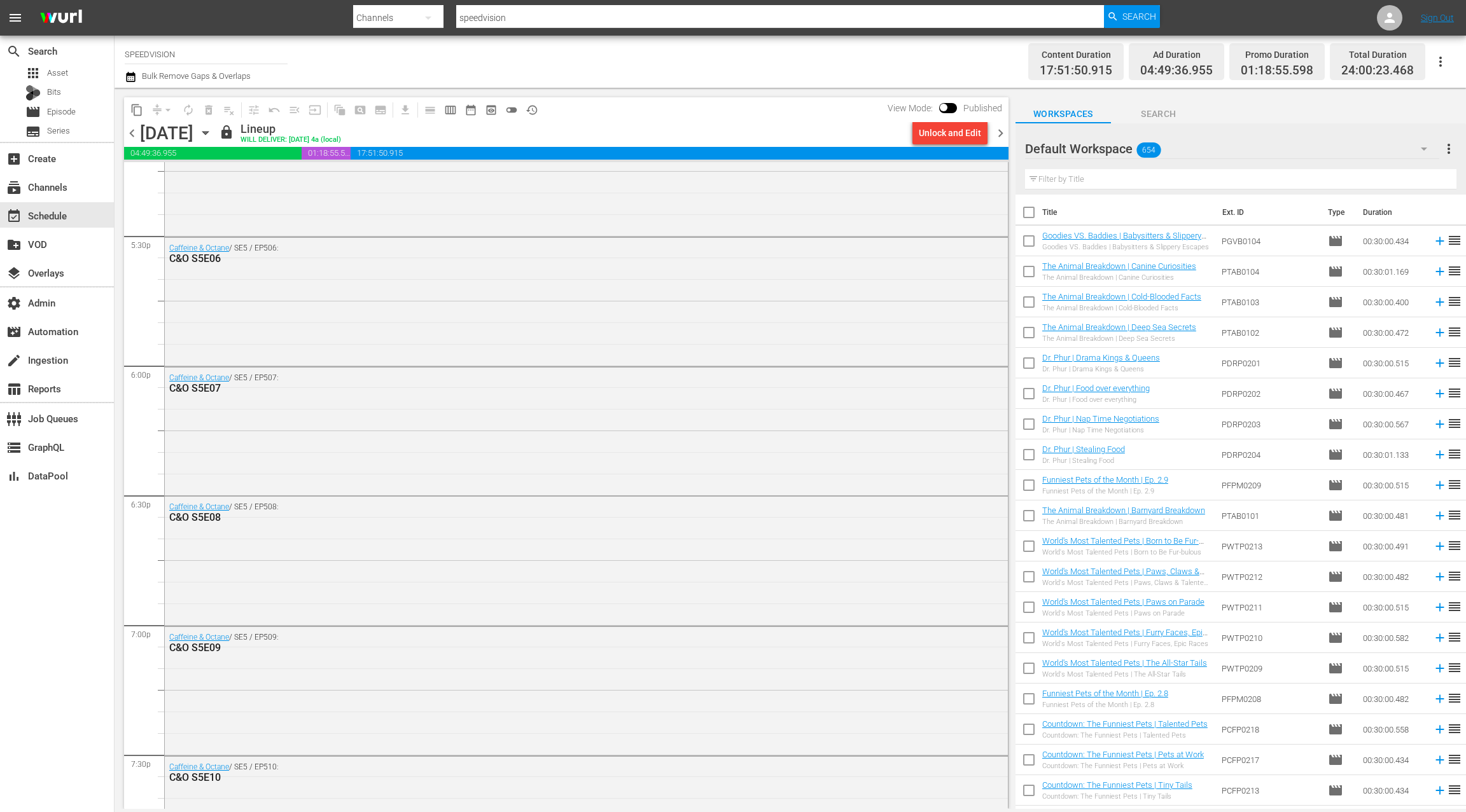
click at [212, 136] on icon "button" at bounding box center [205, 133] width 14 height 14
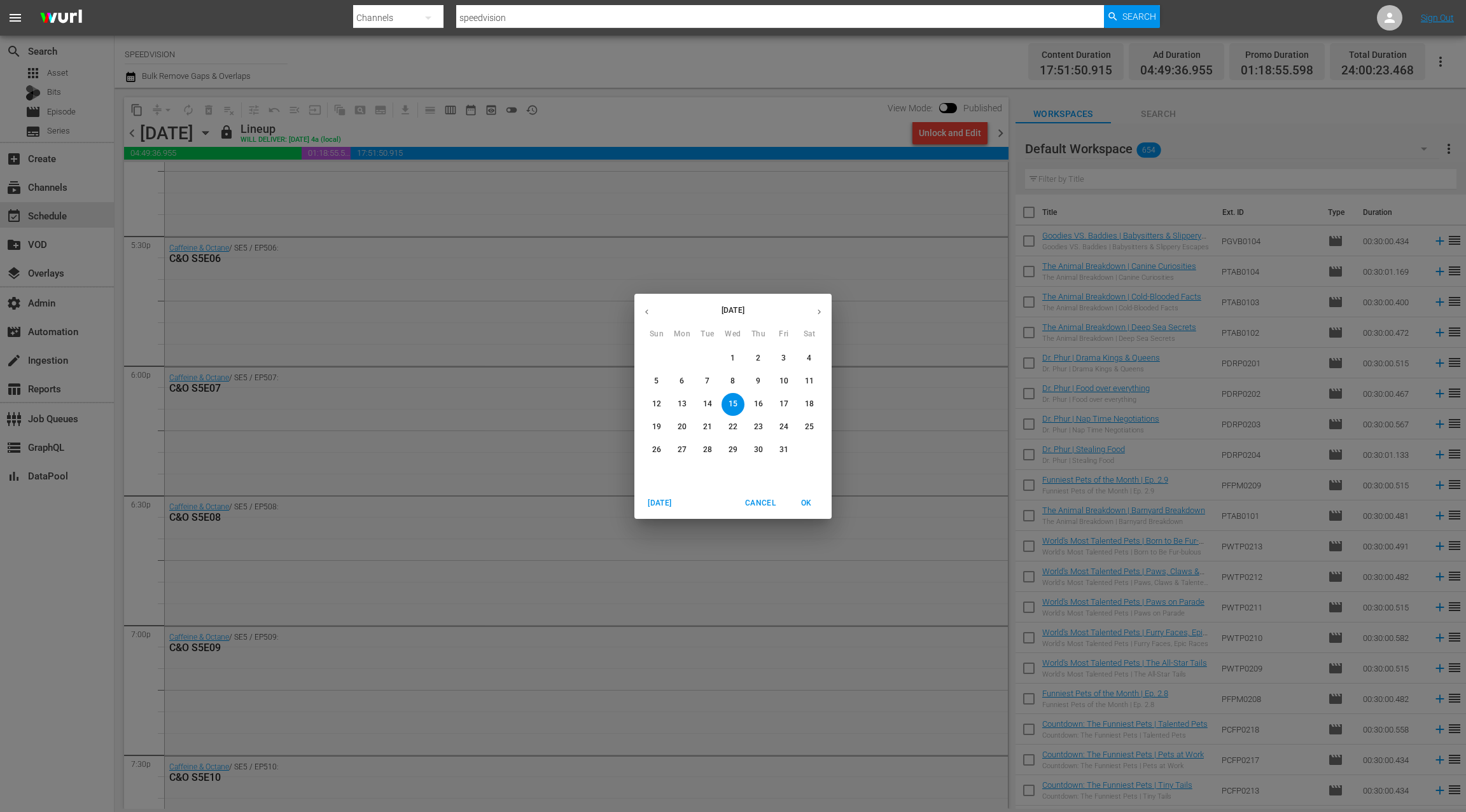
click at [732, 427] on p "22" at bounding box center [733, 427] width 9 height 11
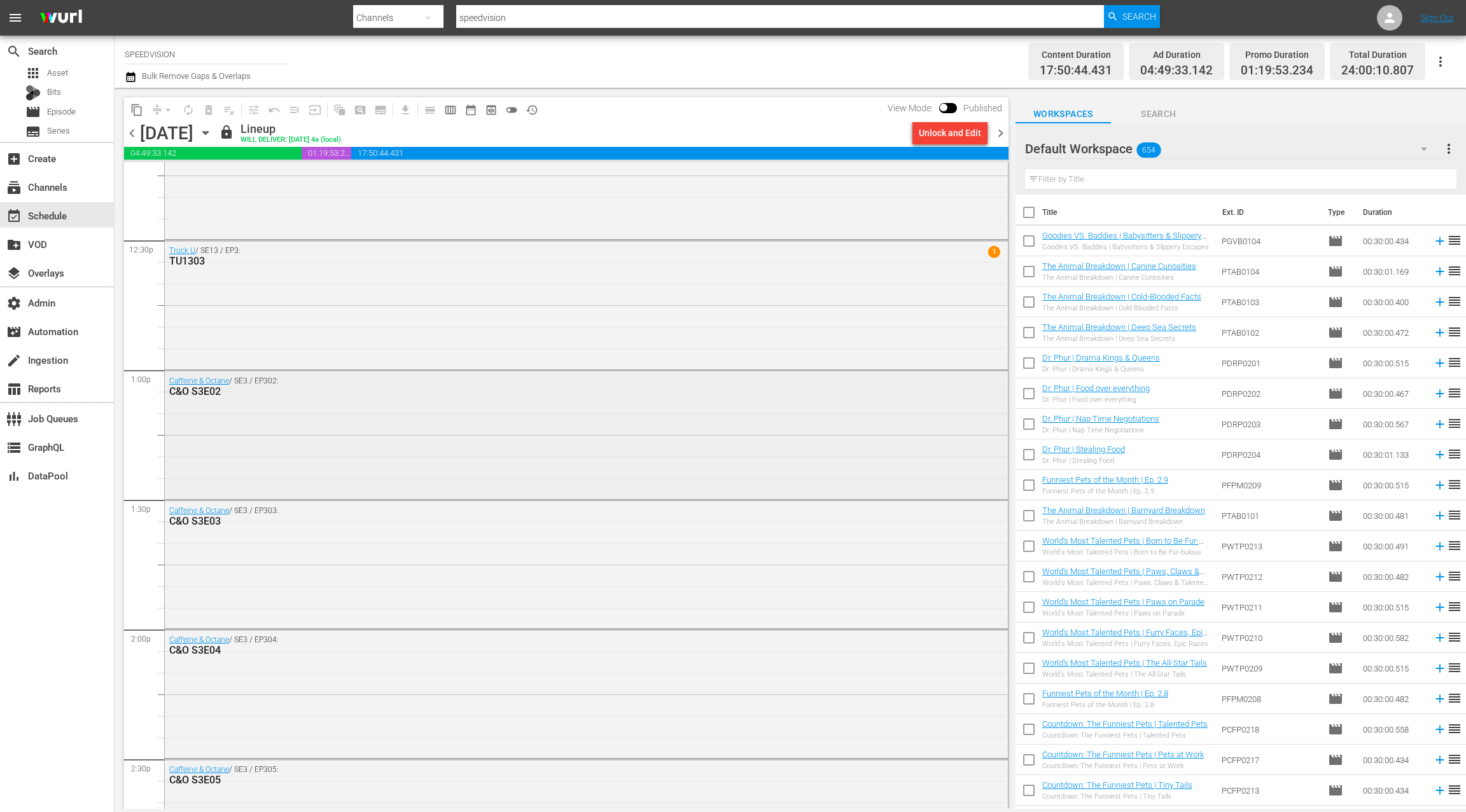
scroll to position [3181, 0]
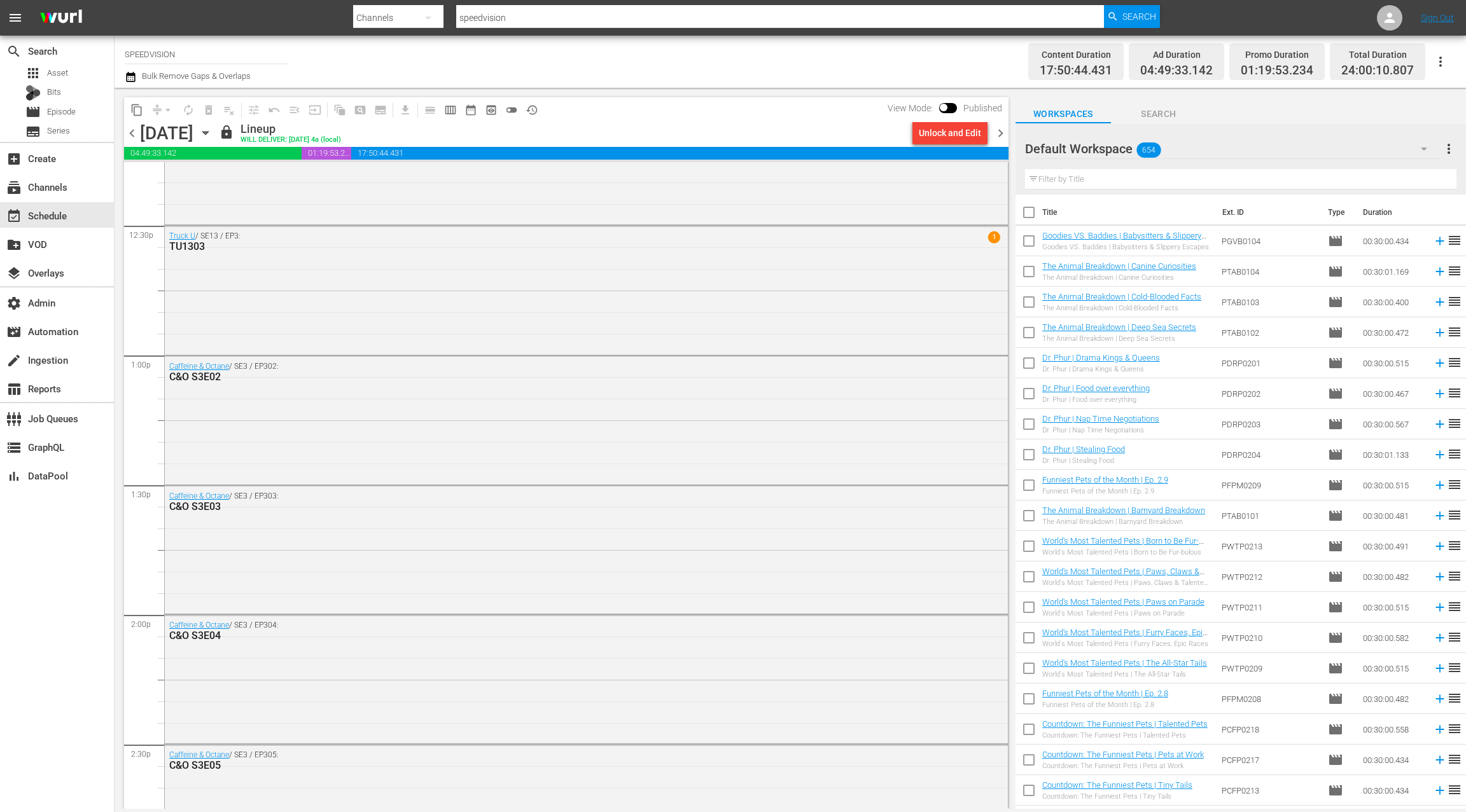
click at [212, 136] on icon "button" at bounding box center [205, 133] width 14 height 14
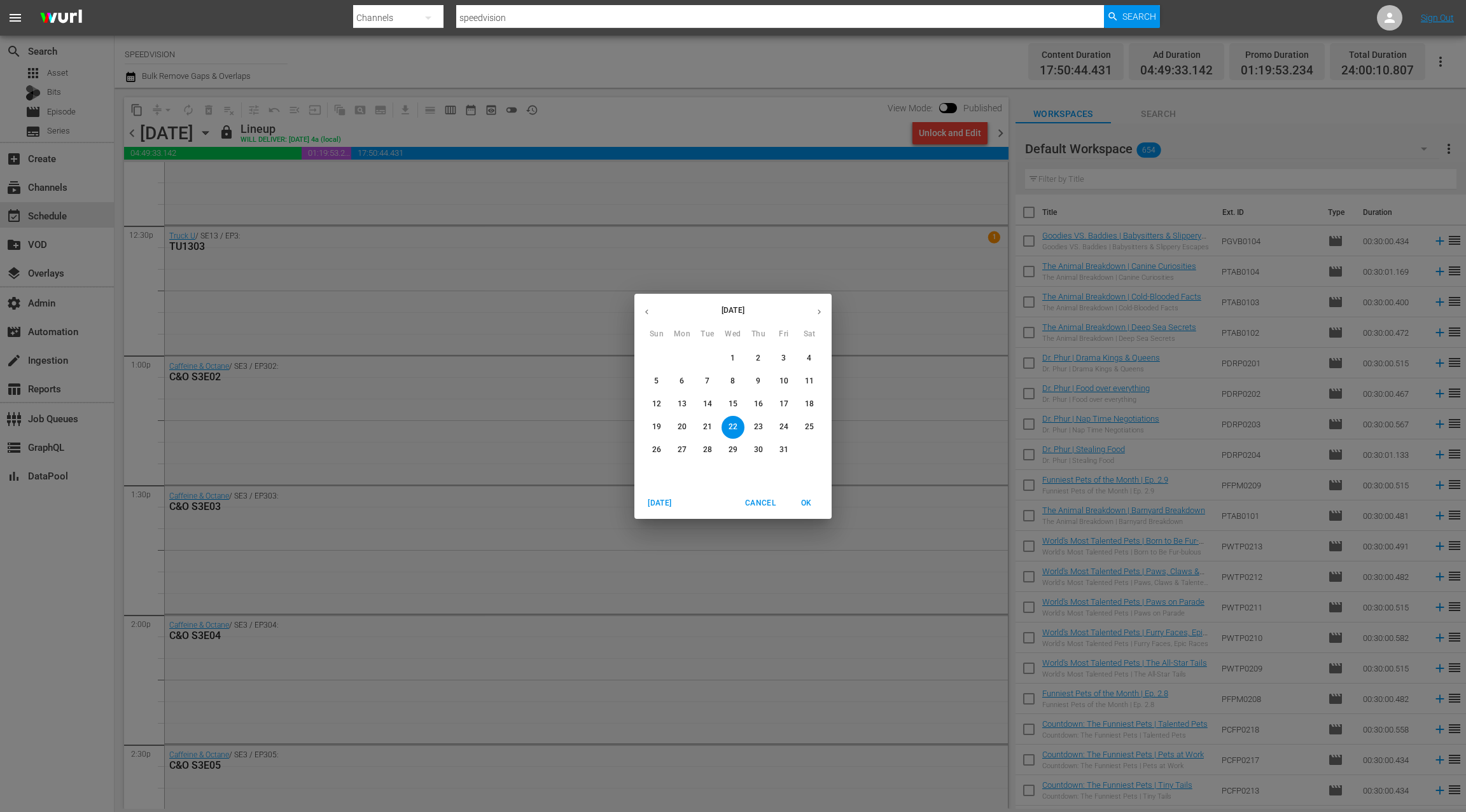
click at [732, 404] on p "15" at bounding box center [733, 404] width 9 height 11
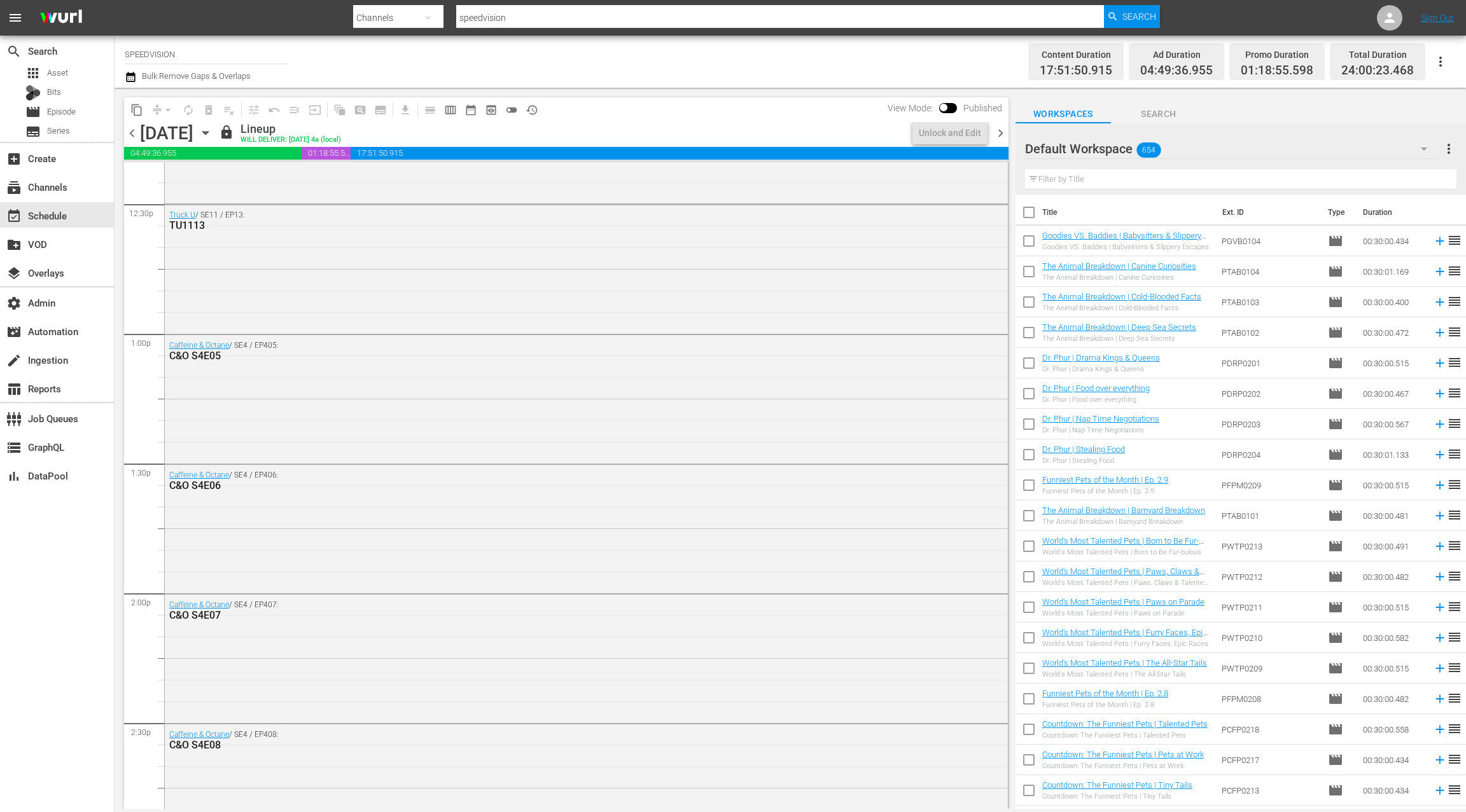
scroll to position [3181, 0]
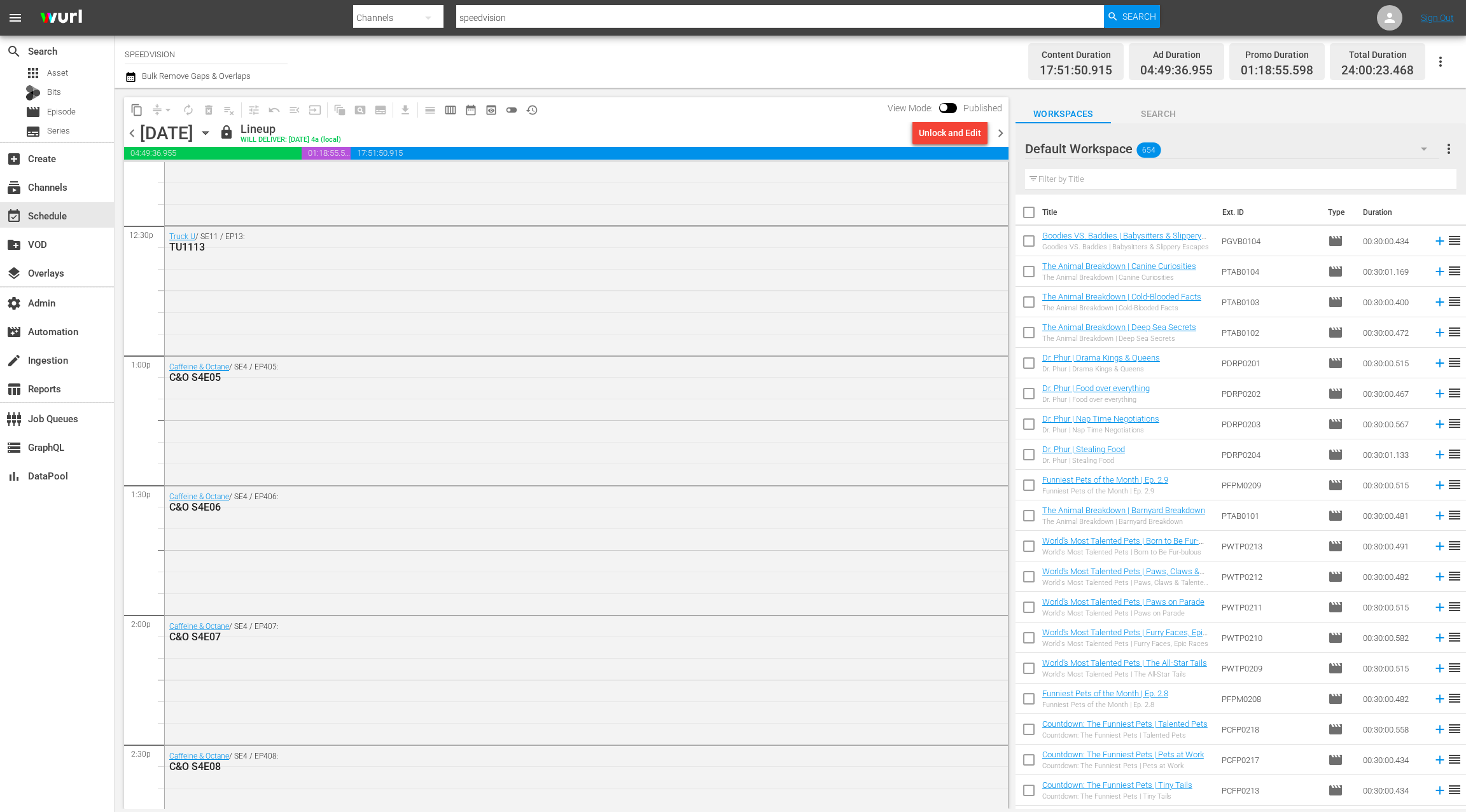
click at [212, 135] on icon "button" at bounding box center [205, 133] width 14 height 14
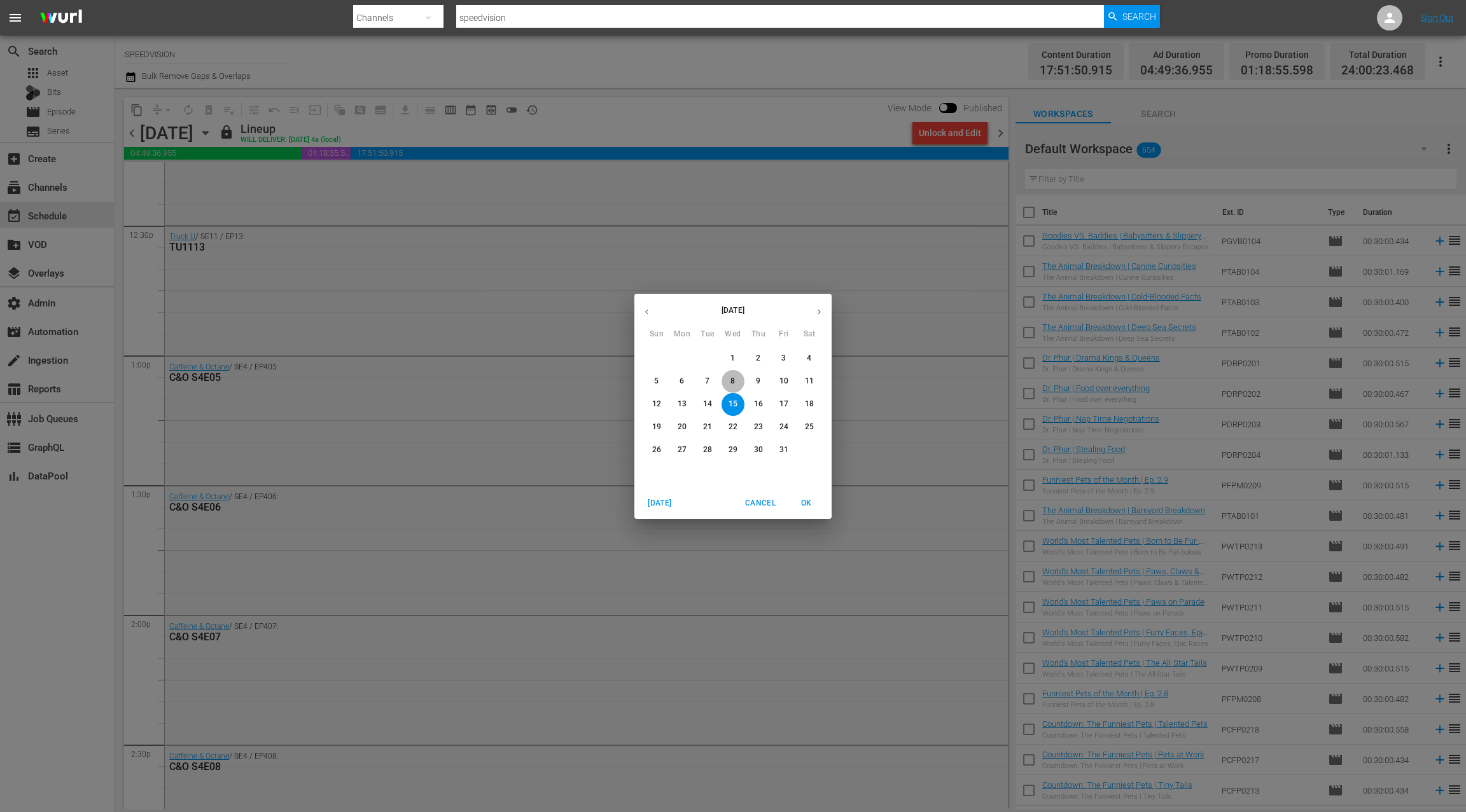
drag, startPoint x: 733, startPoint y: 381, endPoint x: 734, endPoint y: 370, distance: 11.0
click at [732, 381] on p "8" at bounding box center [733, 381] width 4 height 11
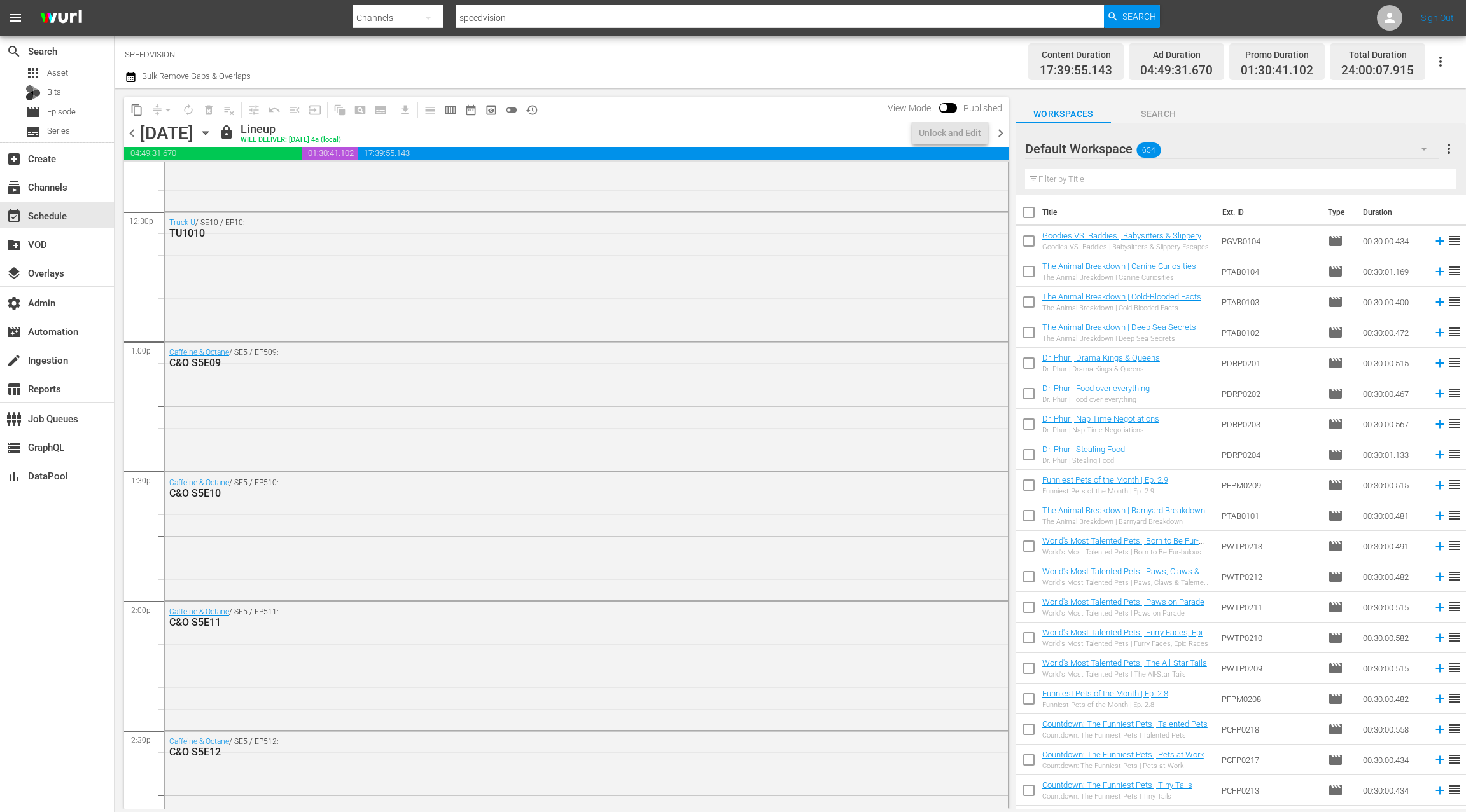
scroll to position [3173, 0]
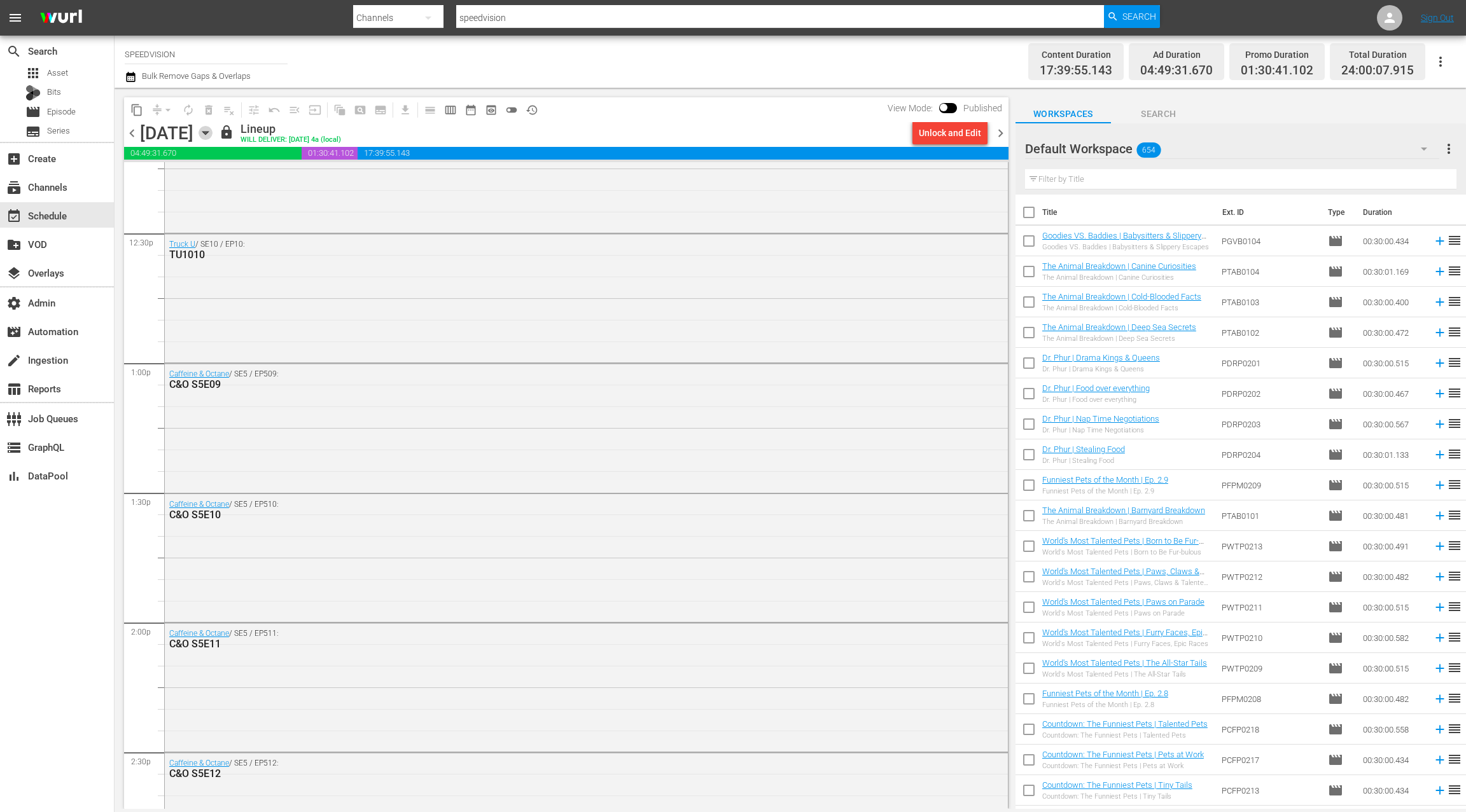
click at [208, 132] on icon "button" at bounding box center [205, 133] width 6 height 3
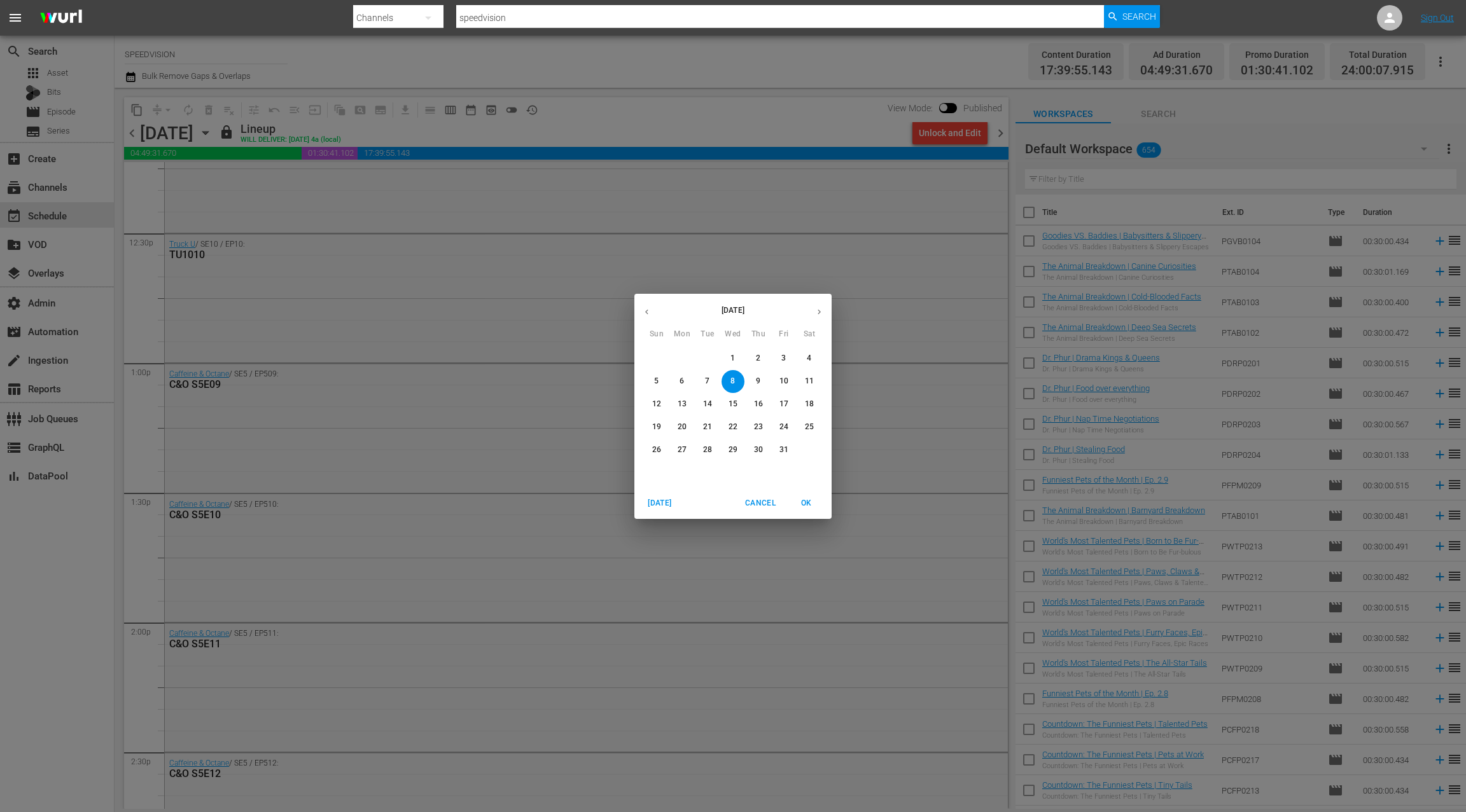
click at [733, 428] on p "22" at bounding box center [733, 427] width 9 height 11
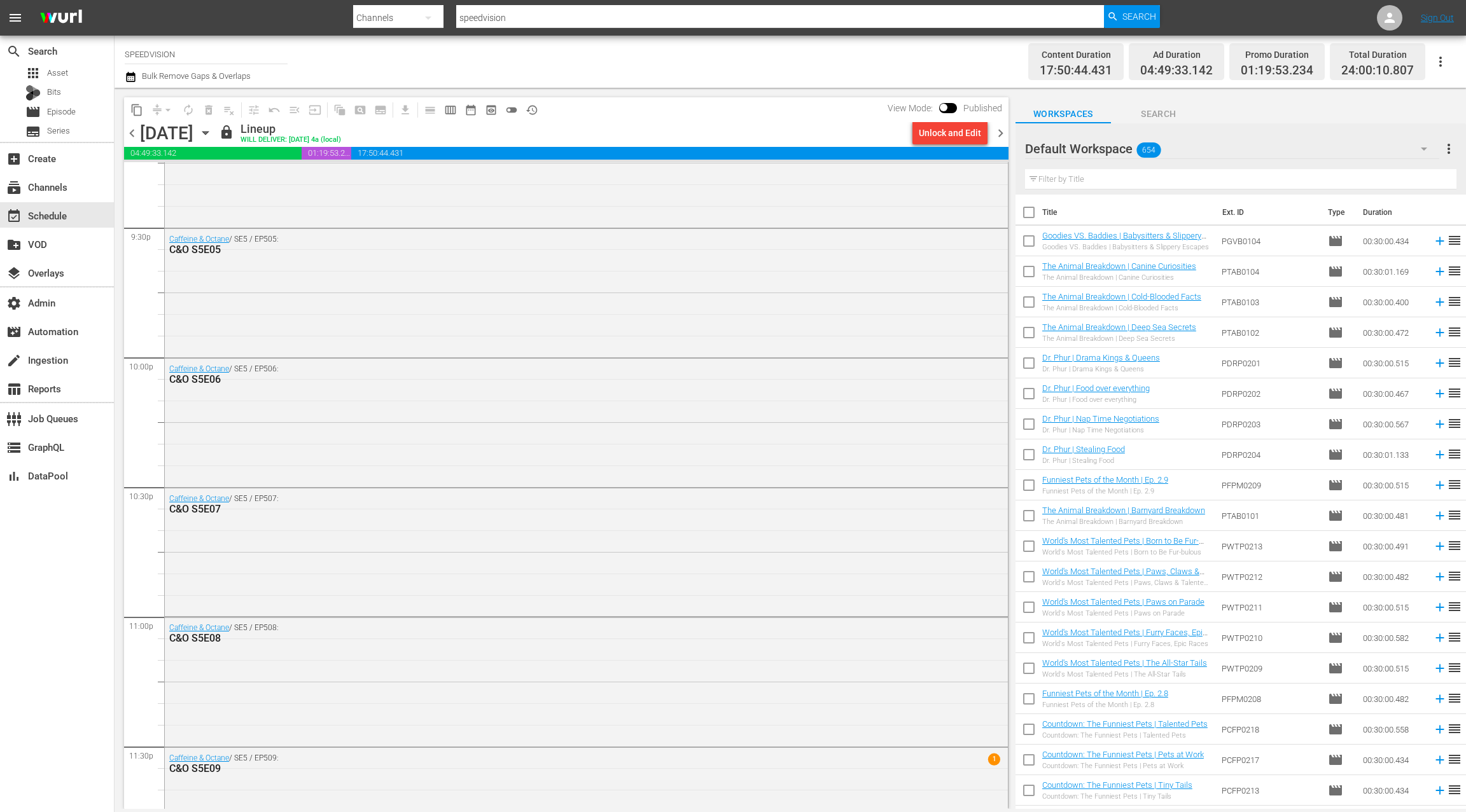
scroll to position [5582, 0]
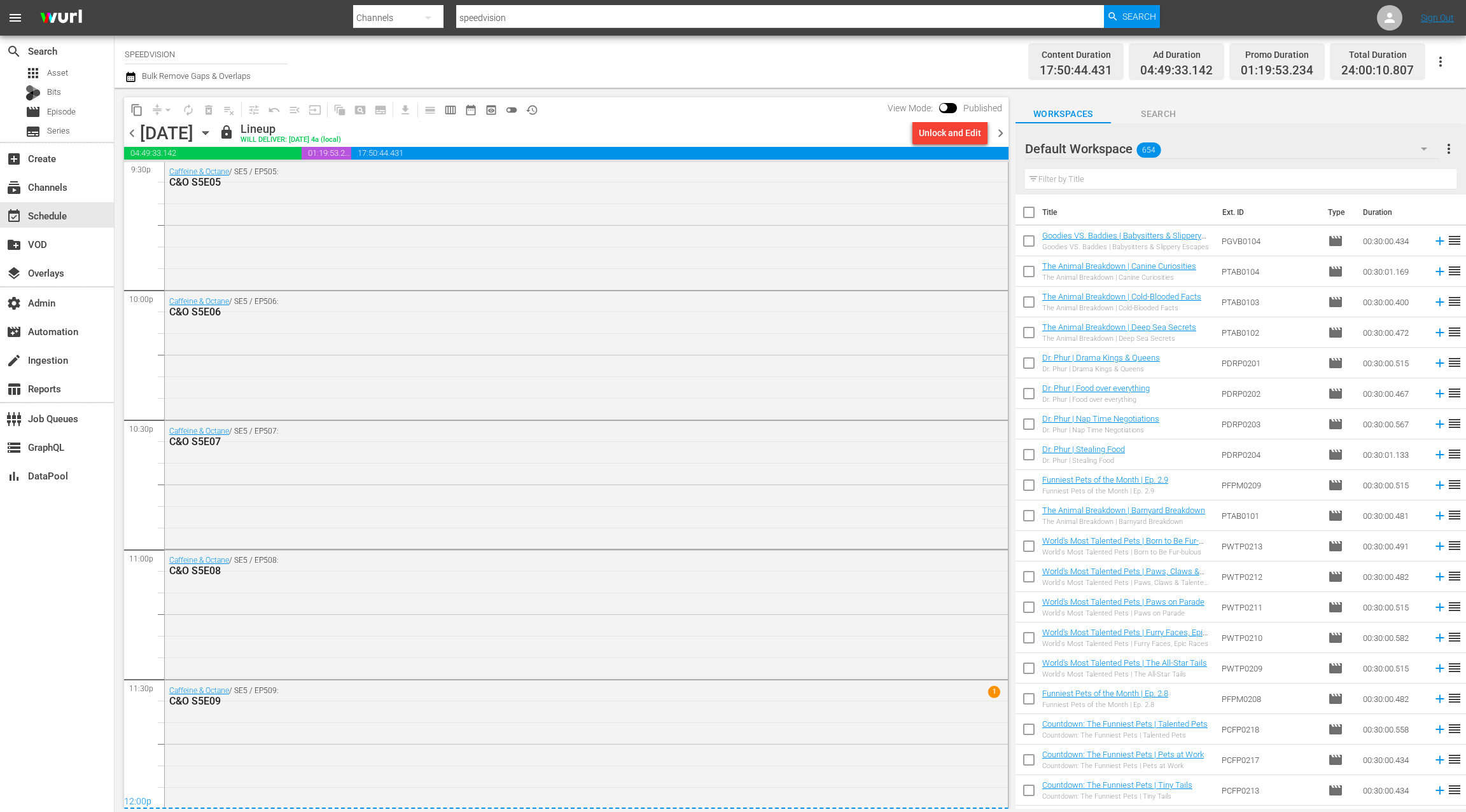
click at [1001, 137] on span "chevron_right" at bounding box center [1000, 133] width 16 height 16
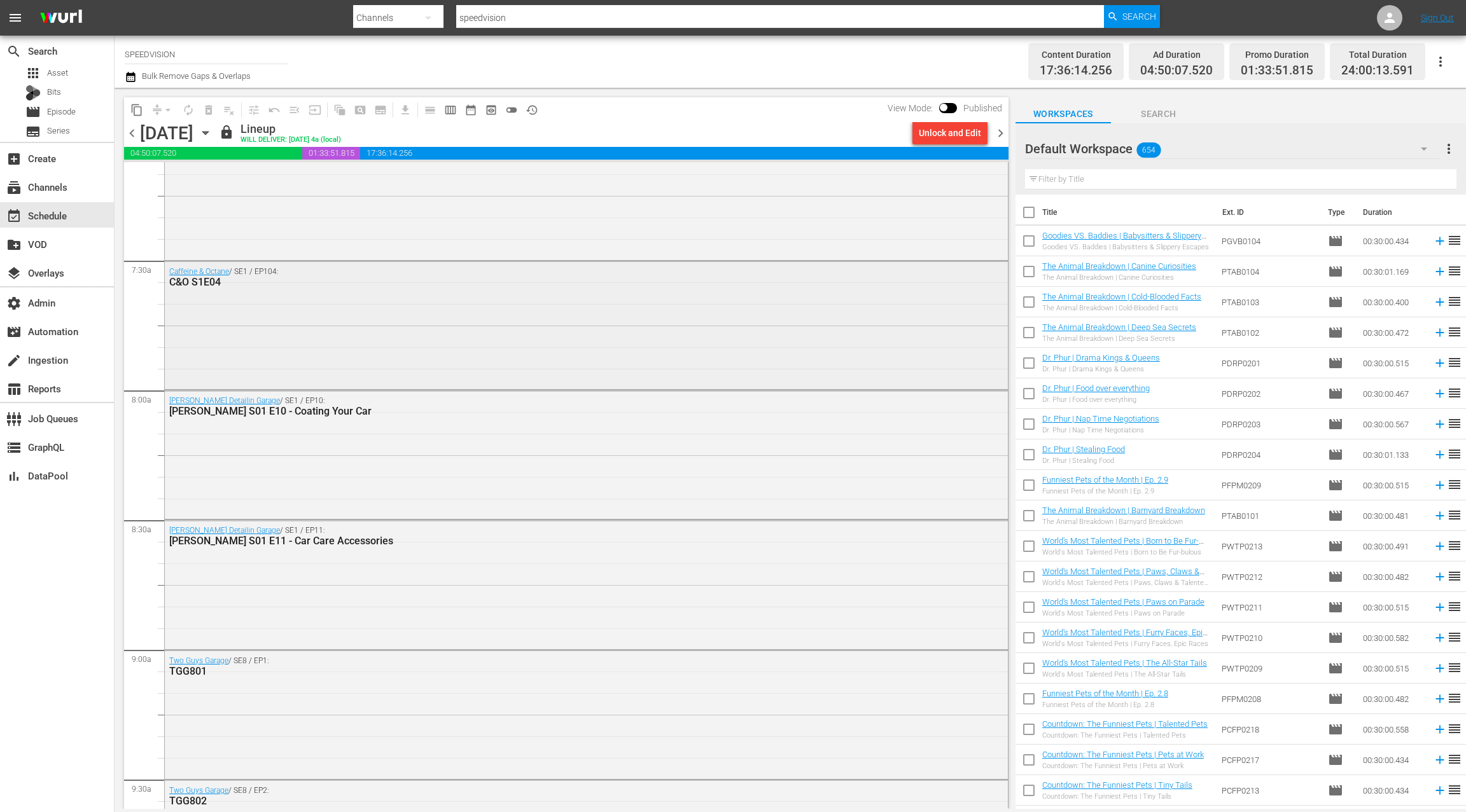
scroll to position [1862, 0]
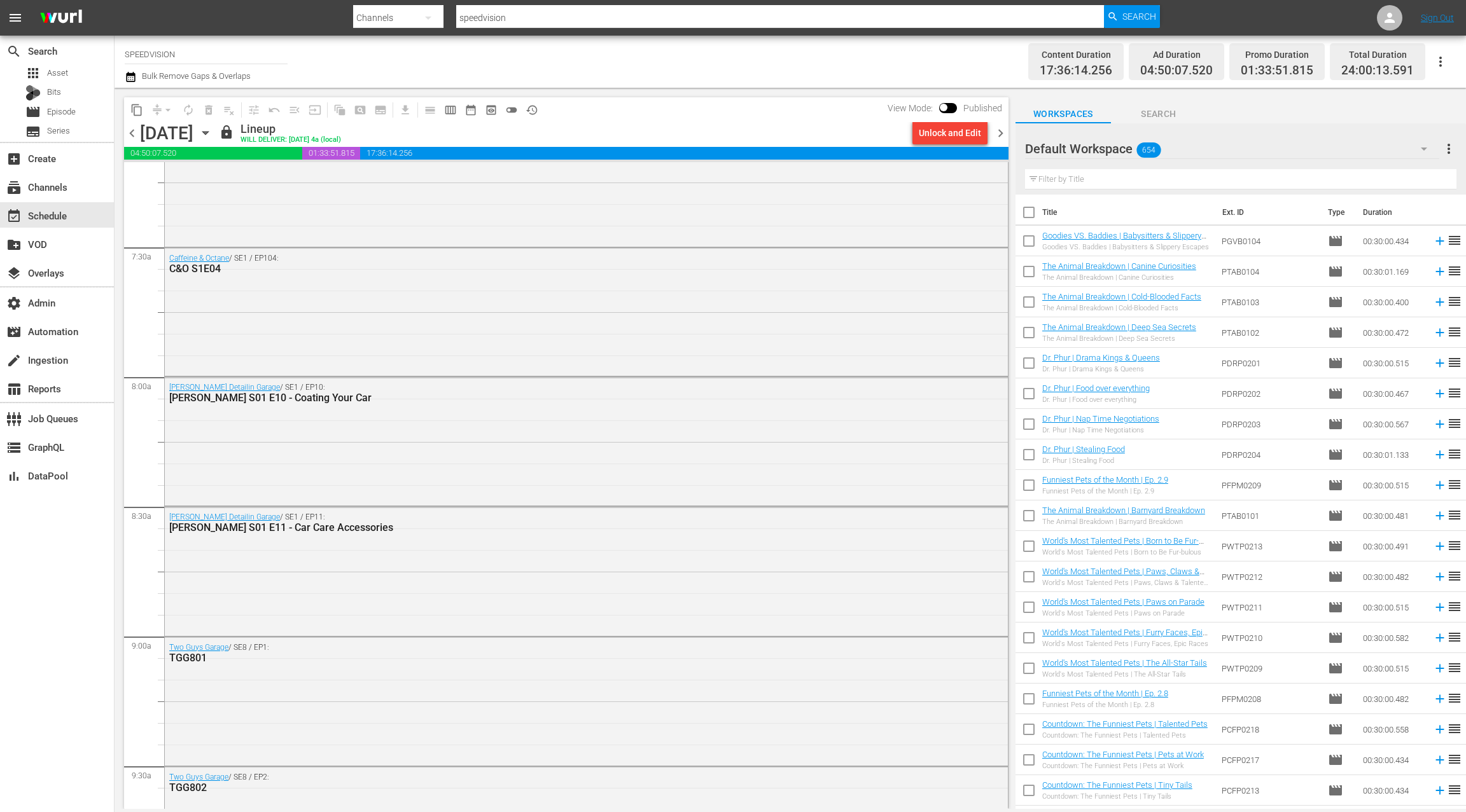
click at [212, 138] on icon "button" at bounding box center [205, 133] width 14 height 14
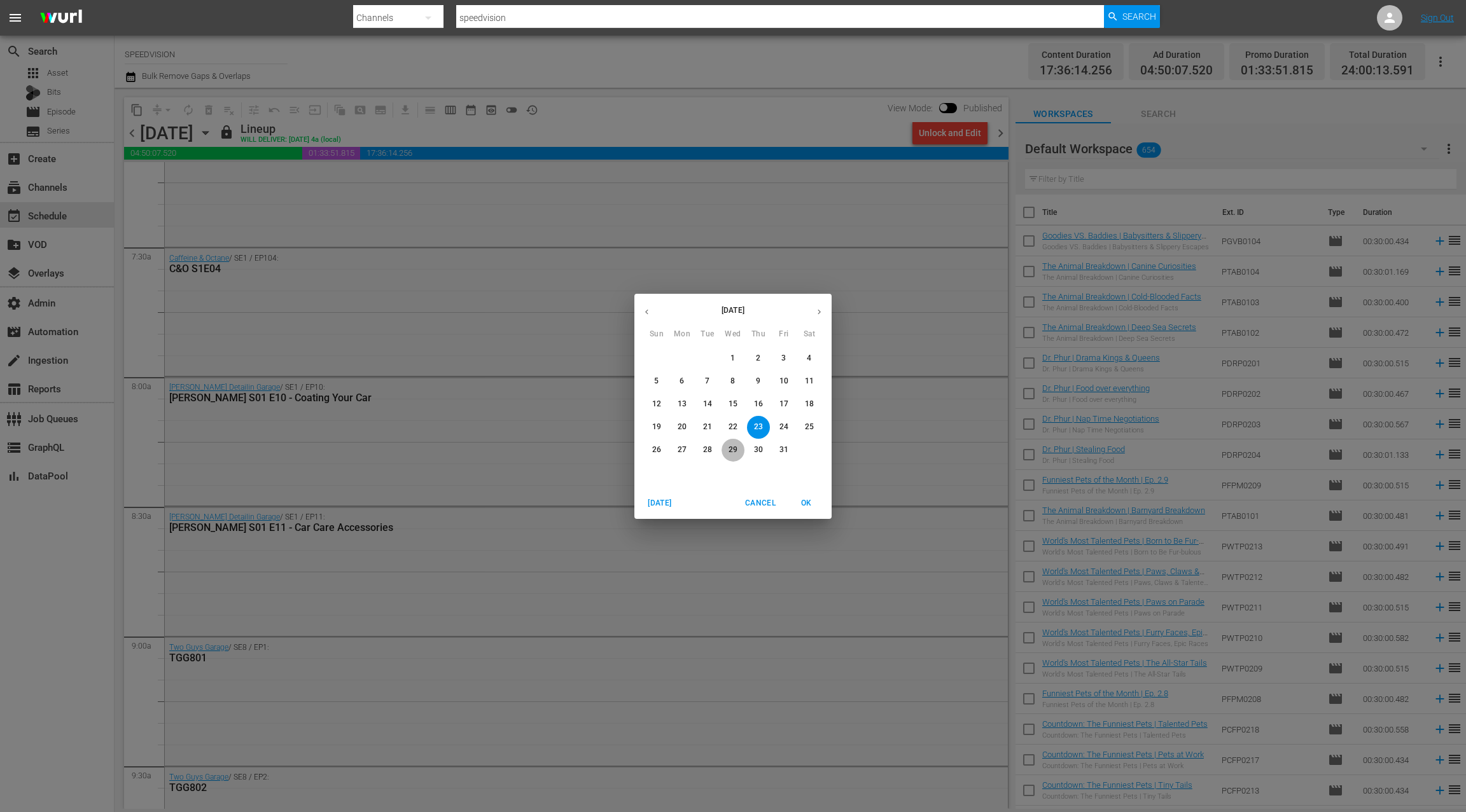
click at [732, 445] on p "29" at bounding box center [733, 450] width 9 height 11
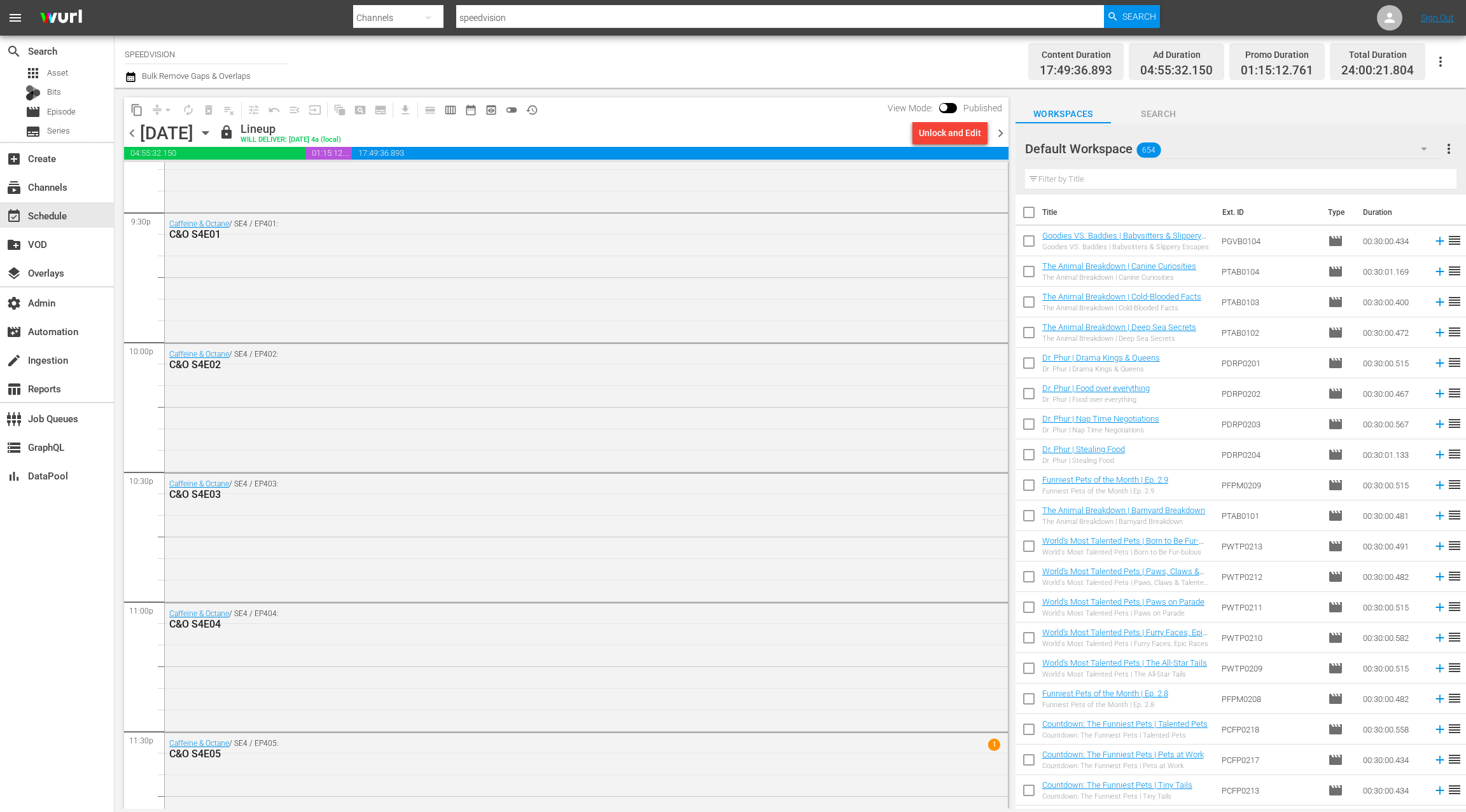
scroll to position [5582, 0]
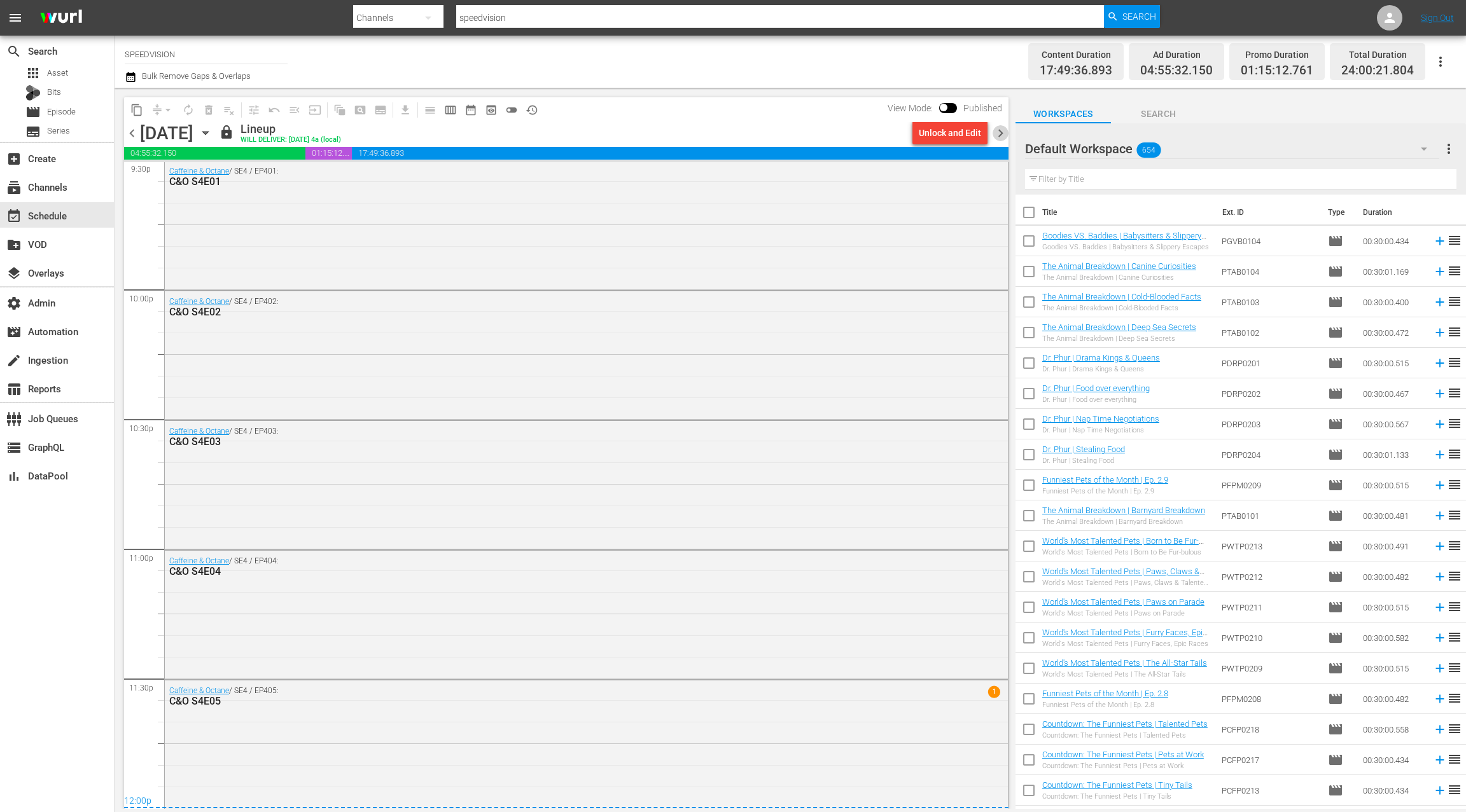
click at [1007, 134] on span "chevron_right" at bounding box center [1000, 133] width 16 height 16
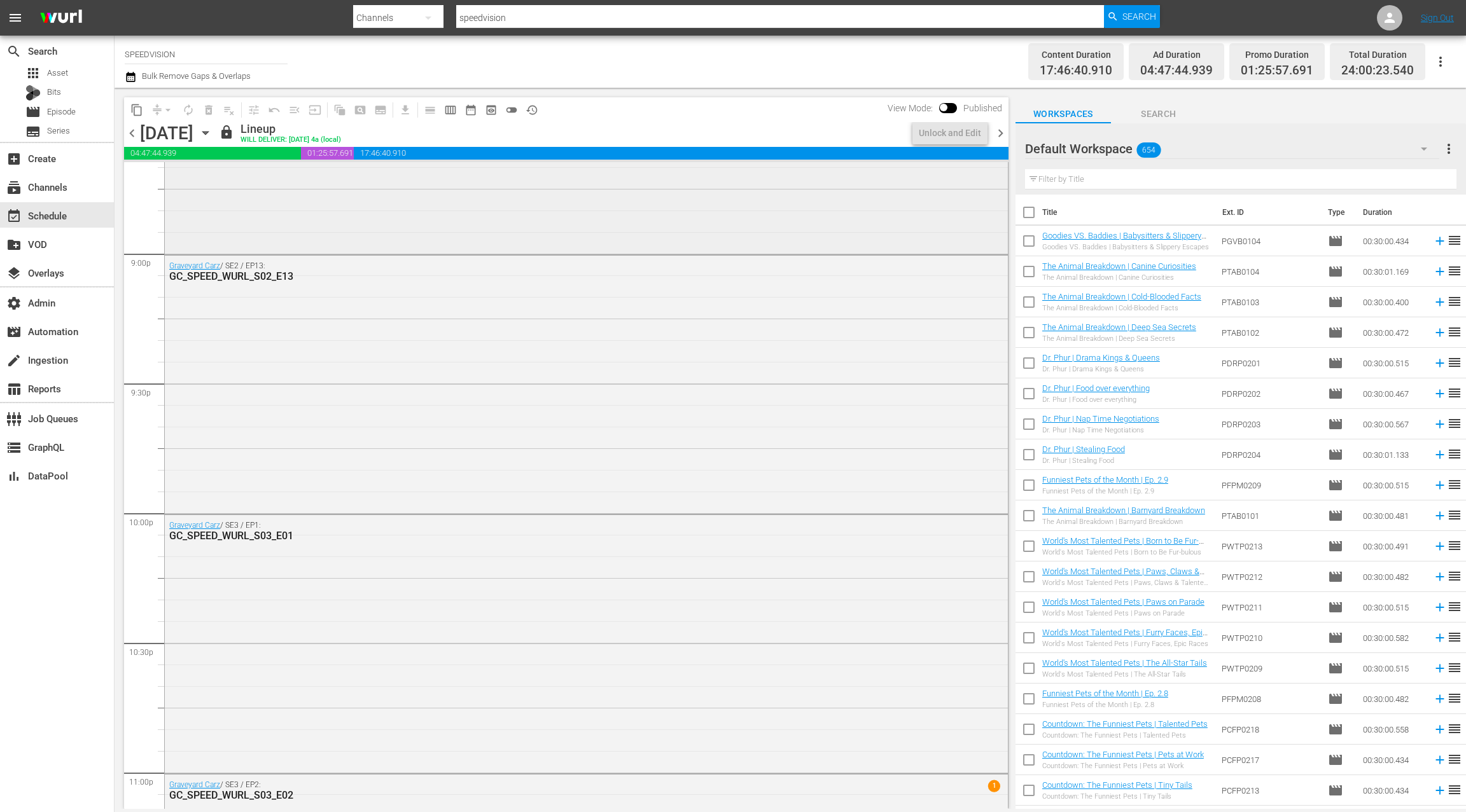
scroll to position [5223, 0]
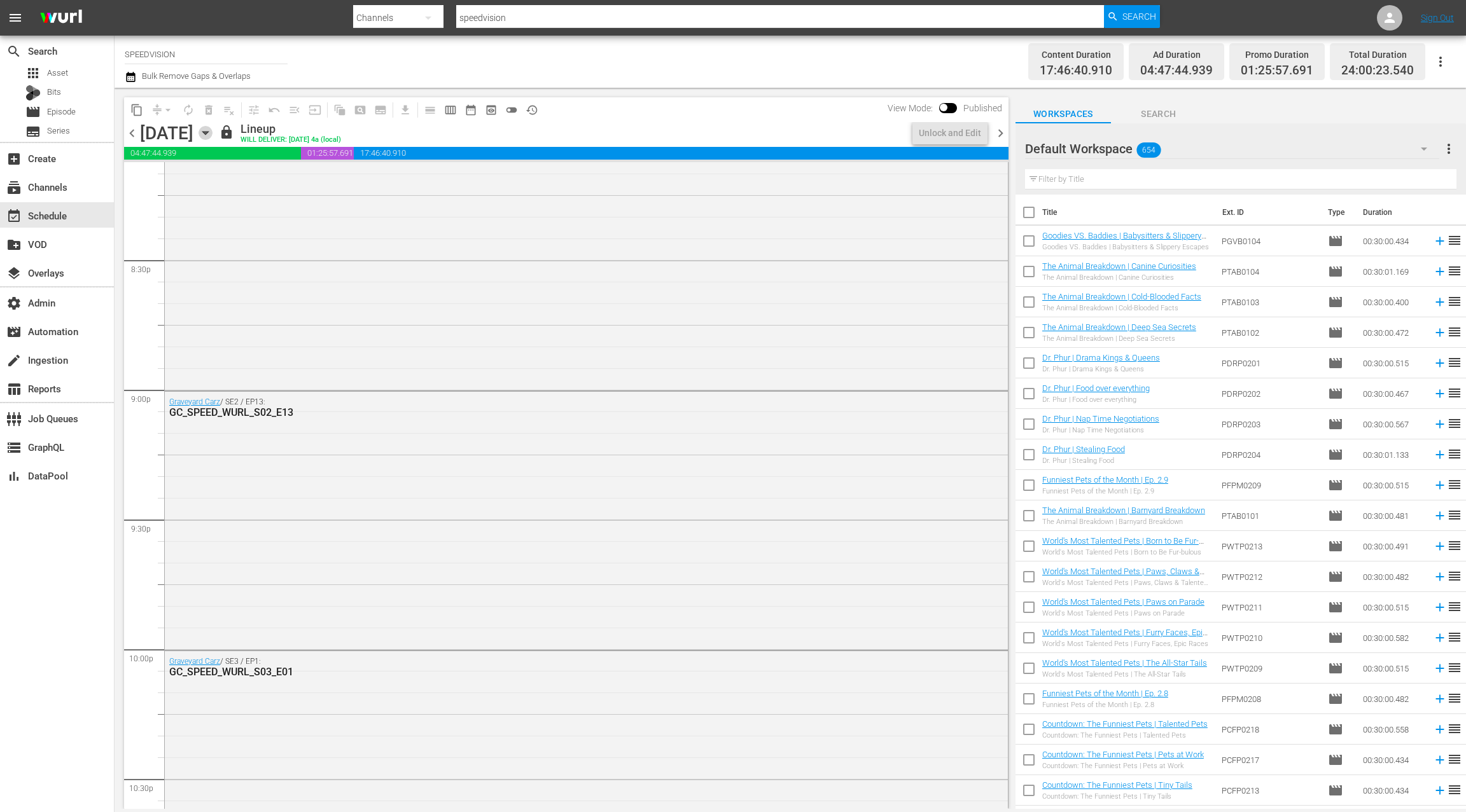
click at [208, 132] on icon "button" at bounding box center [205, 133] width 6 height 3
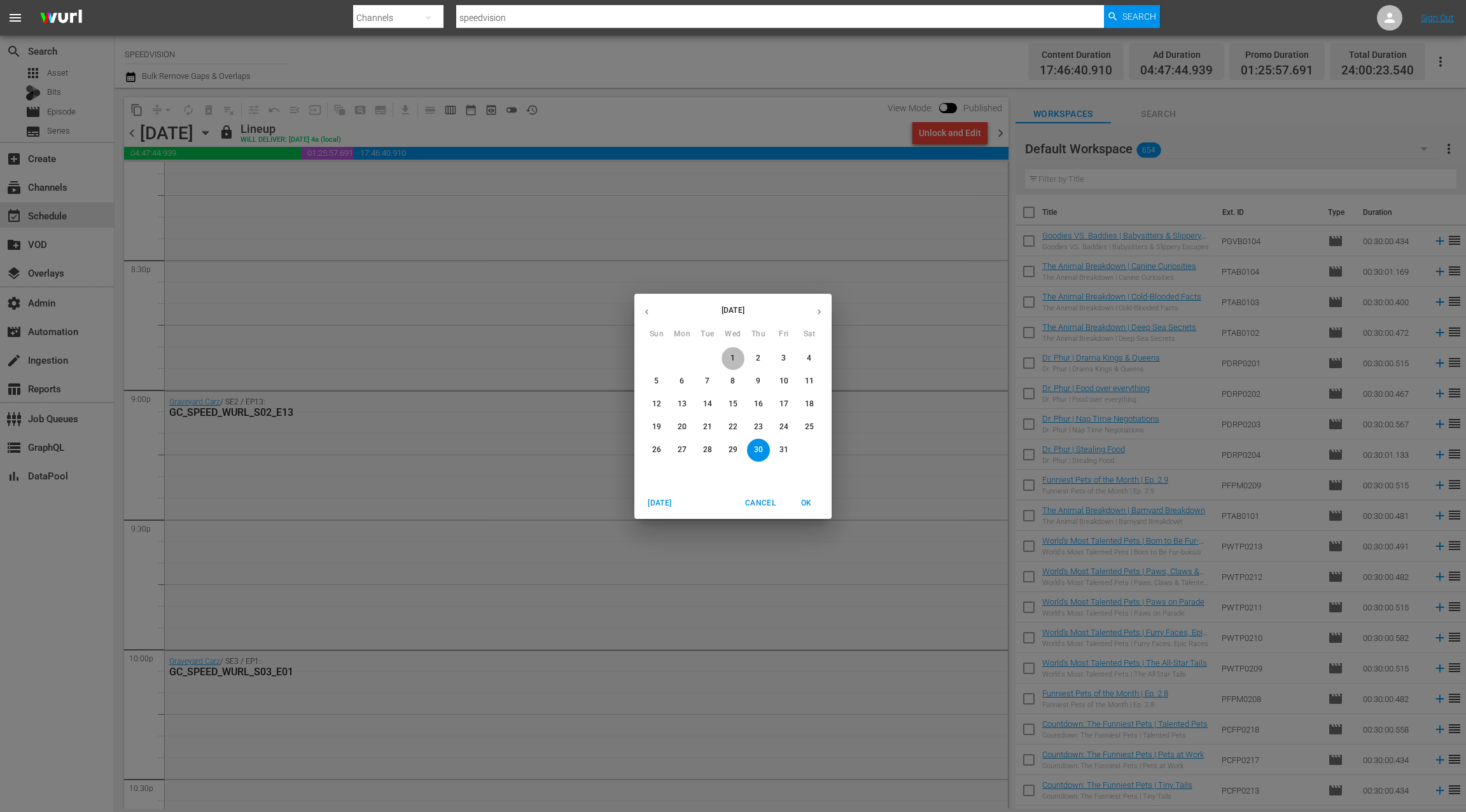
click at [736, 366] on button "1" at bounding box center [733, 358] width 23 height 23
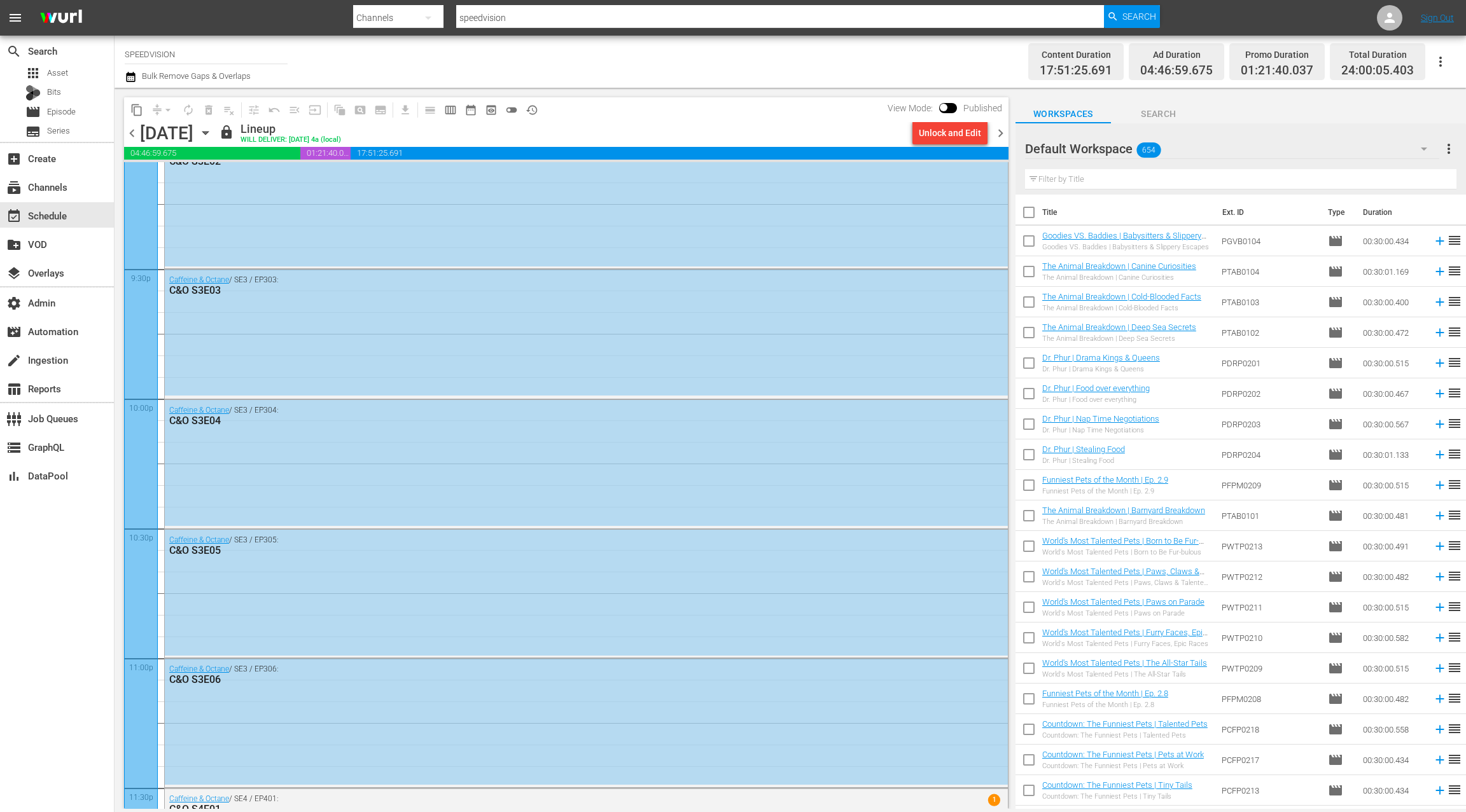
scroll to position [5582, 0]
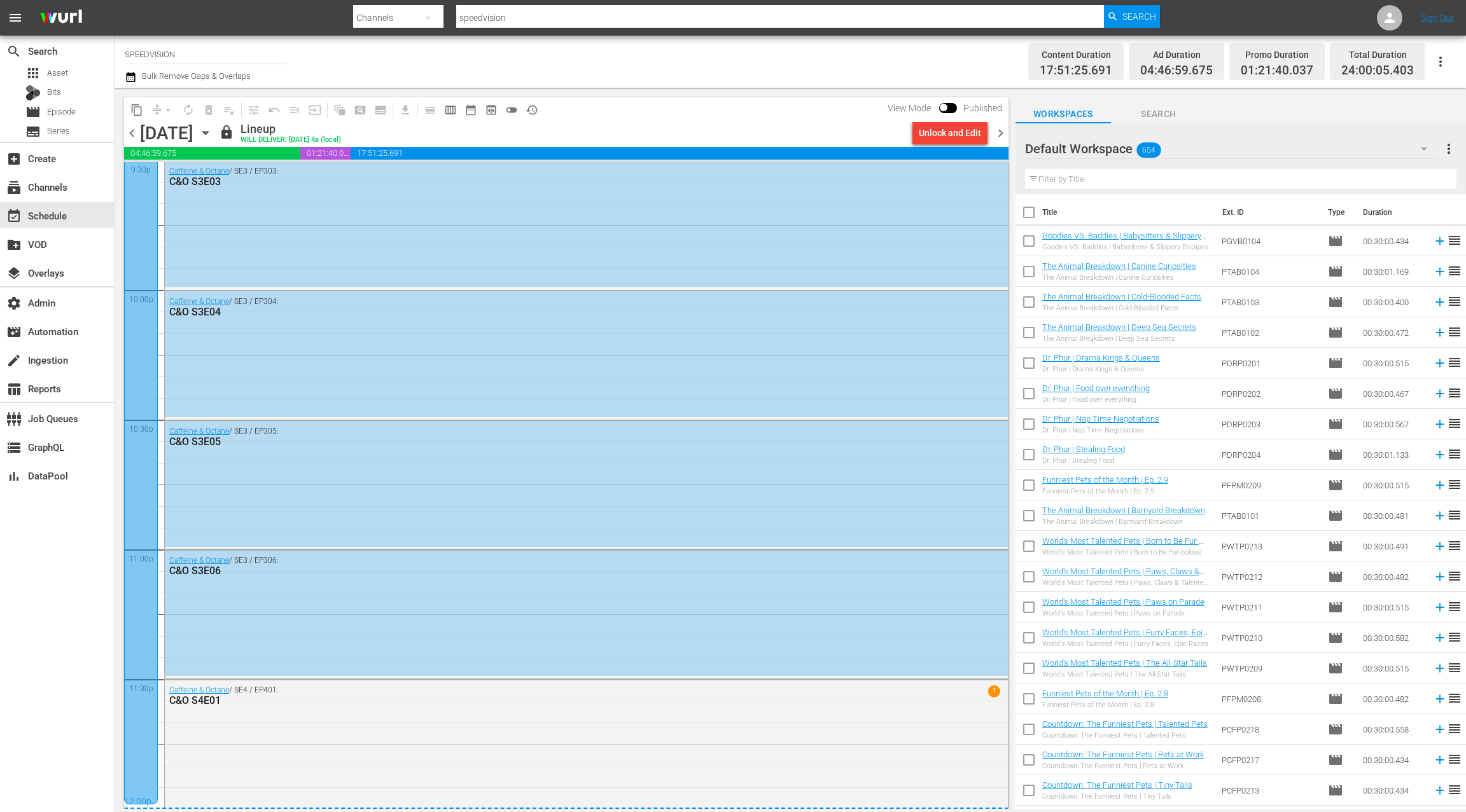
click at [1002, 130] on span "chevron_right" at bounding box center [1000, 133] width 16 height 16
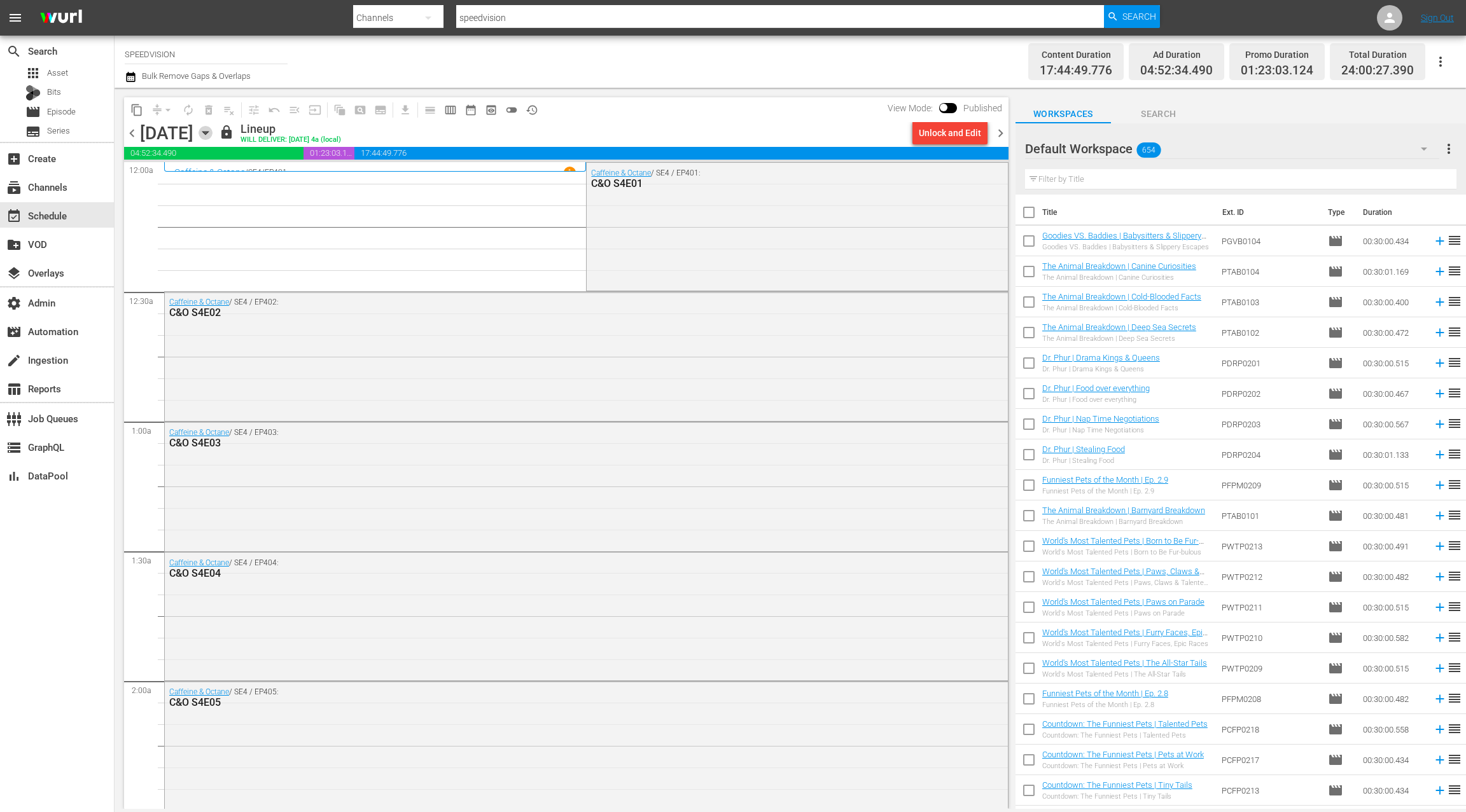
click at [208, 132] on icon "button" at bounding box center [205, 133] width 6 height 3
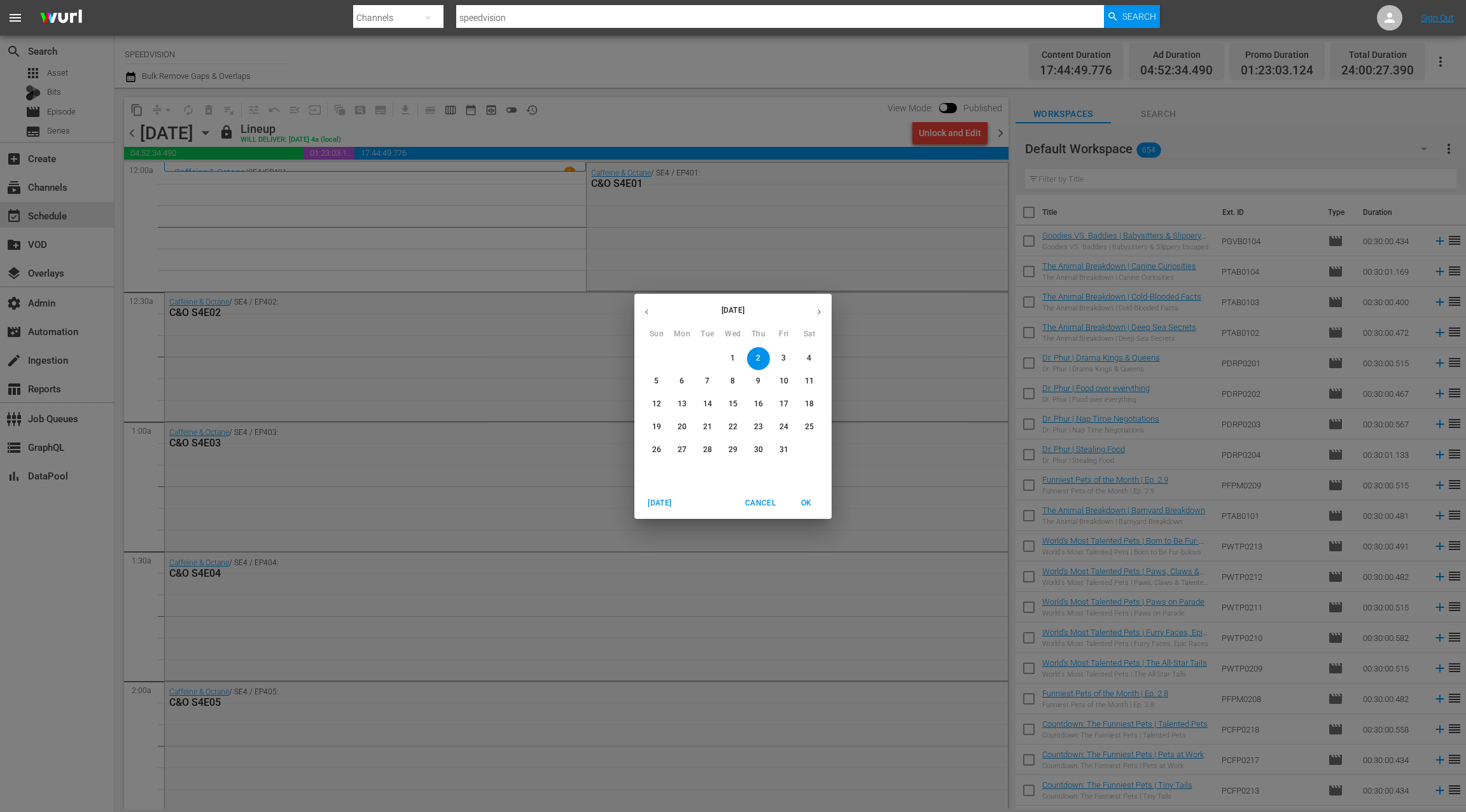
click at [645, 313] on icon "button" at bounding box center [646, 311] width 9 height 9
click at [738, 385] on span "10" at bounding box center [733, 381] width 23 height 11
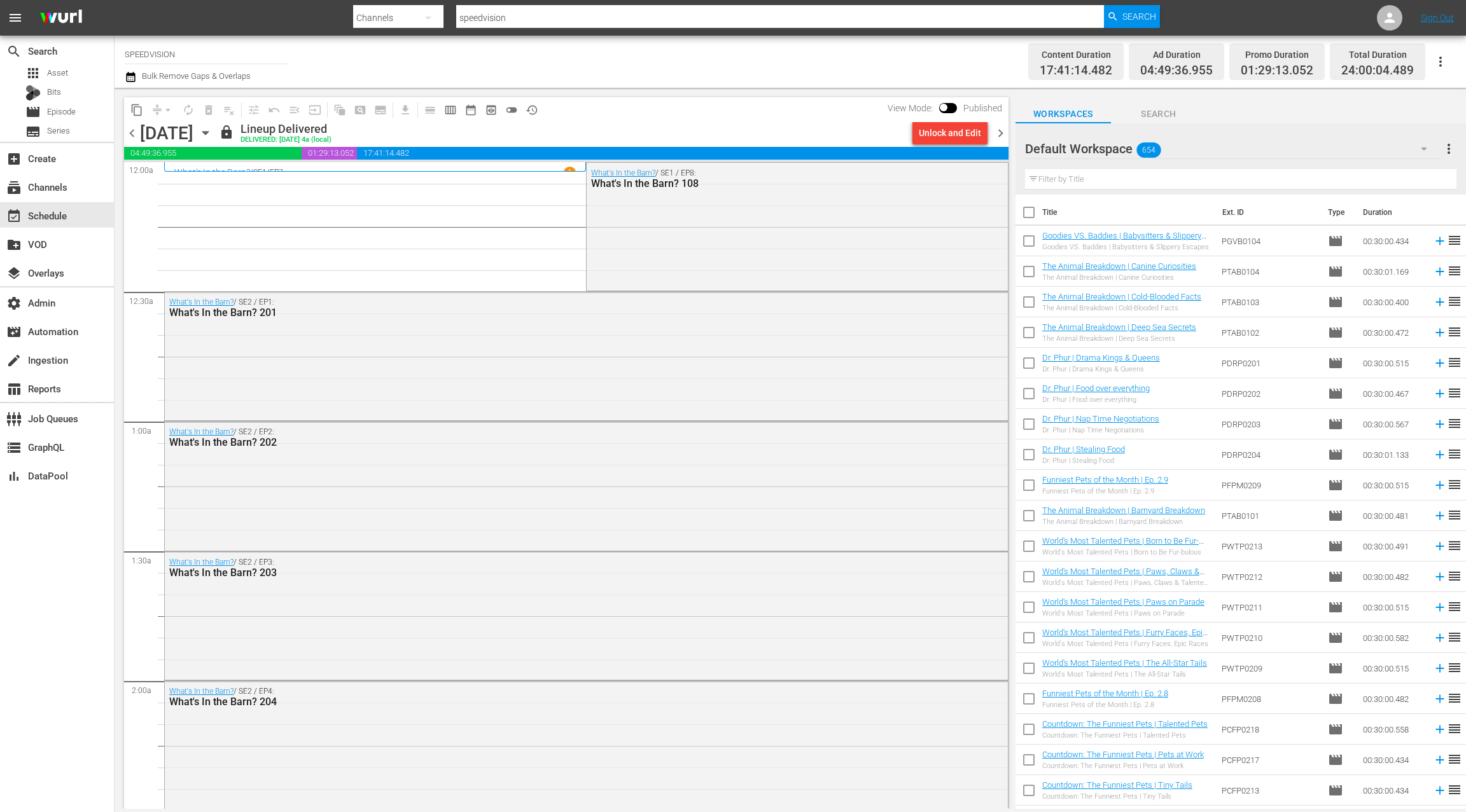
click at [135, 139] on span "chevron_left" at bounding box center [132, 133] width 16 height 16
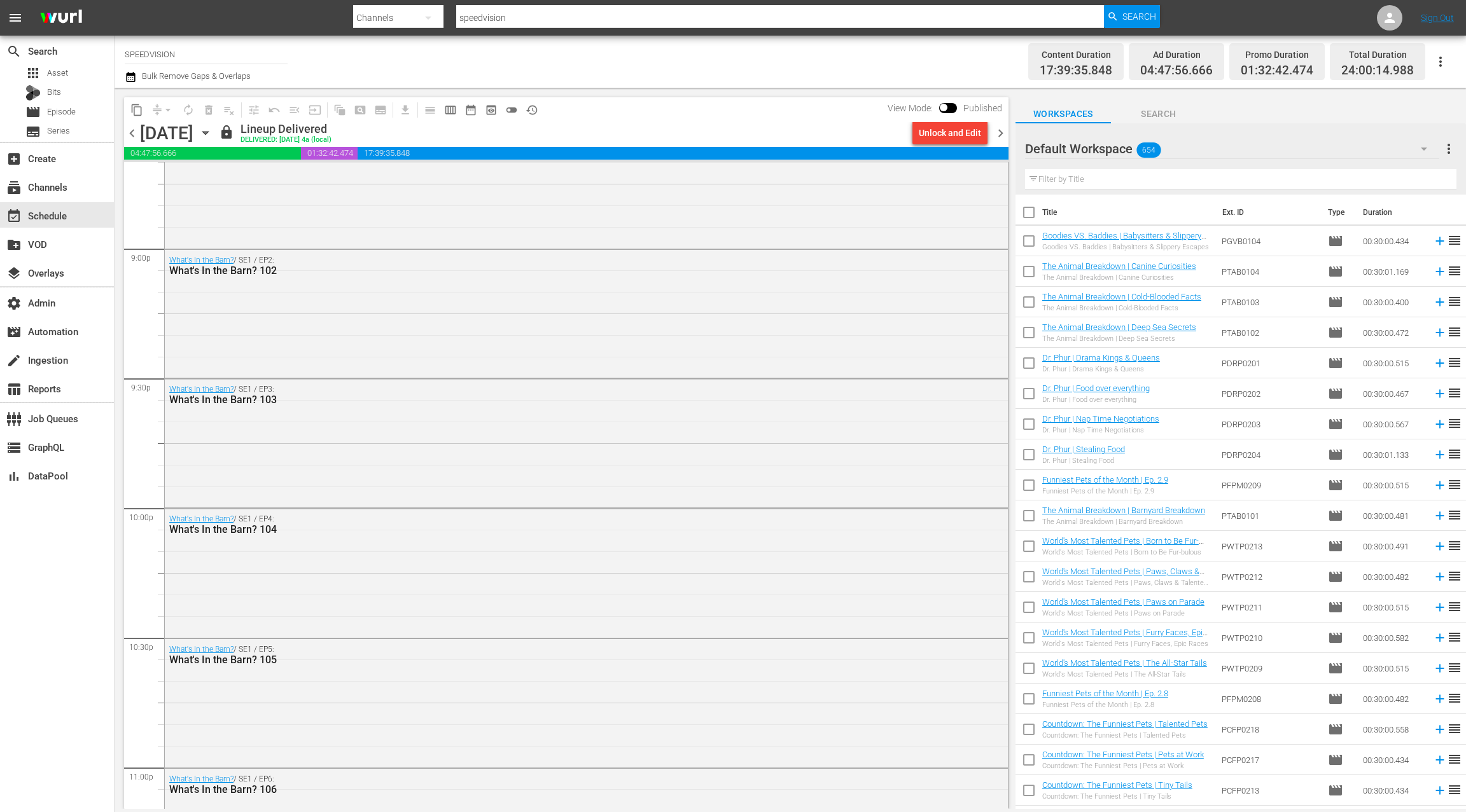
scroll to position [5582, 0]
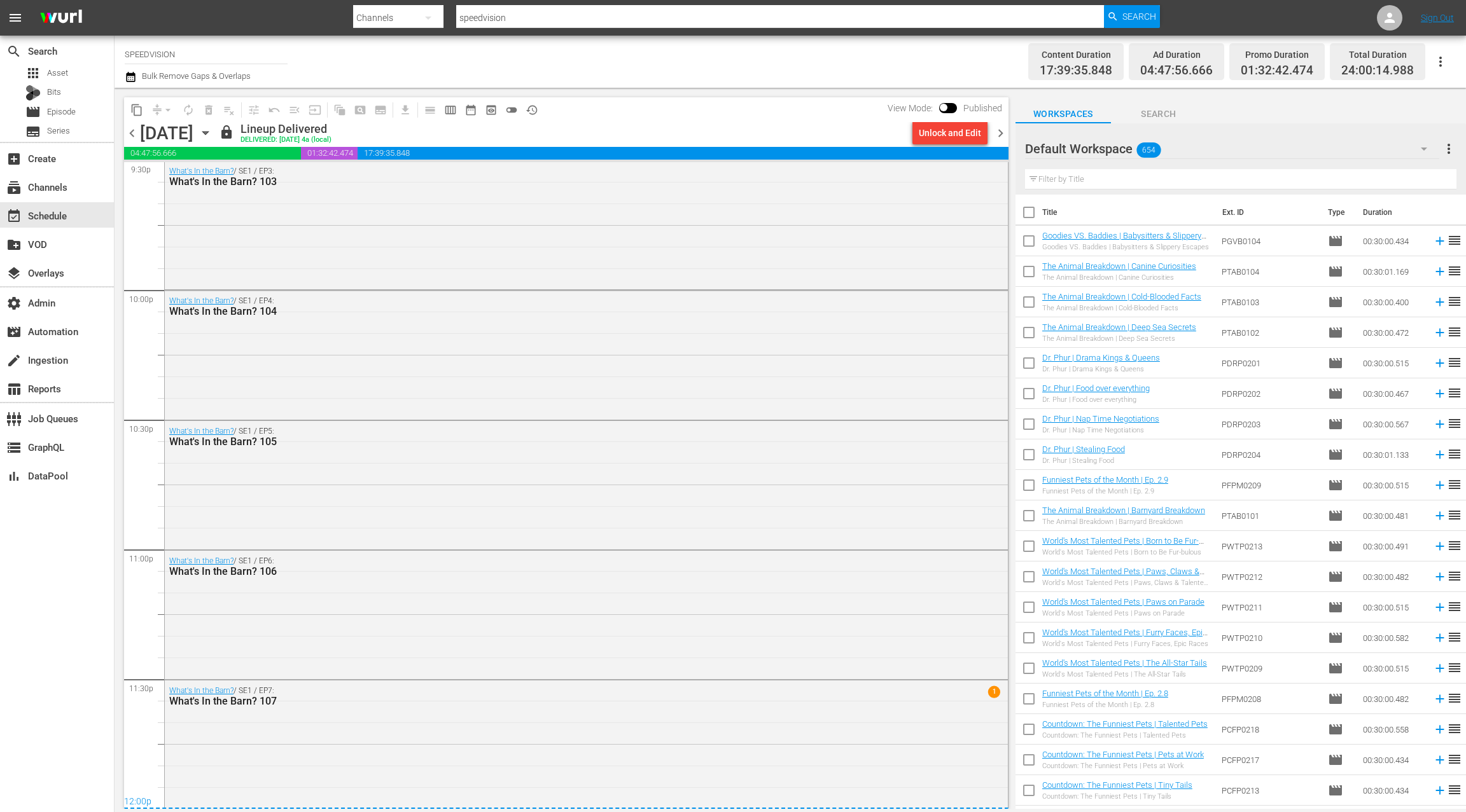
click at [1000, 134] on span "chevron_right" at bounding box center [1000, 133] width 16 height 16
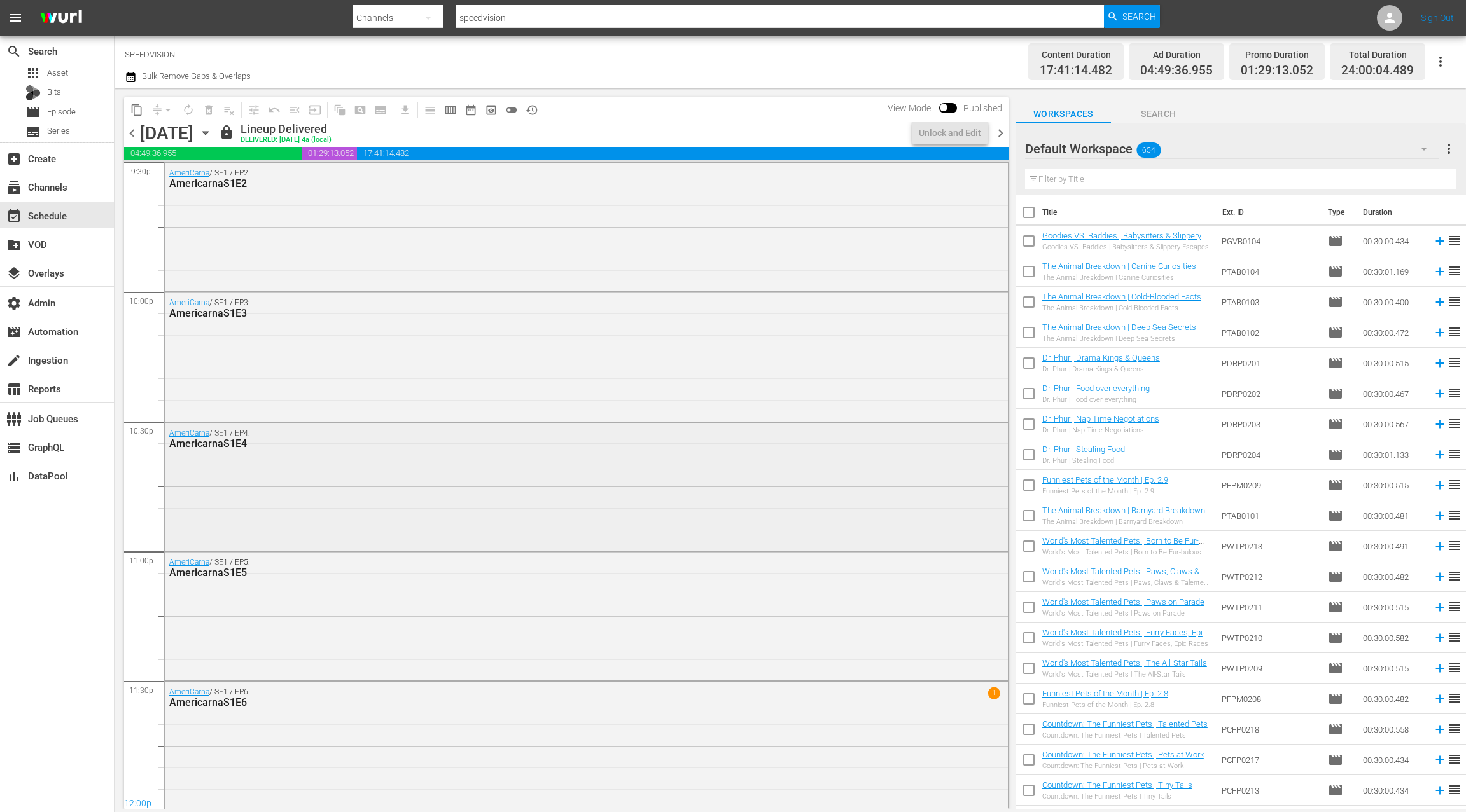
scroll to position [5582, 0]
click at [1003, 137] on span "chevron_right" at bounding box center [1000, 133] width 16 height 16
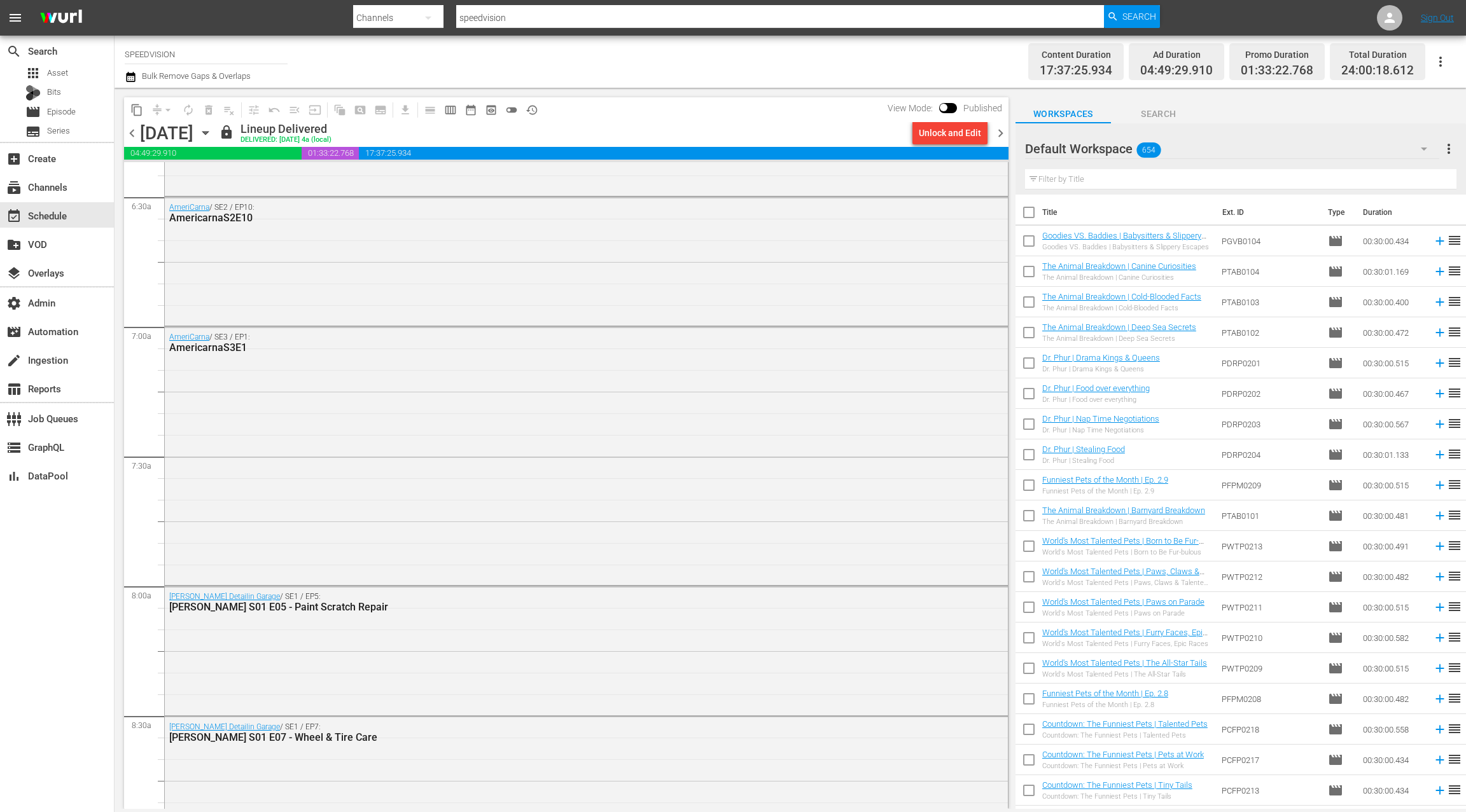
scroll to position [1615, 0]
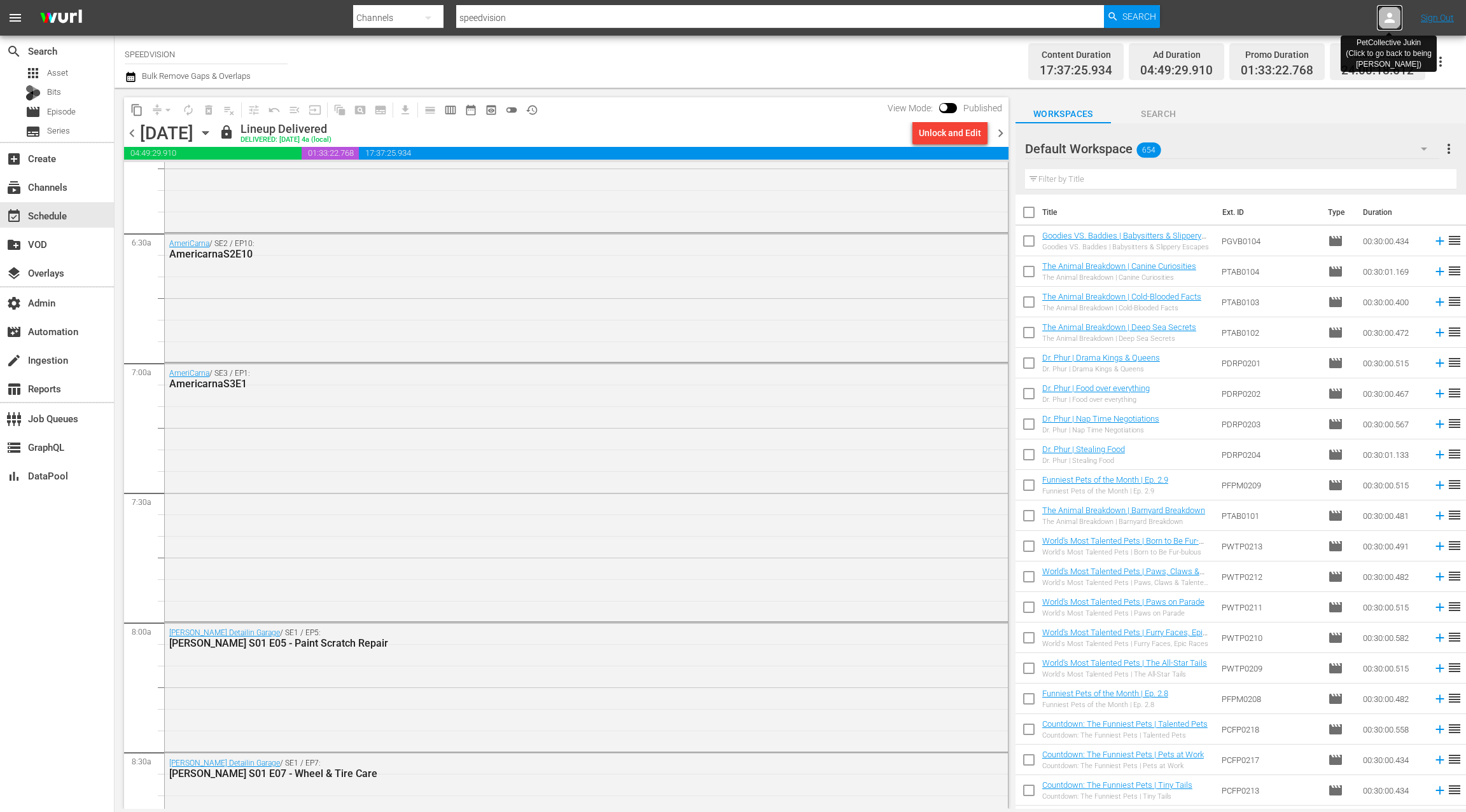
click at [1401, 20] on div at bounding box center [1389, 18] width 26 height 26
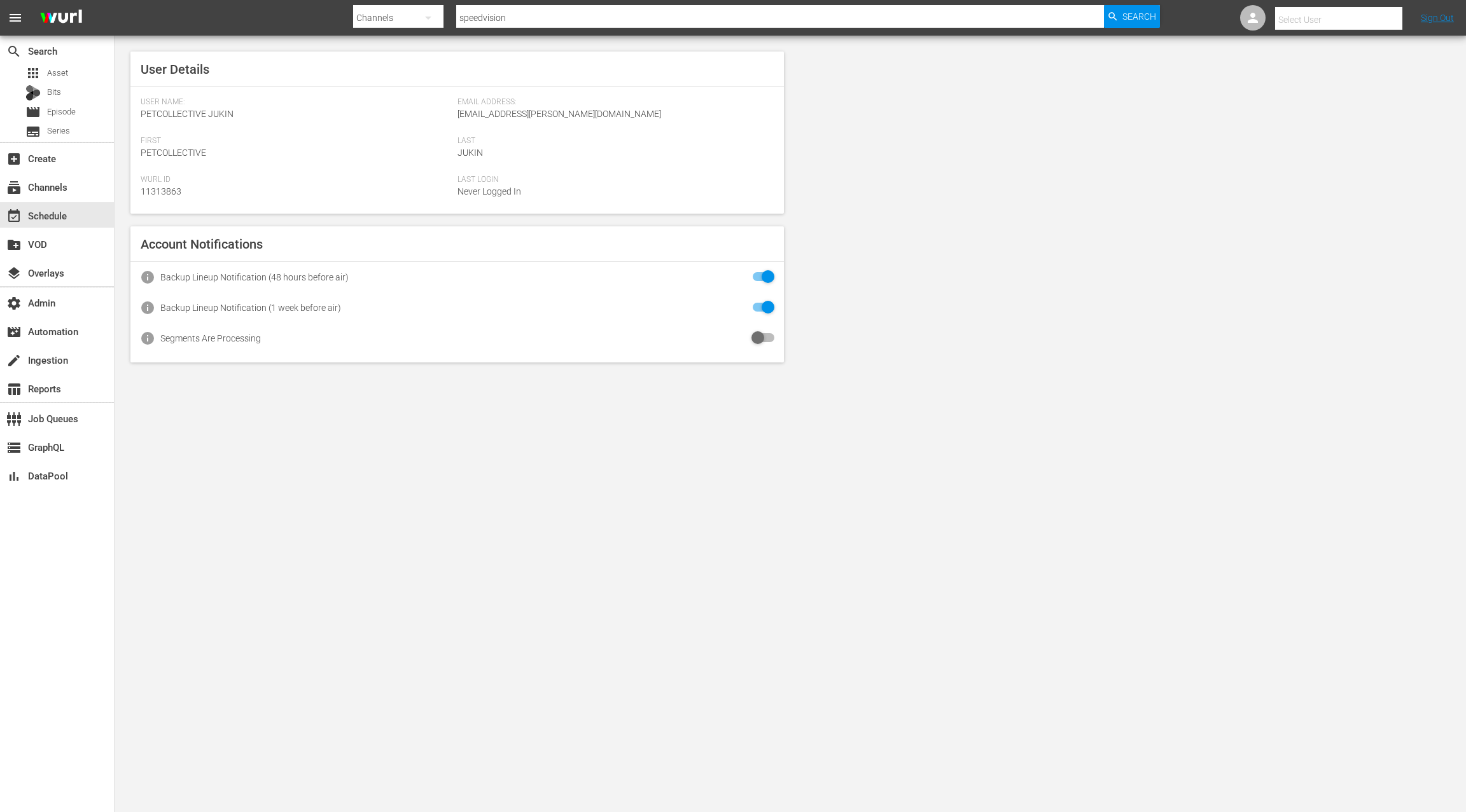
click at [1378, 22] on input "text" at bounding box center [1357, 19] width 163 height 31
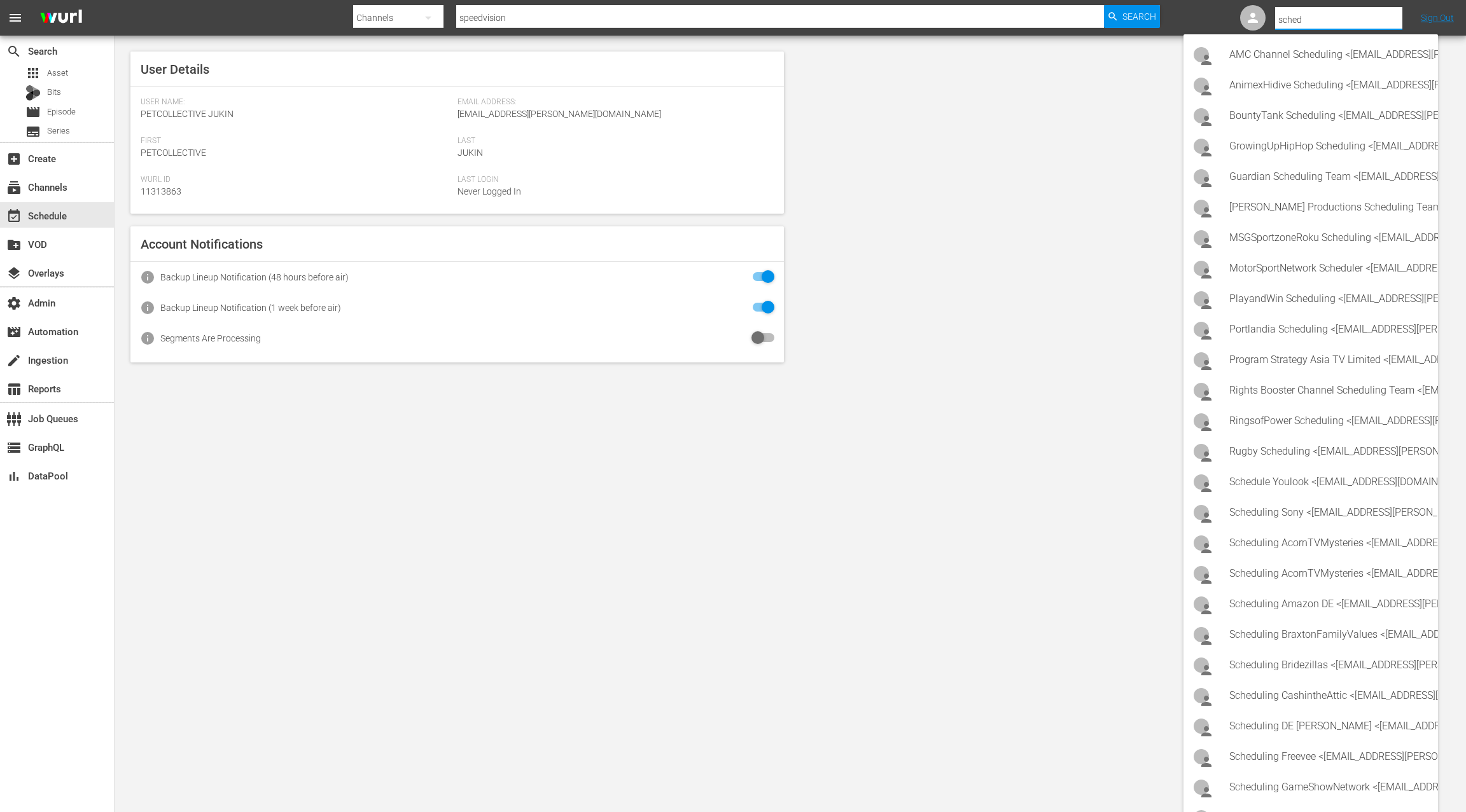
type input "schedu"
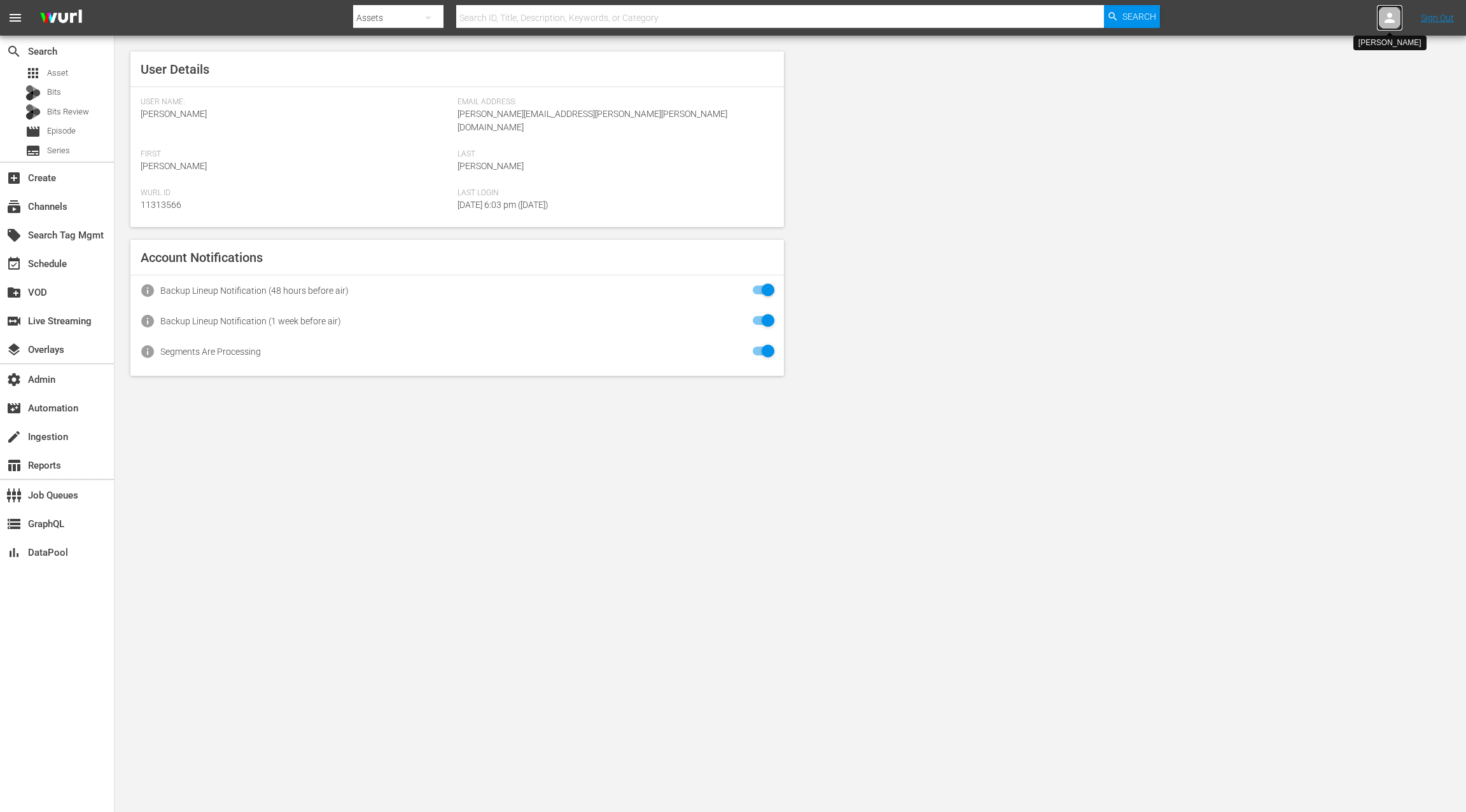
click at [1383, 22] on icon at bounding box center [1389, 17] width 15 height 15
click at [1356, 23] on input "text" at bounding box center [1357, 19] width 163 height 31
click at [1317, 52] on div "Scheduling Speedvision <[EMAIL_ADDRESS][PERSON_NAME][DOMAIN_NAME]>" at bounding box center [1328, 54] width 198 height 31
type input "Scheduling Speedvision (11313703)"
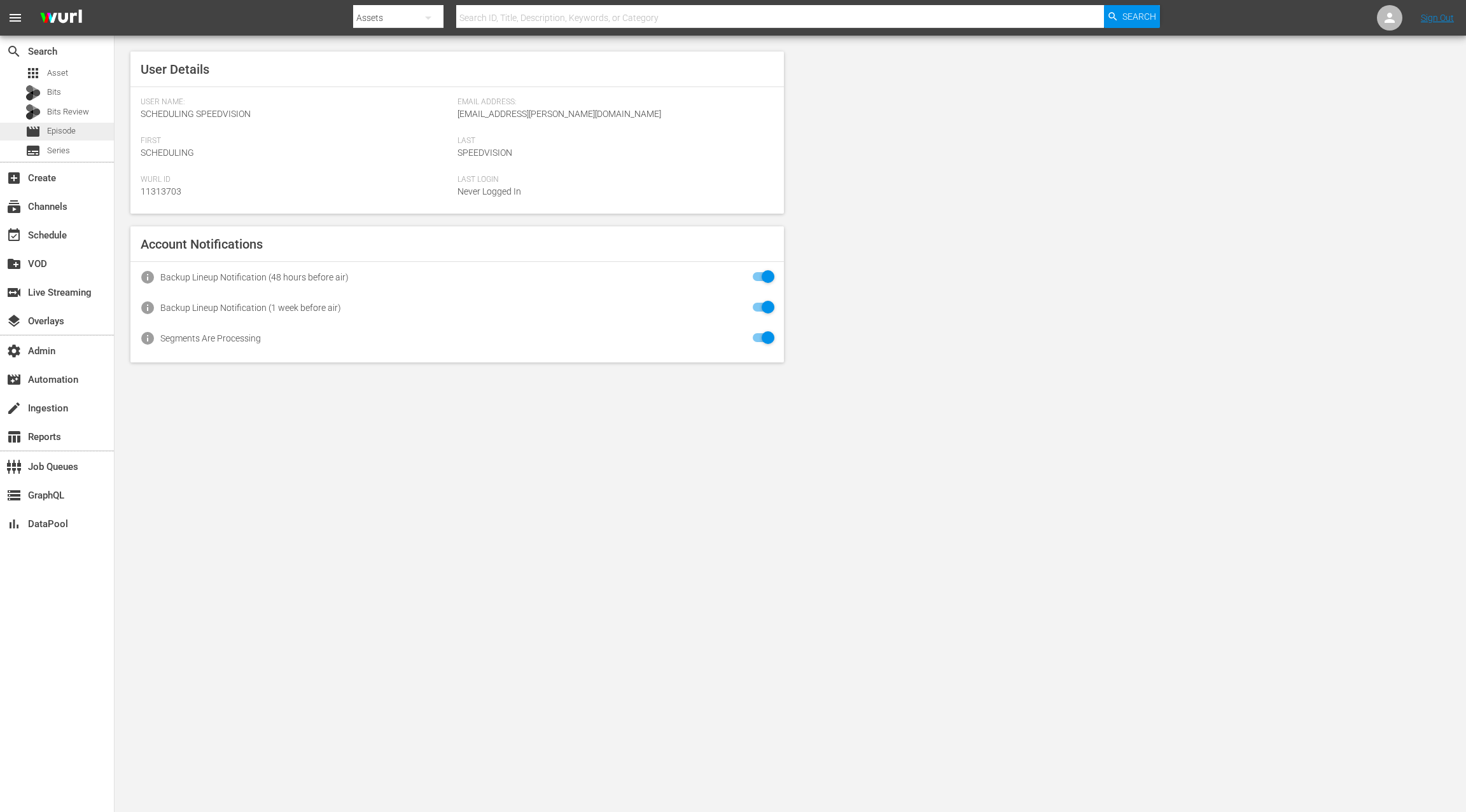
click at [74, 134] on span "Episode" at bounding box center [62, 131] width 29 height 13
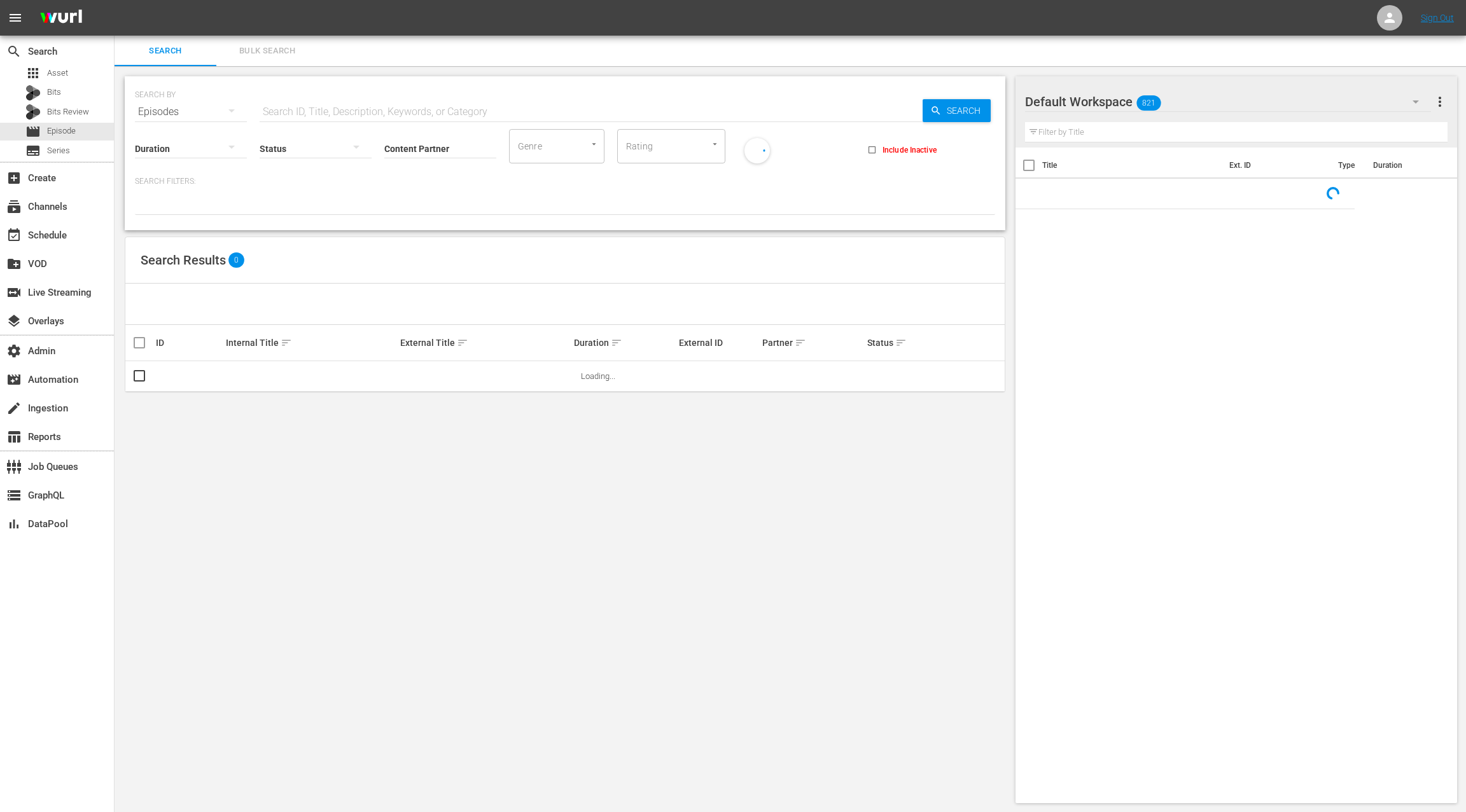
click at [1070, 134] on input "text" at bounding box center [1236, 132] width 423 height 20
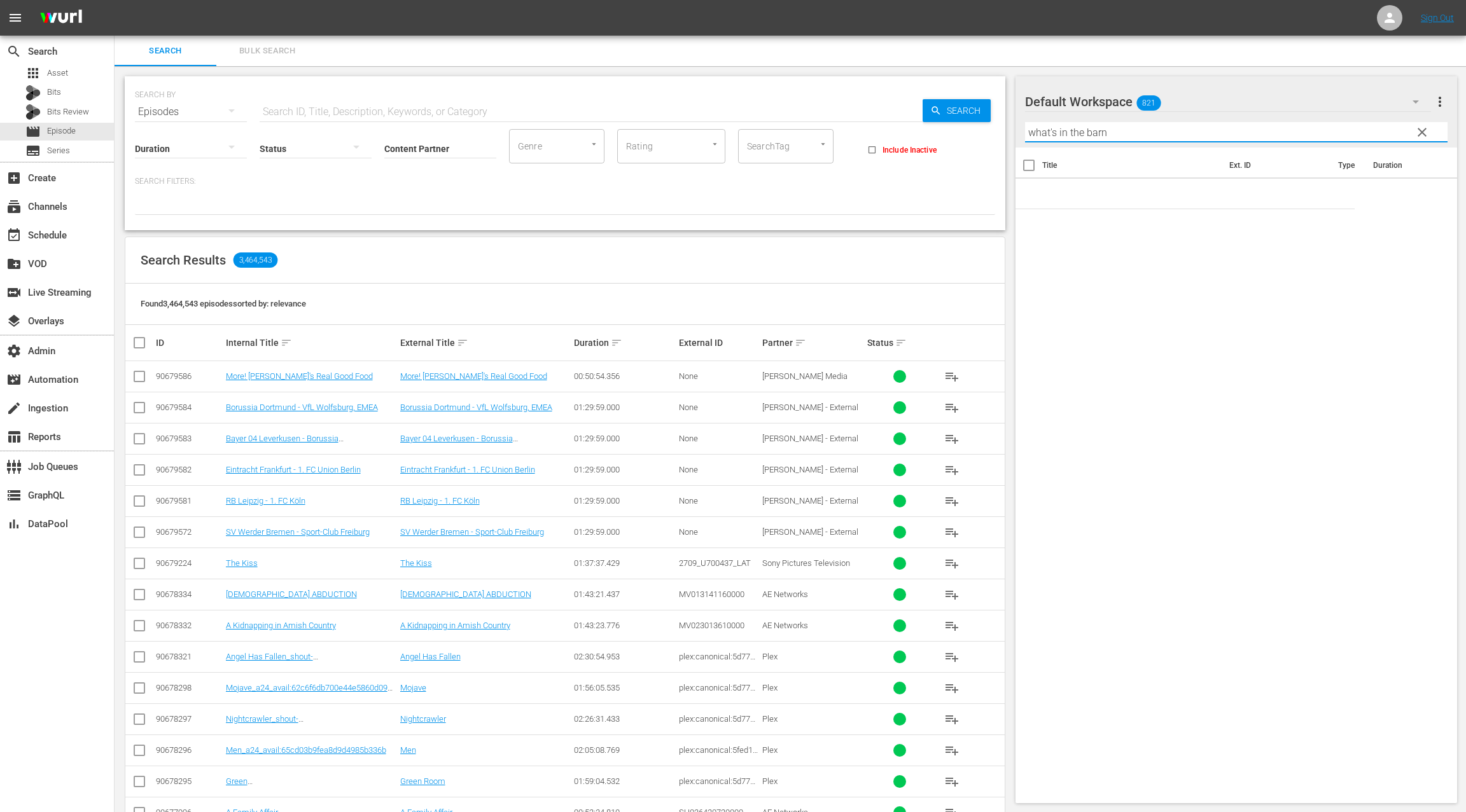
click at [1041, 132] on input "what's in the barn" at bounding box center [1236, 132] width 423 height 20
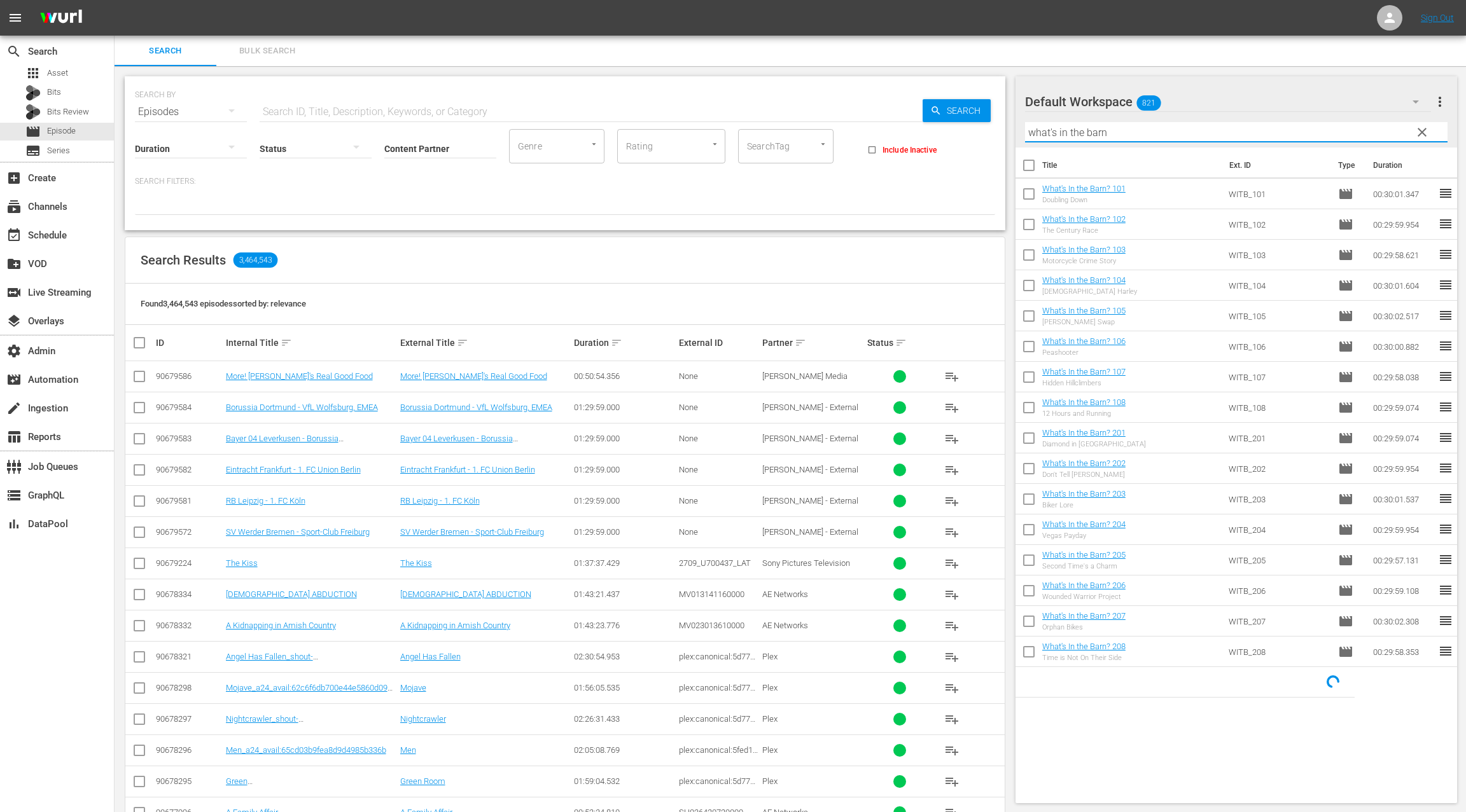
drag, startPoint x: 1041, startPoint y: 132, endPoint x: 1075, endPoint y: 132, distance: 34.0
click at [1075, 132] on input "what's in the barn" at bounding box center [1236, 132] width 423 height 20
type input "what's in the barn"
click at [70, 233] on div "event_available Schedule" at bounding box center [36, 233] width 72 height 11
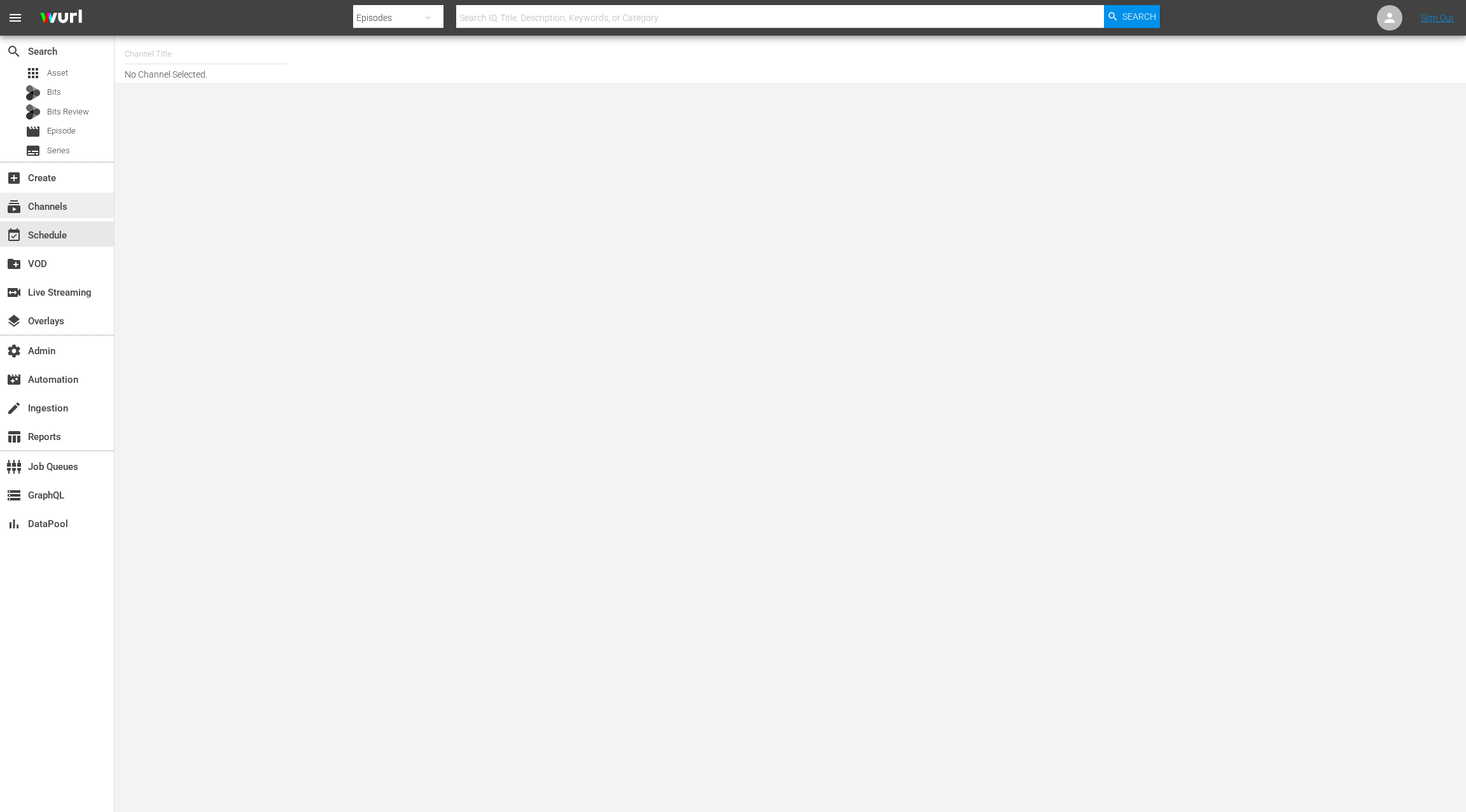
click at [75, 210] on div "subscriptions Channels" at bounding box center [57, 205] width 114 height 26
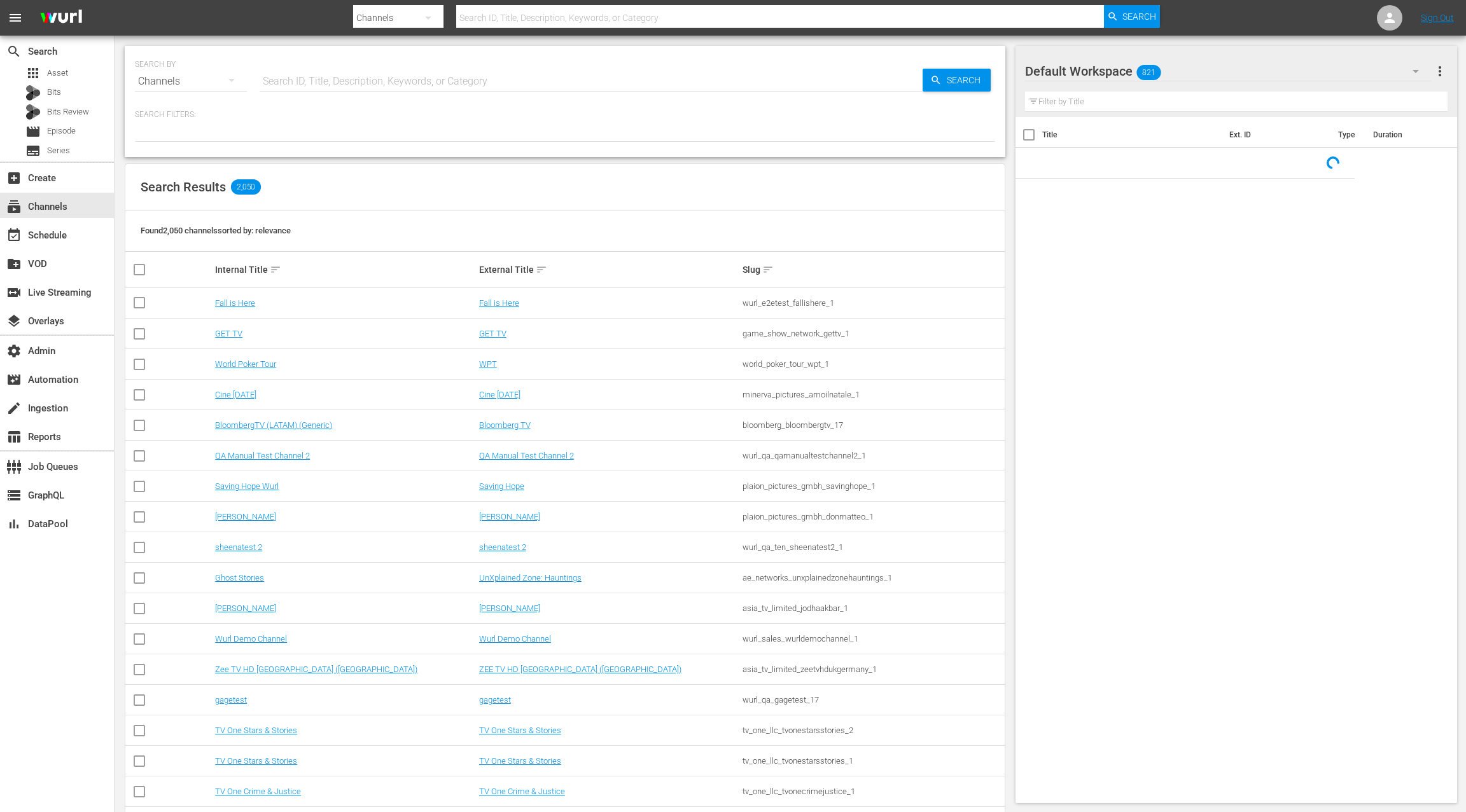
click at [291, 84] on input "text" at bounding box center [591, 81] width 663 height 31
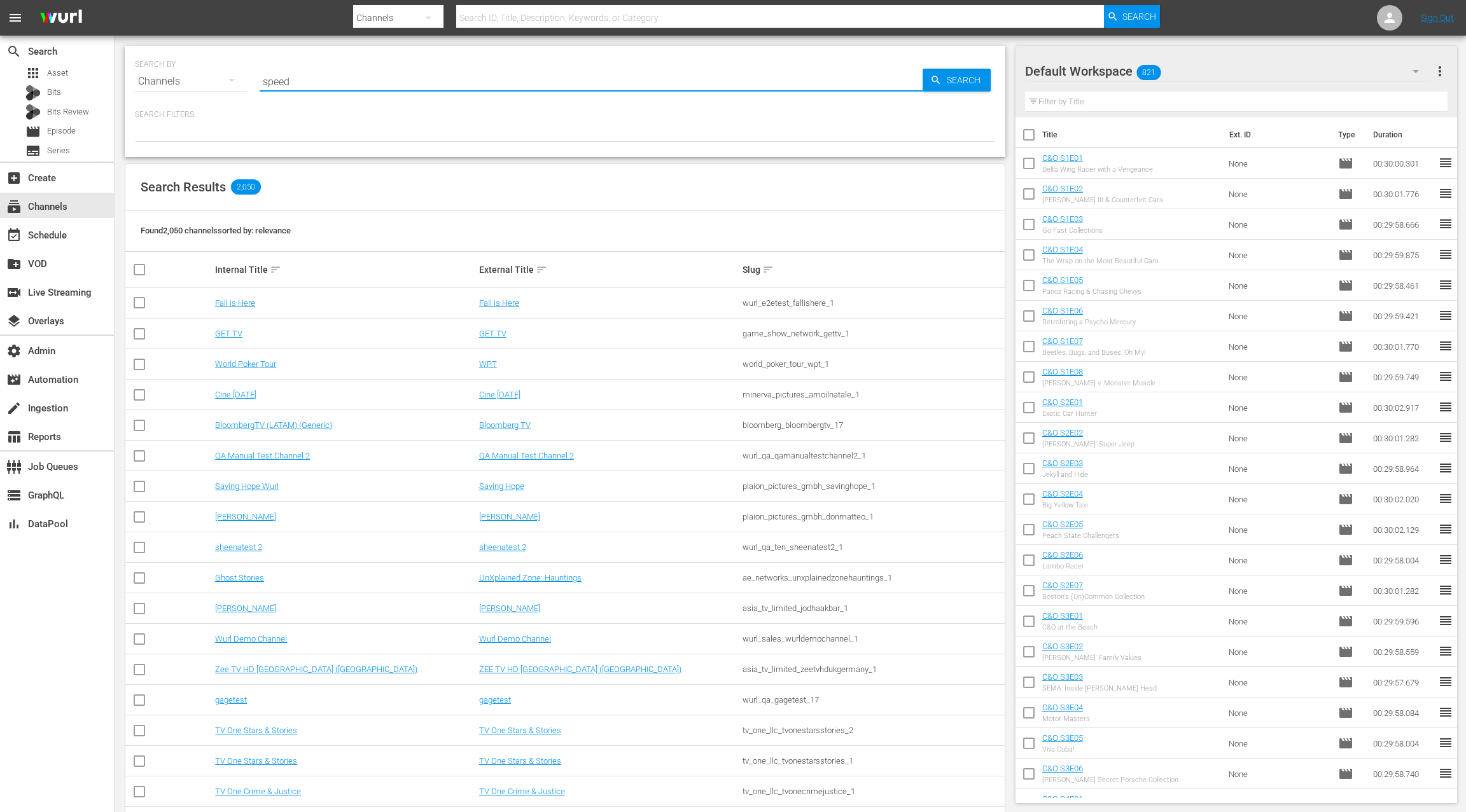
type input "speedvision"
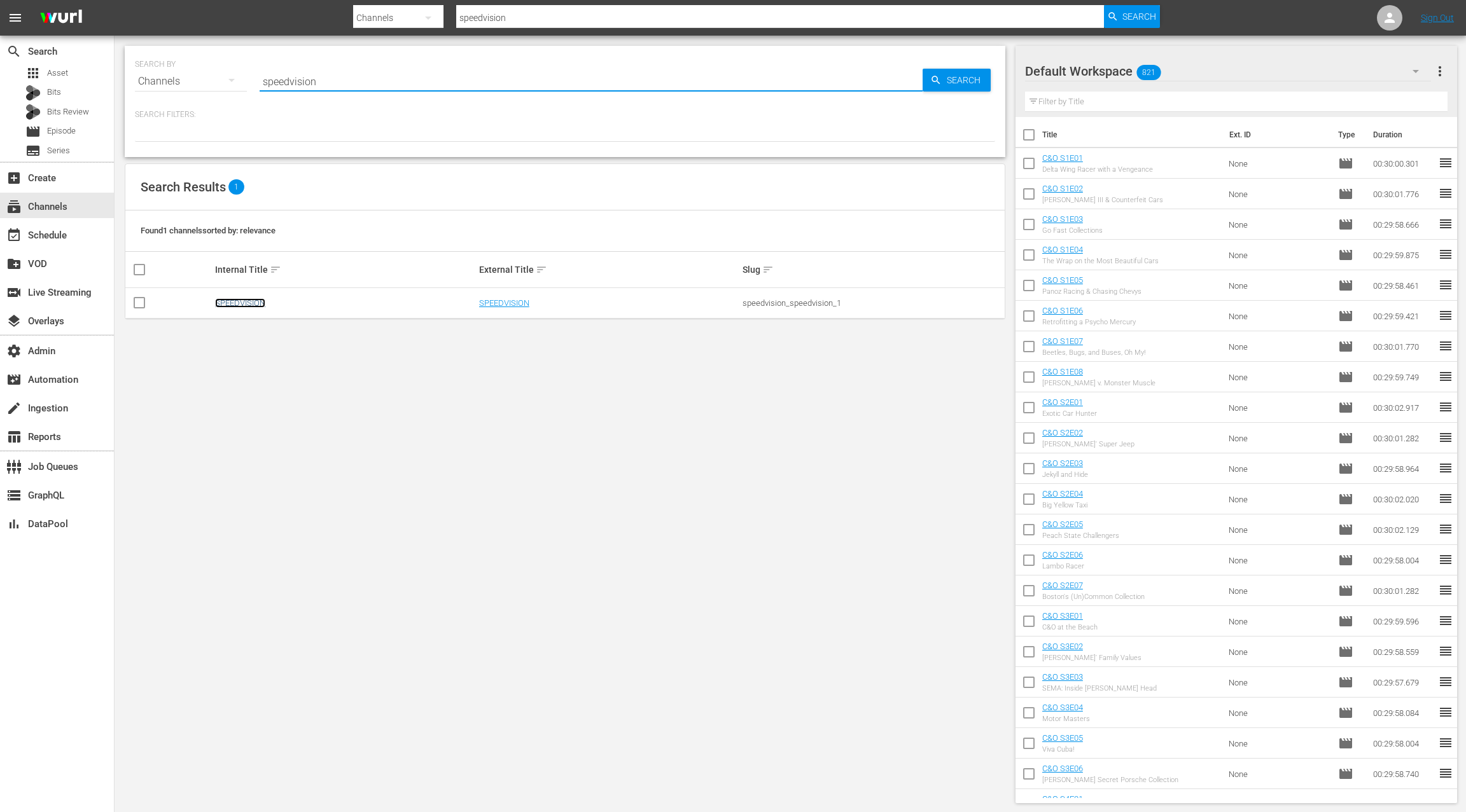
click at [239, 303] on link "SPEEDVISION" at bounding box center [240, 303] width 50 height 9
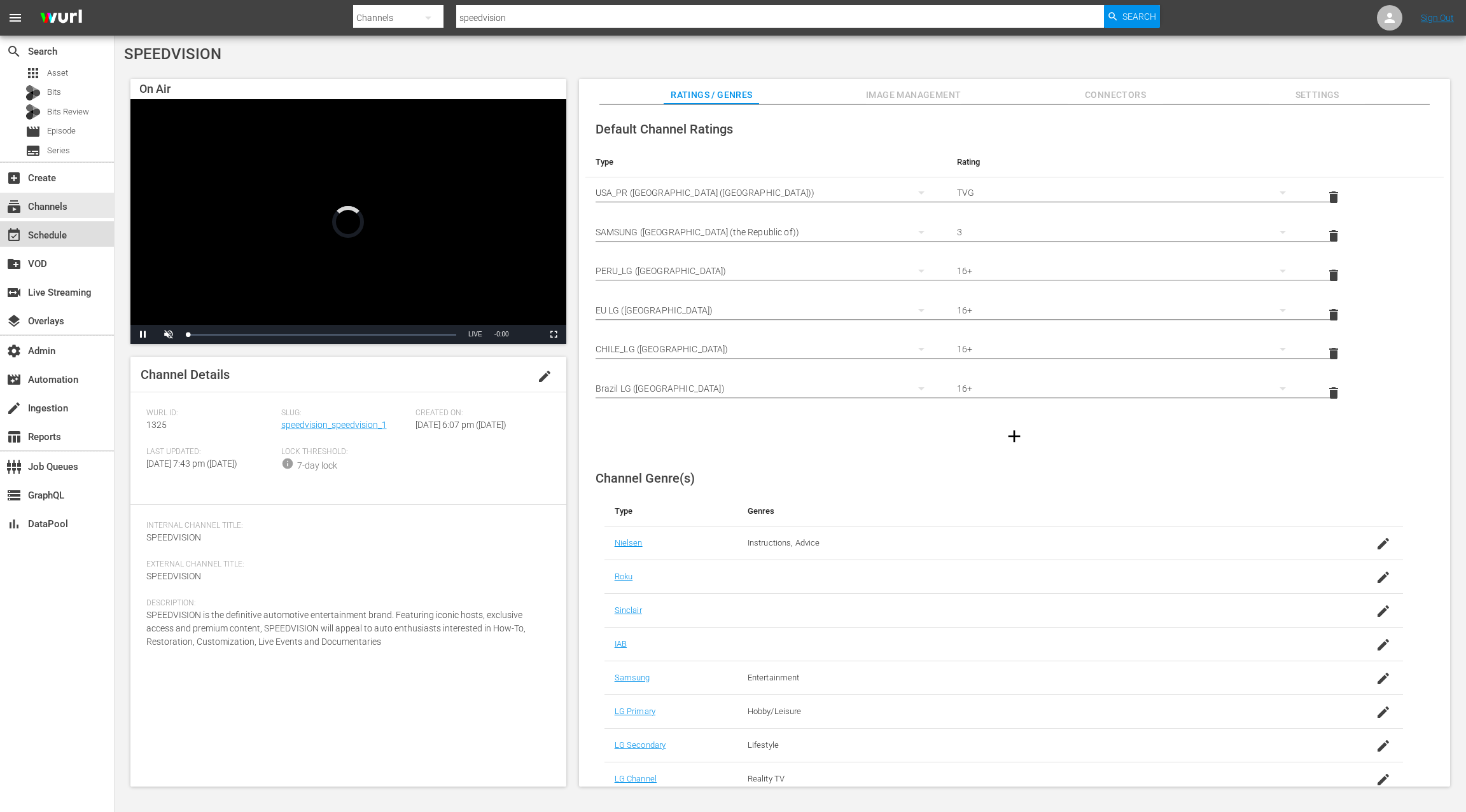
click at [64, 239] on div "event_available Schedule" at bounding box center [36, 233] width 72 height 11
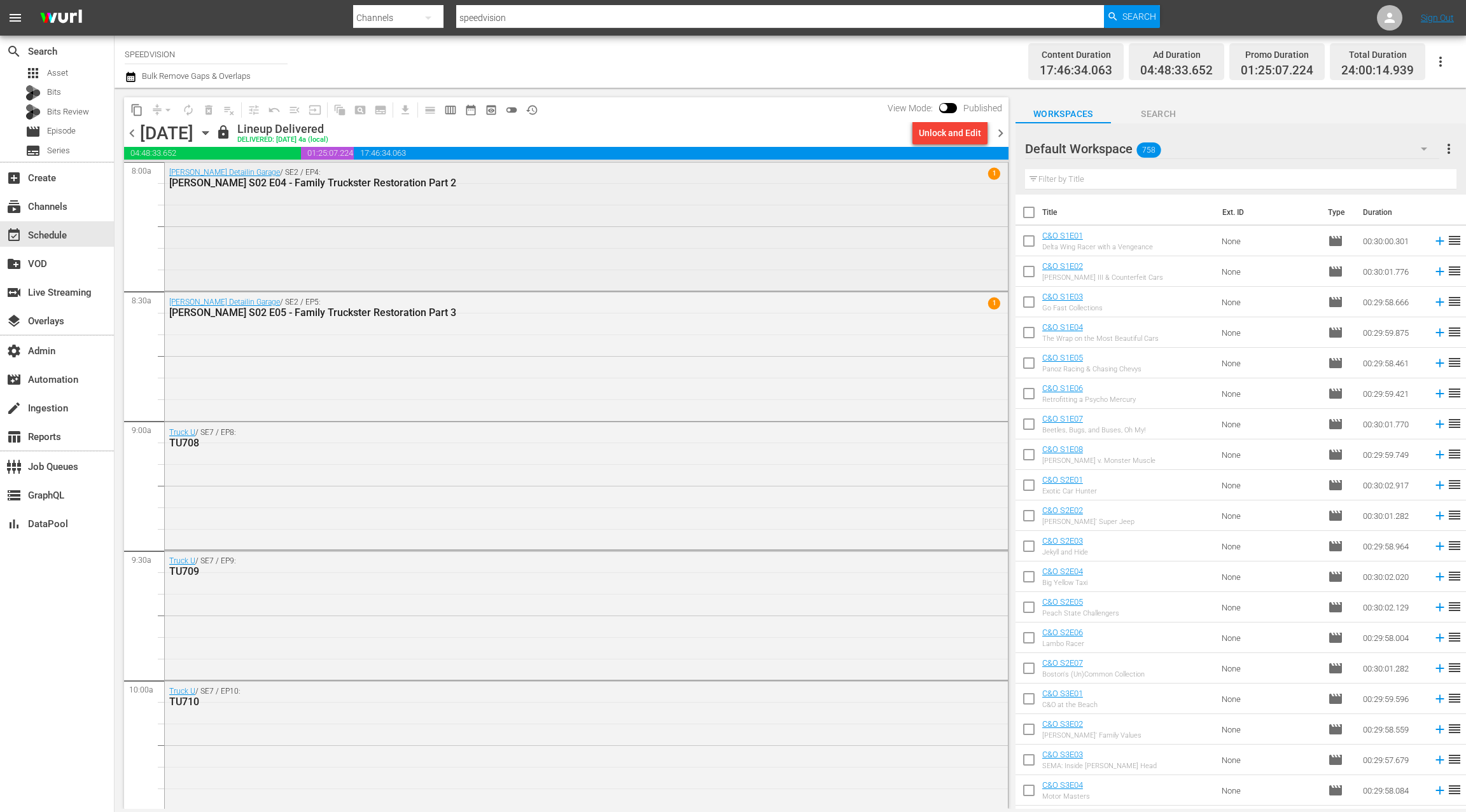
scroll to position [2075, 0]
click at [453, 271] on div "Rutter's Detailin Garage / SE2 / EP4: Rutter S02 E04 - Family Truckster Restora…" at bounding box center [586, 228] width 843 height 127
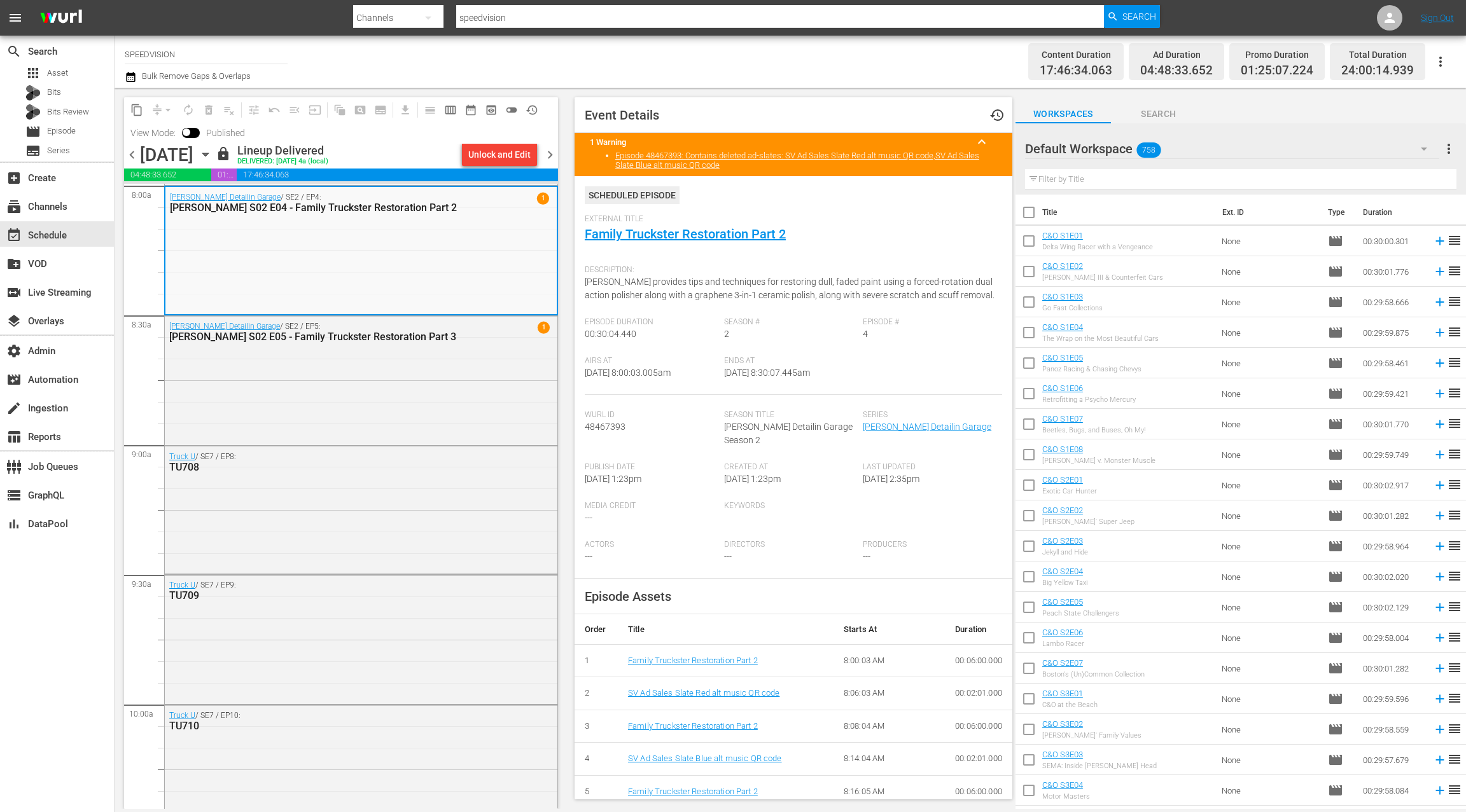
click at [553, 157] on span "chevron_right" at bounding box center [550, 155] width 16 height 16
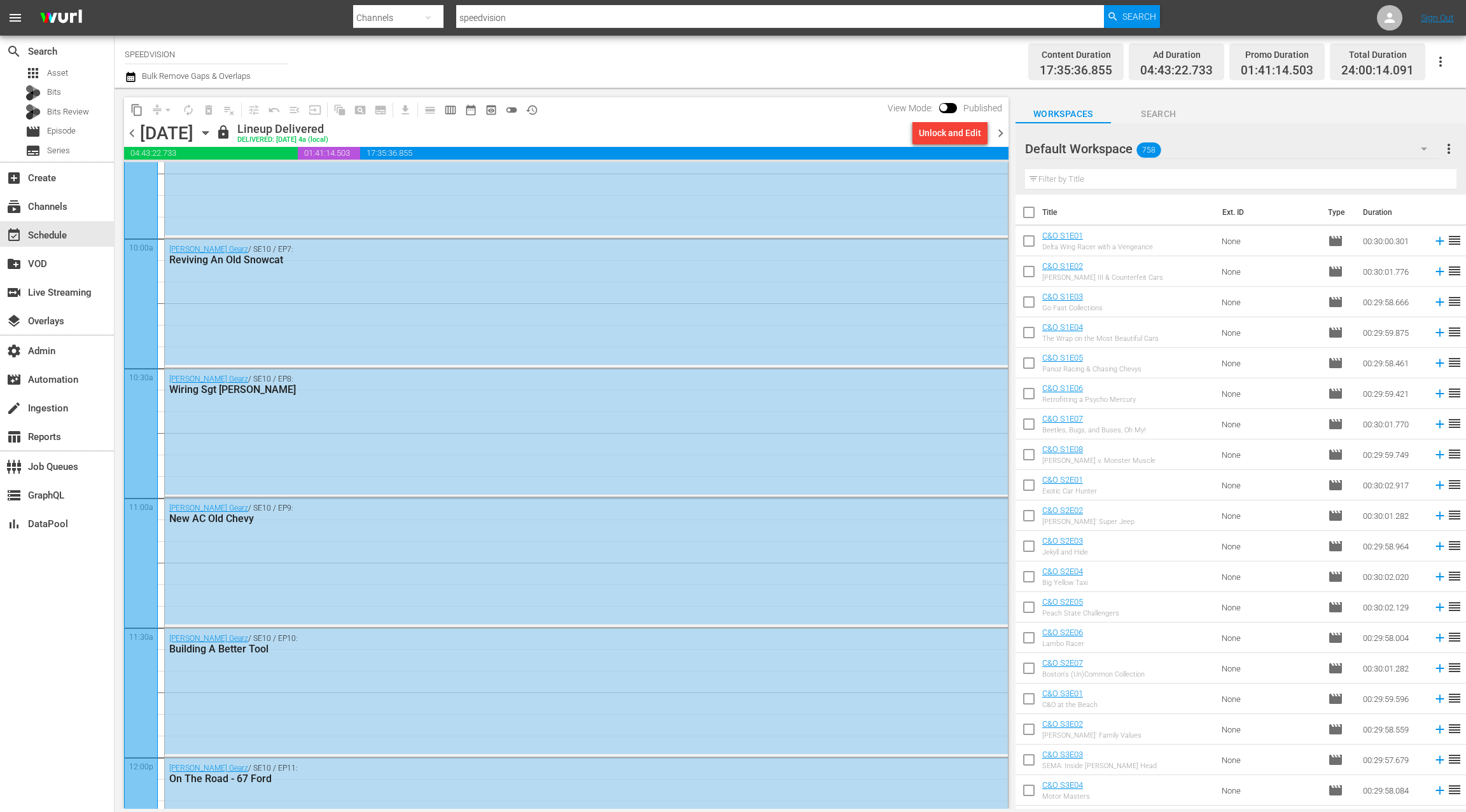
scroll to position [2679, 0]
